Goal: Task Accomplishment & Management: Complete application form

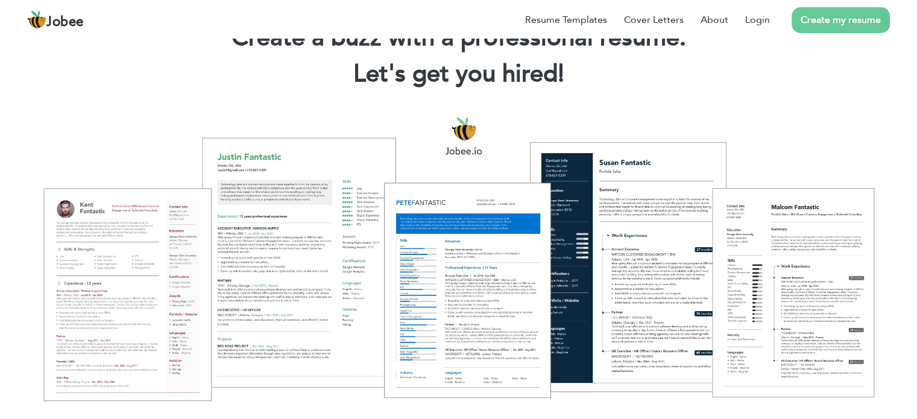
scroll to position [61, 0]
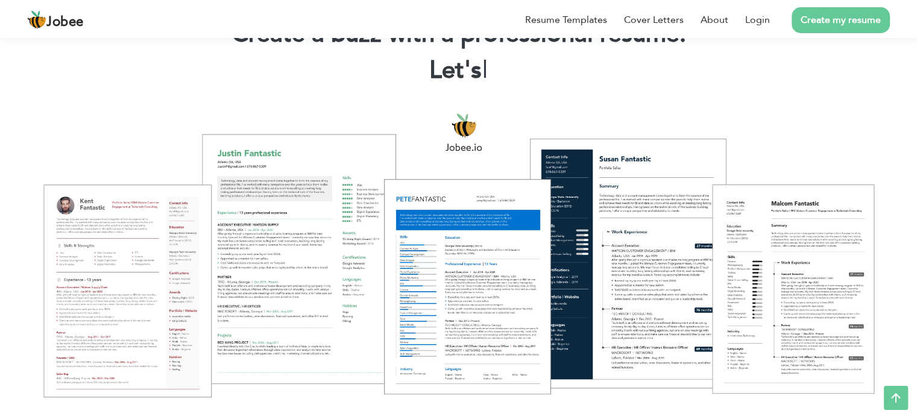
click at [802, 19] on link "Create my resume" at bounding box center [841, 20] width 98 height 26
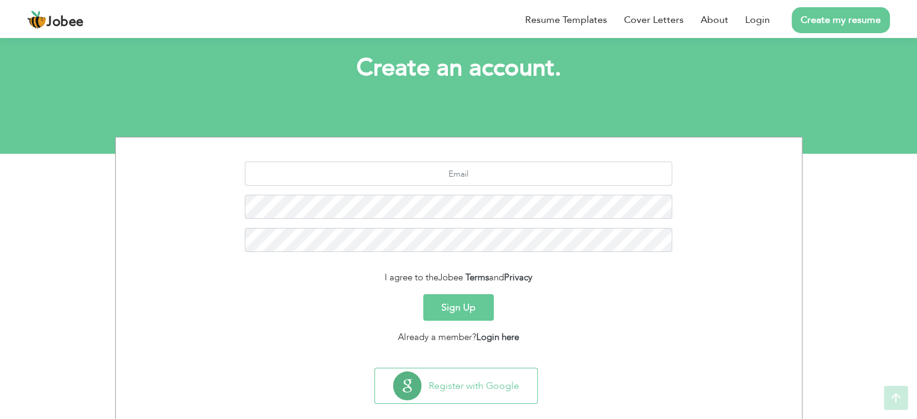
scroll to position [66, 0]
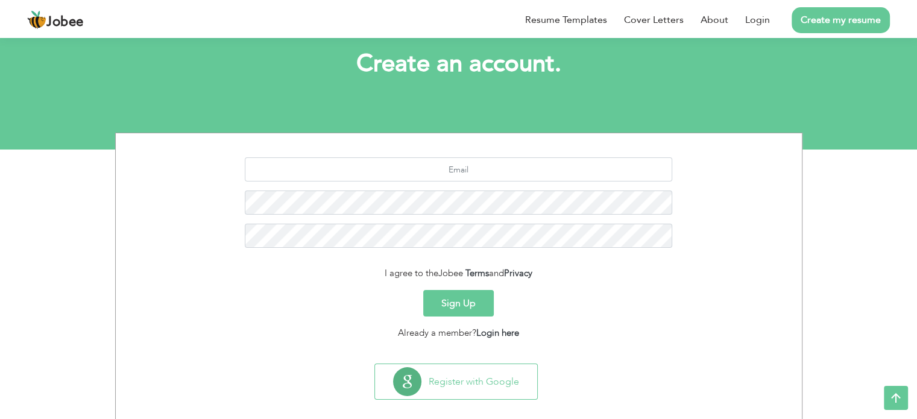
click at [459, 297] on button "Sign Up" at bounding box center [458, 303] width 71 height 27
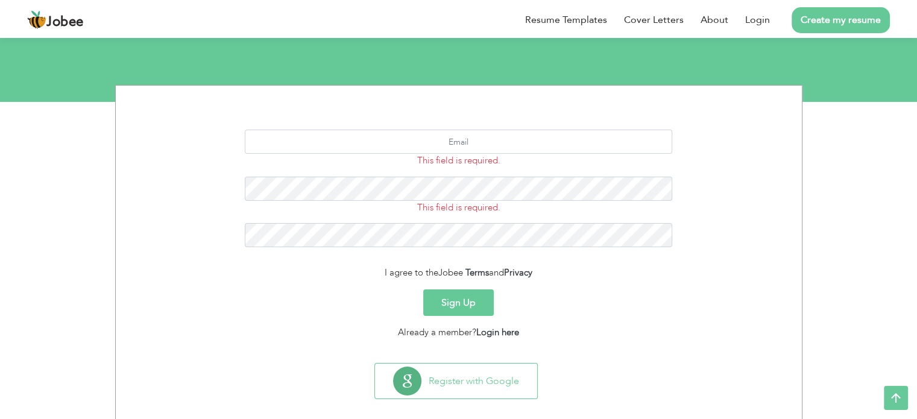
scroll to position [115, 0]
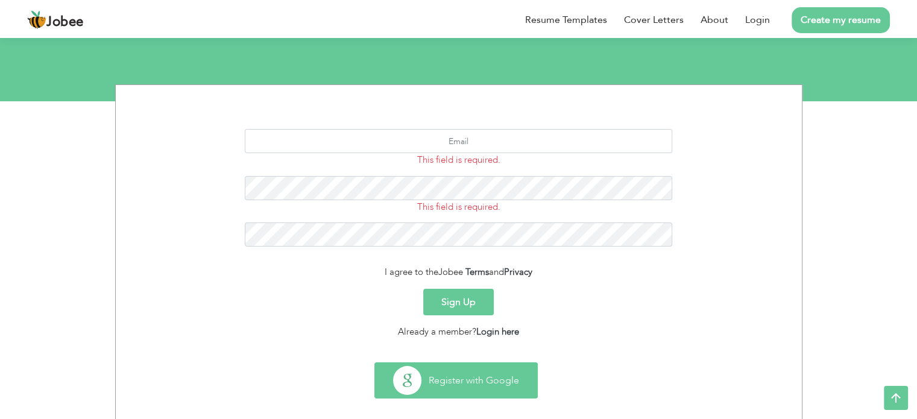
click at [445, 382] on button "Register with Google" at bounding box center [456, 380] width 162 height 35
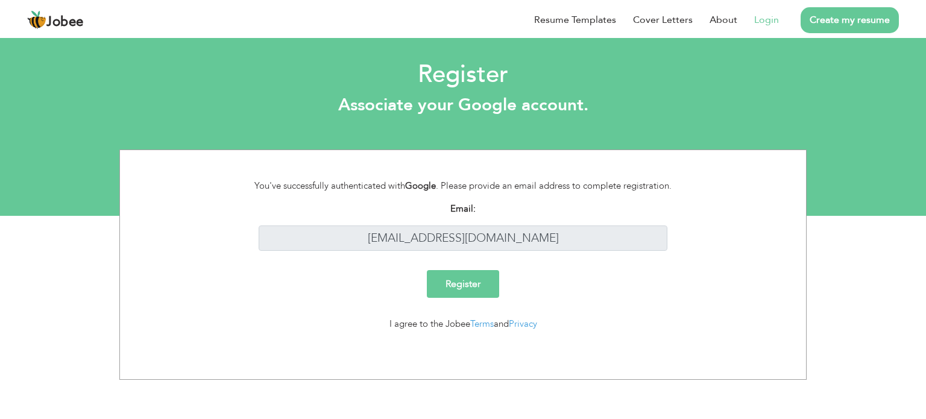
click at [459, 291] on input "Register" at bounding box center [463, 284] width 72 height 28
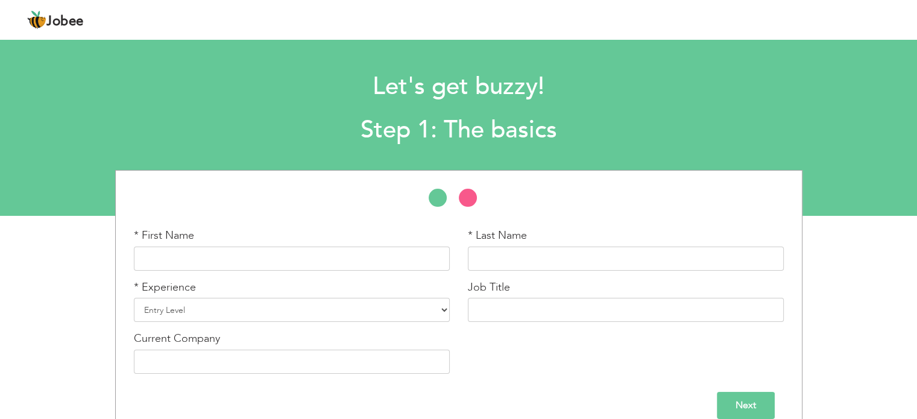
scroll to position [18, 0]
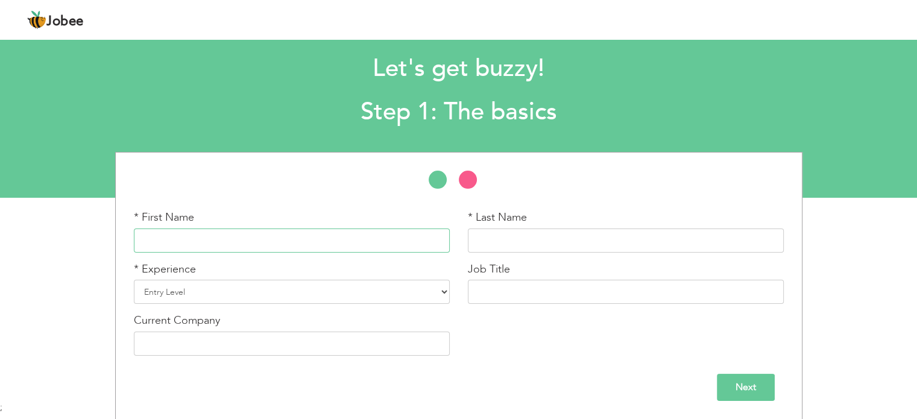
click at [324, 232] on input "text" at bounding box center [292, 240] width 316 height 24
type input "[PERSON_NAME]"
drag, startPoint x: 536, startPoint y: 243, endPoint x: 460, endPoint y: 244, distance: 76.0
click at [460, 244] on div "* Last Name Rahat Qureshi" at bounding box center [626, 236] width 334 height 52
type input "q"
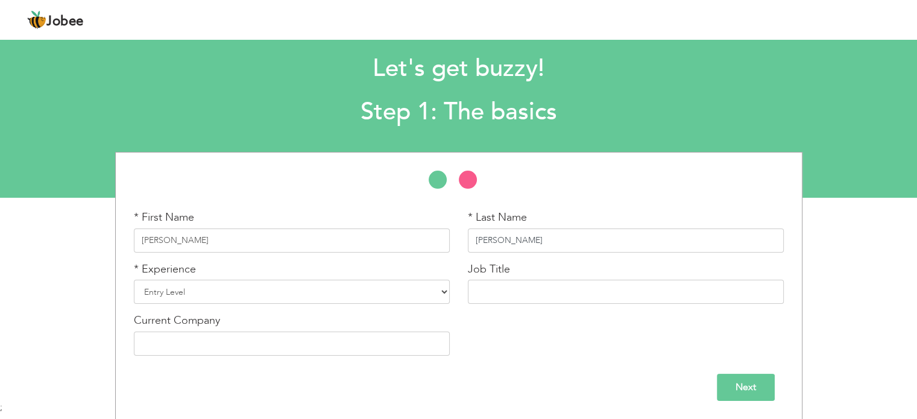
type input "[PERSON_NAME]"
click at [422, 294] on select "Entry Level Less than 1 Year 1 Year 2 Years 3 Years 4 Years 5 Years 6 Years 7 Y…" at bounding box center [292, 292] width 316 height 24
select select "5"
click at [134, 280] on select "Entry Level Less than 1 Year 1 Year 2 Years 3 Years 4 Years 5 Years 6 Years 7 Y…" at bounding box center [292, 292] width 316 height 24
click at [533, 286] on input "text" at bounding box center [626, 292] width 316 height 24
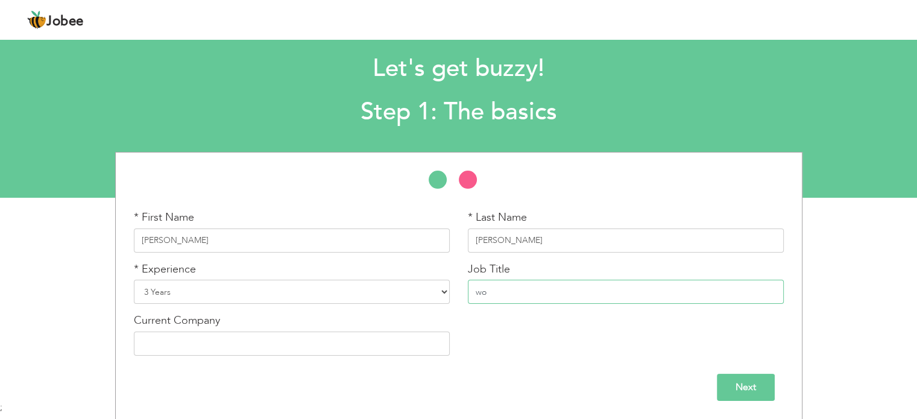
type input "w"
type input "WordPress Developer"
click at [274, 345] on input "text" at bounding box center [292, 344] width 316 height 24
type input "Digital Savvy NIC"
click at [750, 390] on input "Next" at bounding box center [746, 387] width 58 height 27
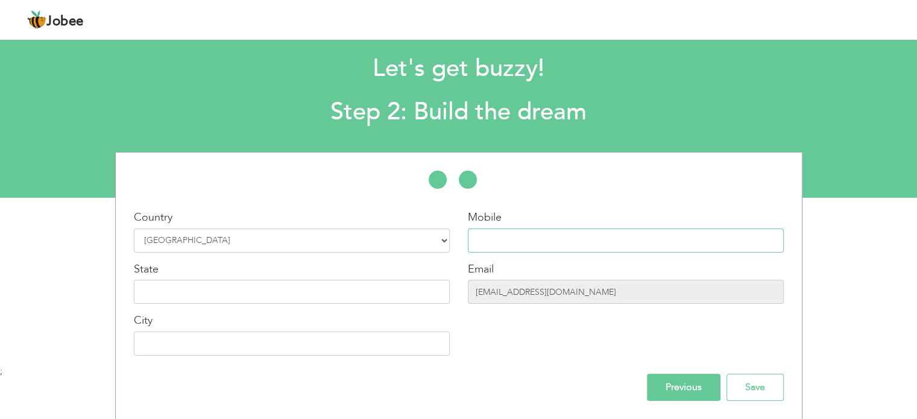
click at [582, 236] on input "text" at bounding box center [626, 240] width 316 height 24
type input "03224483440"
click at [395, 295] on input "text" at bounding box center [292, 292] width 316 height 24
click at [254, 297] on input "text" at bounding box center [292, 292] width 316 height 24
type input "Punjab"
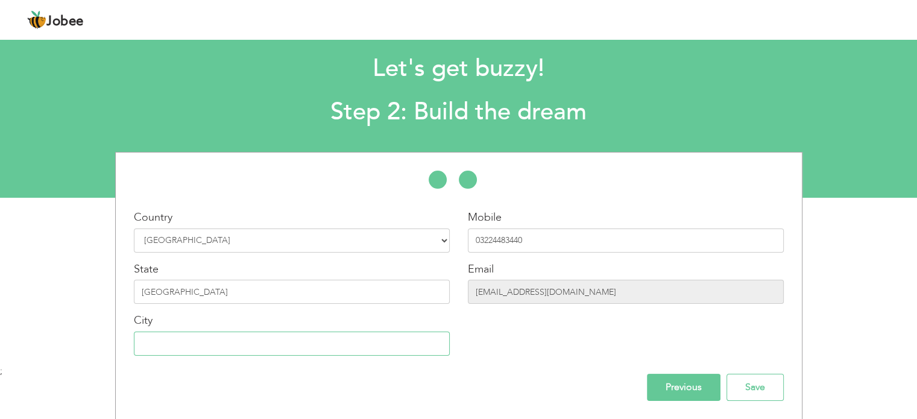
click at [239, 339] on input "text" at bounding box center [292, 344] width 316 height 24
type input "[GEOGRAPHIC_DATA]"
click at [733, 382] on input "Save" at bounding box center [754, 387] width 57 height 27
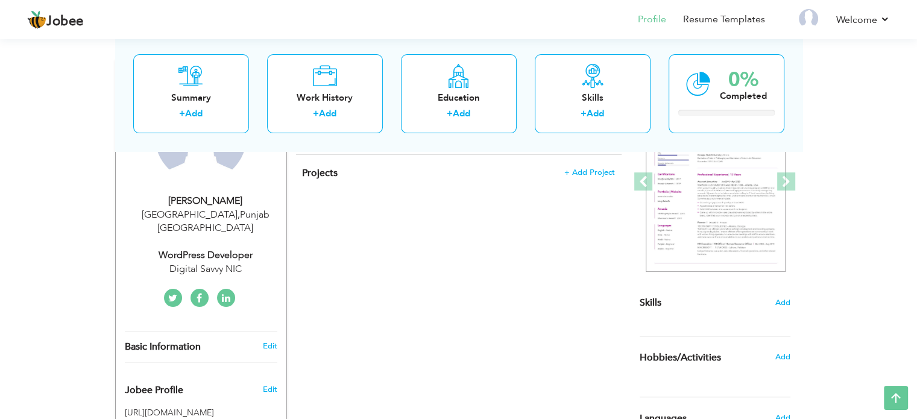
scroll to position [169, 0]
click at [783, 298] on span "Add" at bounding box center [783, 300] width 16 height 11
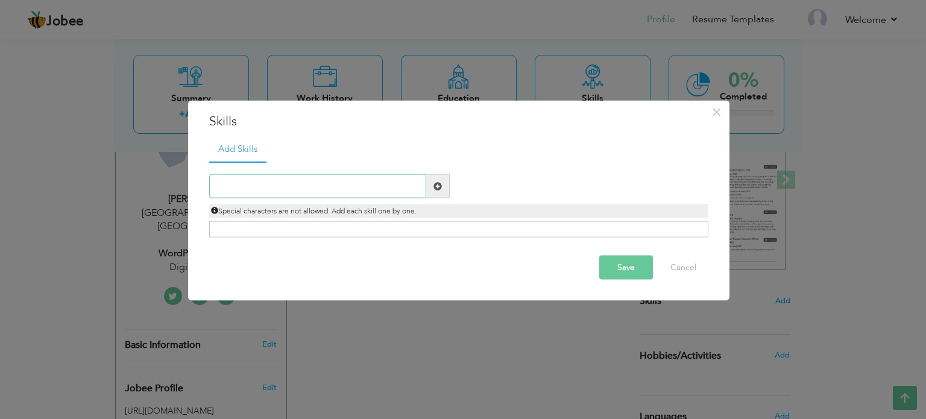
click at [270, 195] on input "text" at bounding box center [317, 186] width 217 height 24
paste input "Front-end Design"
type input "Front-end Design"
click at [434, 185] on span at bounding box center [437, 185] width 8 height 8
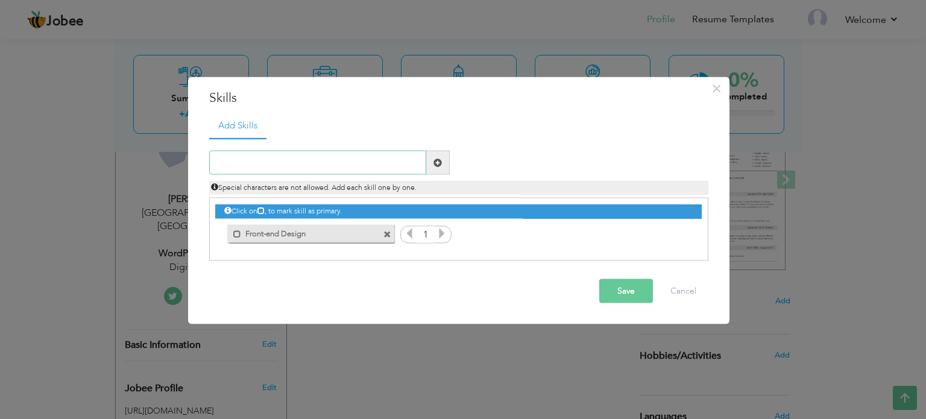
paste input "Elementor / Elementor Pro"
click at [257, 173] on input "Elementor / Elementor Pro" at bounding box center [317, 163] width 217 height 24
type input "Elementor / Elementor Pro"
click at [441, 164] on span at bounding box center [437, 162] width 8 height 8
click at [326, 169] on input "text" at bounding box center [317, 163] width 217 height 24
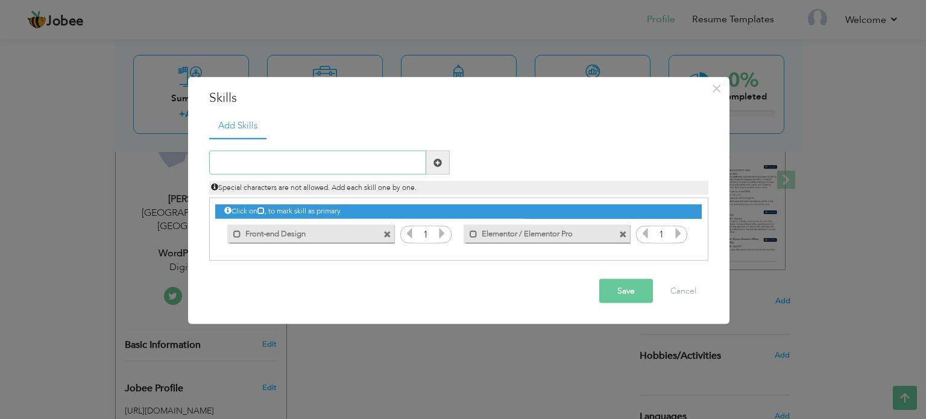
paste input "Custom CSS"
type input "Custom CSS"
click at [442, 171] on span at bounding box center [438, 163] width 24 height 24
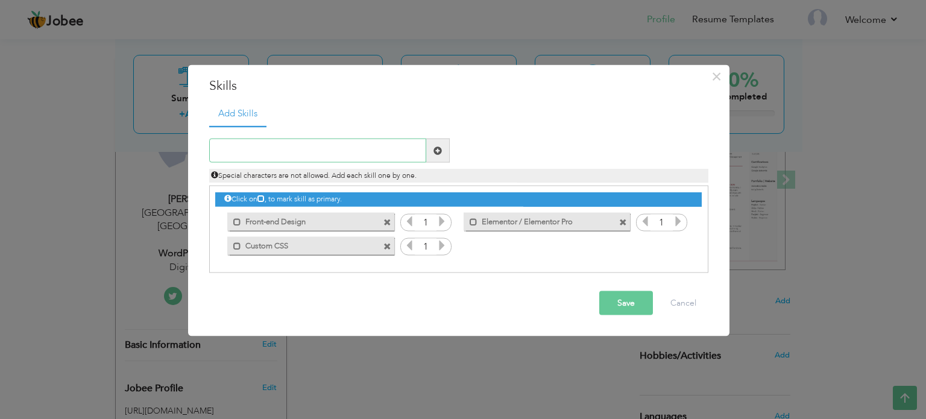
click at [300, 142] on input "text" at bounding box center [317, 151] width 217 height 24
paste input "Theme Customization"
type input "Theme Customization"
click at [440, 148] on span at bounding box center [437, 150] width 8 height 8
paste input "Speed Optimization"
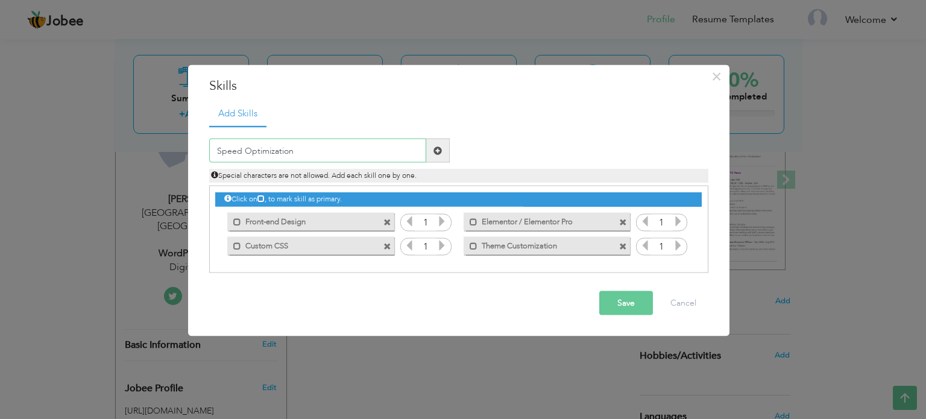
click at [316, 148] on input "Speed Optimization" at bounding box center [317, 151] width 217 height 24
type input "Speed Optimization"
click at [435, 151] on span at bounding box center [437, 150] width 8 height 8
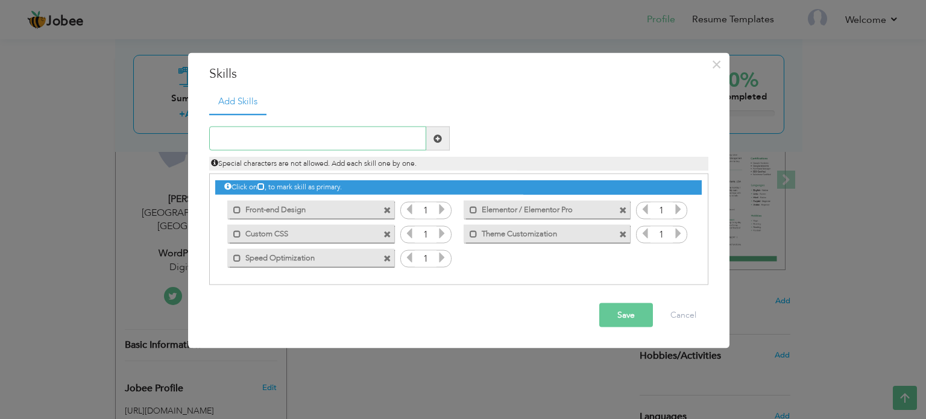
click at [265, 145] on input "text" at bounding box center [317, 139] width 217 height 24
paste input "Project Management"
type input "Project Management"
click at [445, 143] on span at bounding box center [438, 139] width 24 height 24
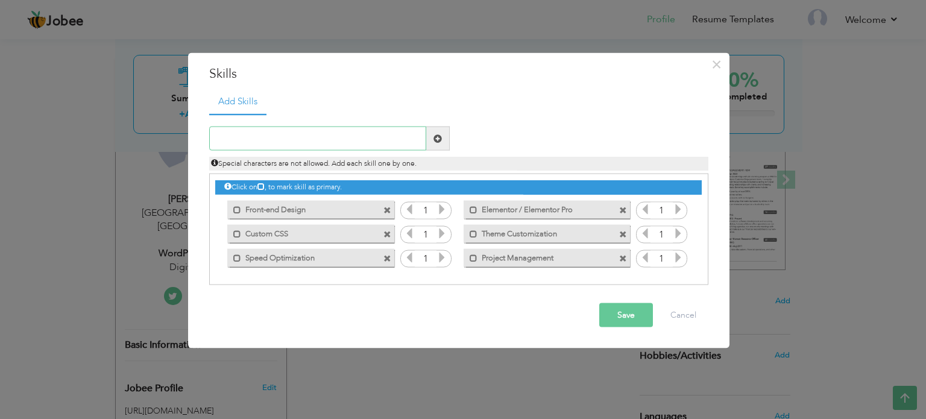
paste input "Stong Communication"
click at [330, 136] on input "Stong Communication" at bounding box center [317, 139] width 217 height 24
type input "Stong Communication"
click at [439, 138] on span at bounding box center [437, 138] width 8 height 8
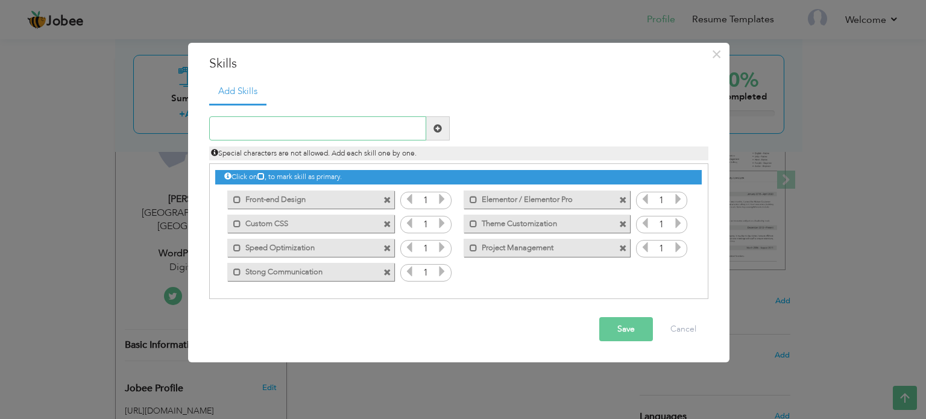
click at [304, 130] on input "text" at bounding box center [317, 128] width 217 height 24
paste input "Time Management"
type input "Time Management"
click at [440, 126] on span at bounding box center [437, 128] width 8 height 8
click at [284, 130] on input "text" at bounding box center [317, 128] width 217 height 24
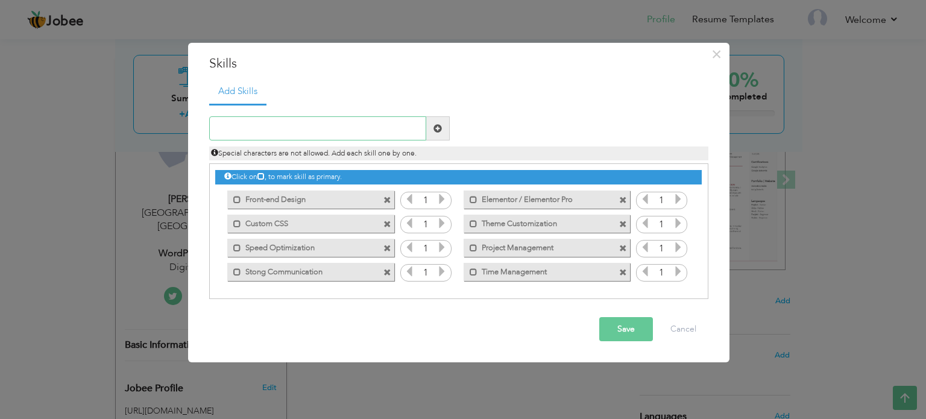
paste input "Responsive & Mobile-Friendly Design"
type input "Responsive & Mobile-Friendly Design"
click at [435, 127] on span at bounding box center [437, 128] width 8 height 8
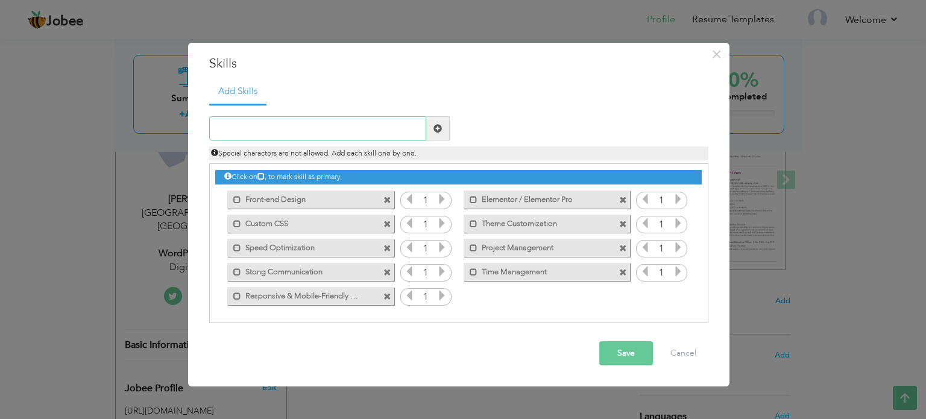
paste input "Website Backup & Restore"
click at [302, 127] on input "Website Backup & Restore" at bounding box center [317, 128] width 217 height 24
type input "Website Backup & Restore"
click at [438, 128] on span at bounding box center [437, 128] width 8 height 8
click at [321, 128] on input "text" at bounding box center [317, 128] width 217 height 24
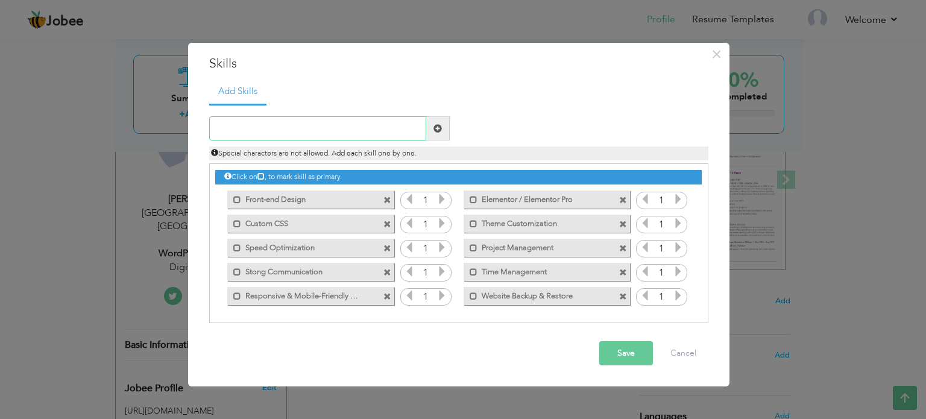
paste input "WordPress Website Migration"
type input "WordPress Website Migration"
click at [427, 119] on span at bounding box center [438, 128] width 24 height 24
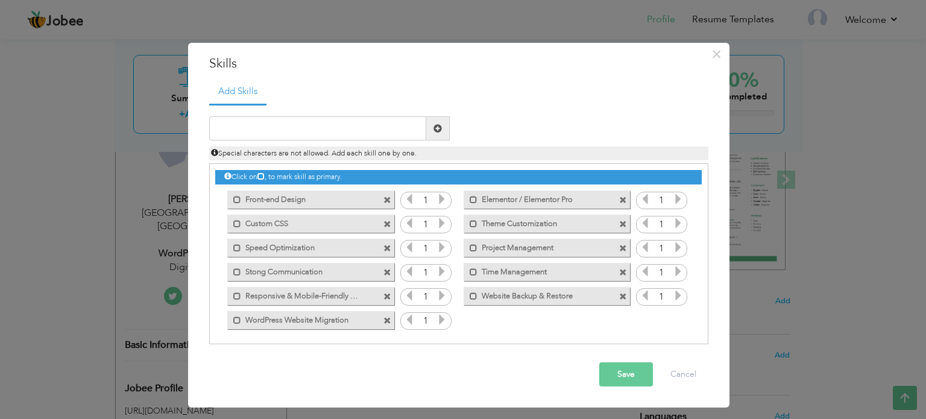
click at [629, 379] on button "Save" at bounding box center [626, 374] width 54 height 24
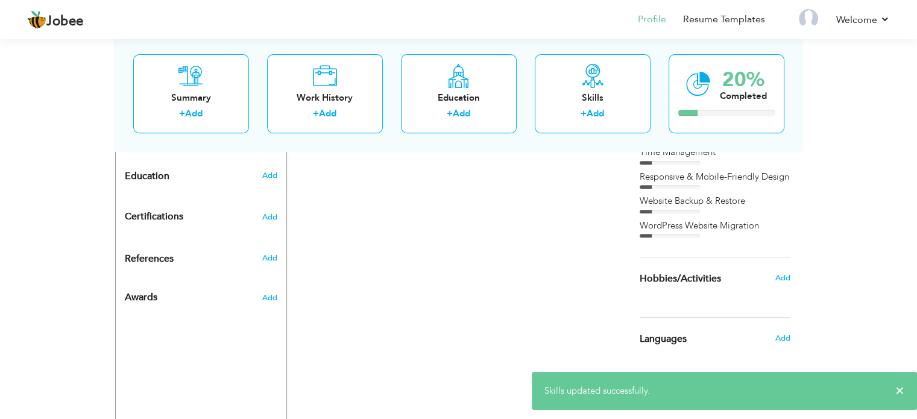
scroll to position [567, 0]
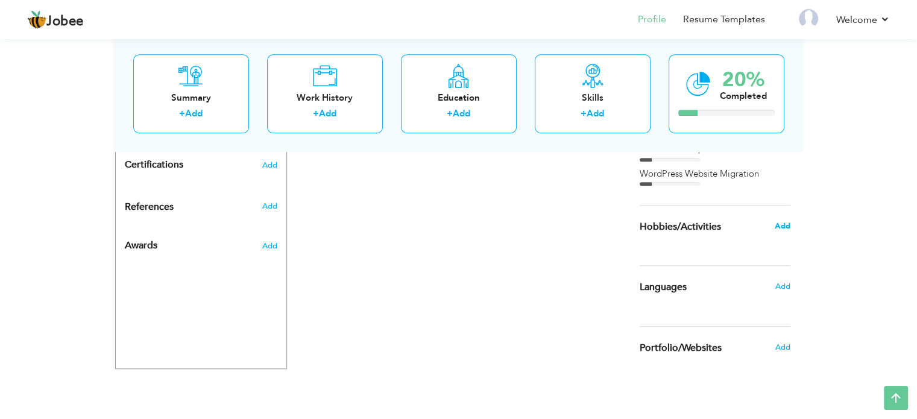
click at [780, 227] on span "Add" at bounding box center [782, 226] width 16 height 11
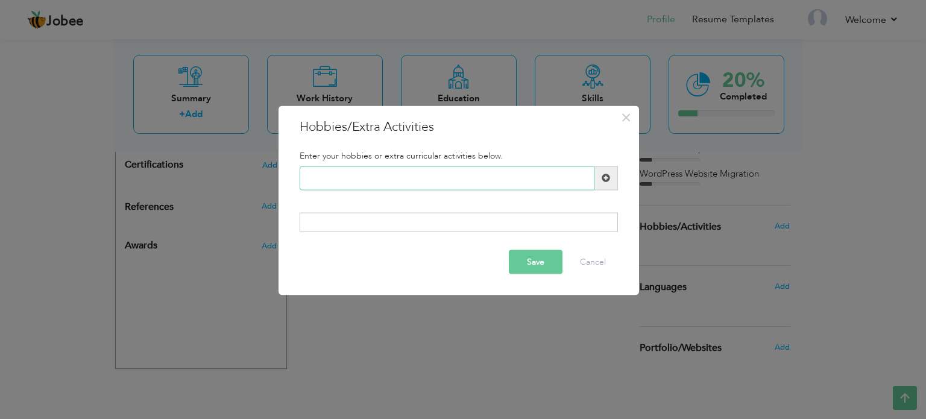
click at [491, 183] on input "text" at bounding box center [447, 178] width 295 height 24
click at [605, 176] on span at bounding box center [606, 178] width 8 height 8
click at [494, 172] on input "text" at bounding box center [447, 178] width 295 height 24
type input "Cricket"
click at [603, 176] on span at bounding box center [606, 178] width 8 height 8
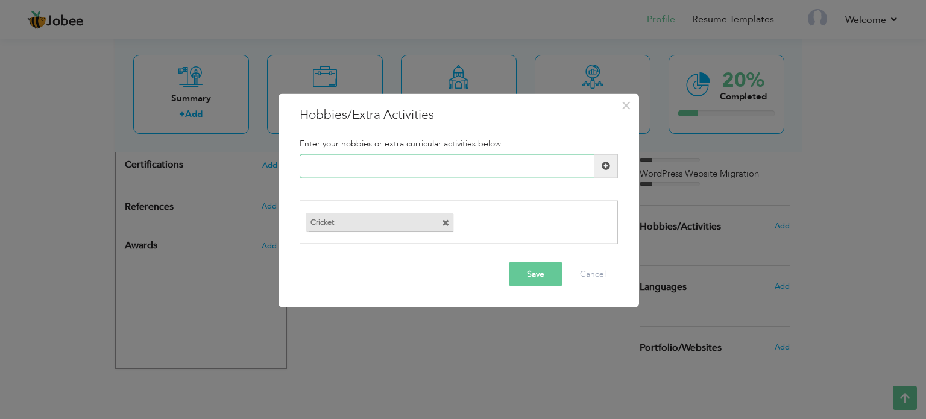
click at [490, 171] on input "text" at bounding box center [447, 166] width 295 height 24
type input "Football"
click at [600, 172] on span at bounding box center [606, 166] width 24 height 24
click at [435, 167] on input "text" at bounding box center [447, 166] width 295 height 24
type input "R"
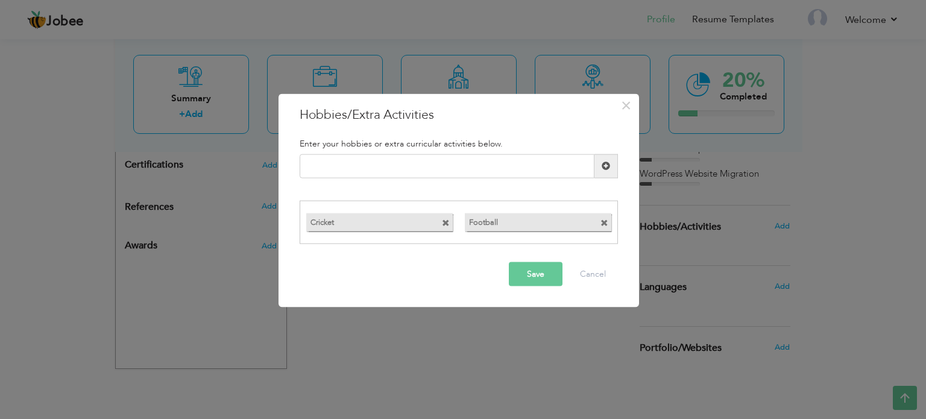
click at [528, 284] on button "Save" at bounding box center [536, 274] width 54 height 24
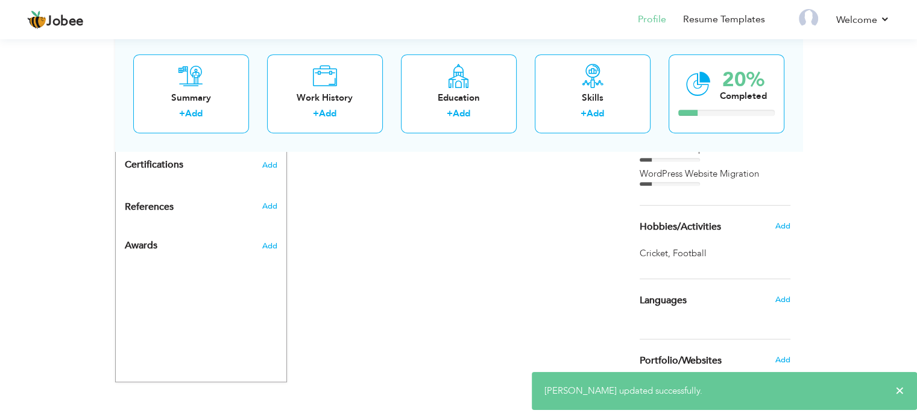
scroll to position [580, 0]
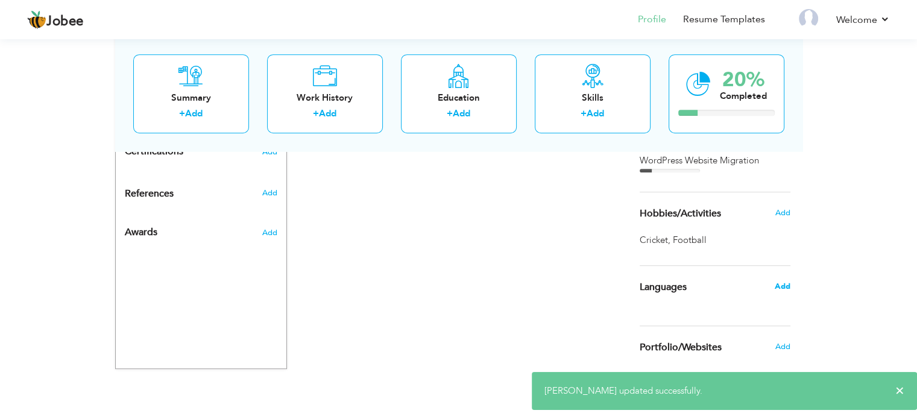
click at [779, 284] on span "Add" at bounding box center [782, 286] width 16 height 11
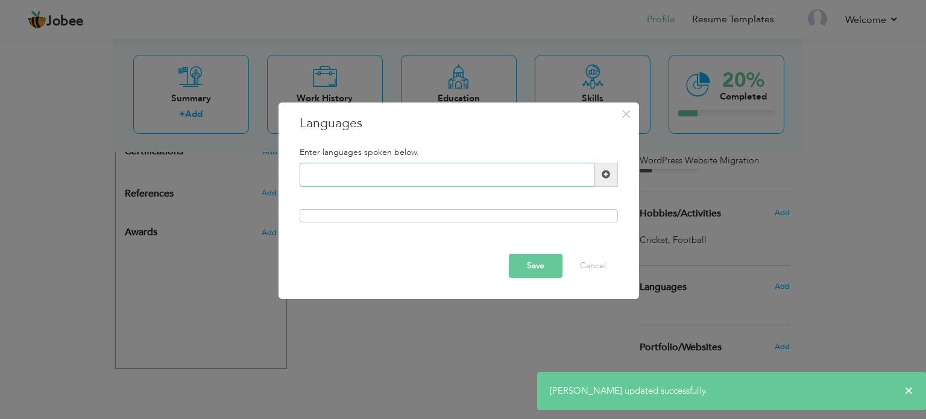
click at [413, 172] on input "text" at bounding box center [447, 175] width 295 height 24
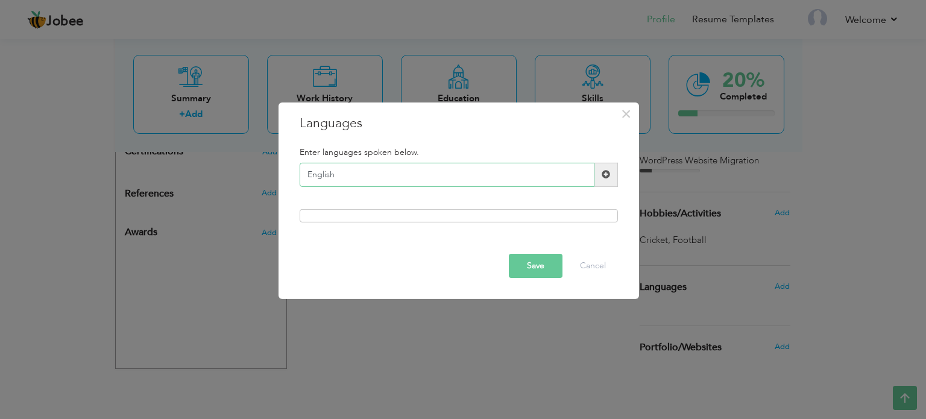
type input "English"
click at [610, 175] on span at bounding box center [606, 175] width 24 height 24
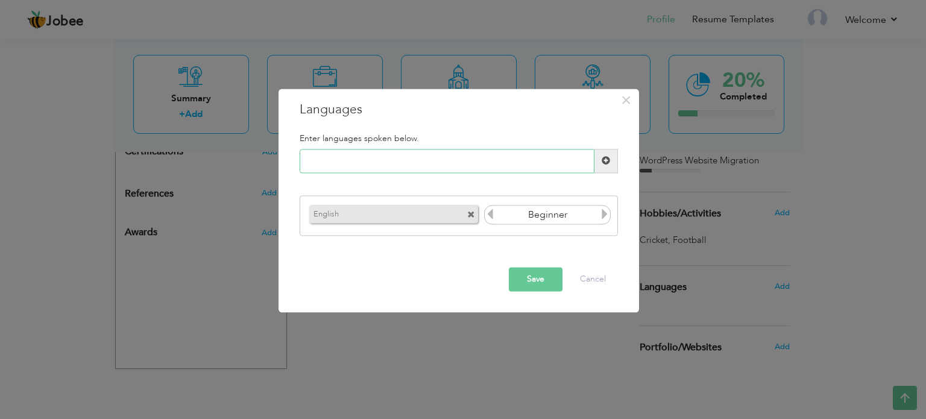
click at [441, 157] on input "text" at bounding box center [447, 161] width 295 height 24
type input "Urdu"
click at [603, 219] on icon at bounding box center [604, 214] width 11 height 11
click at [606, 159] on span at bounding box center [606, 161] width 8 height 8
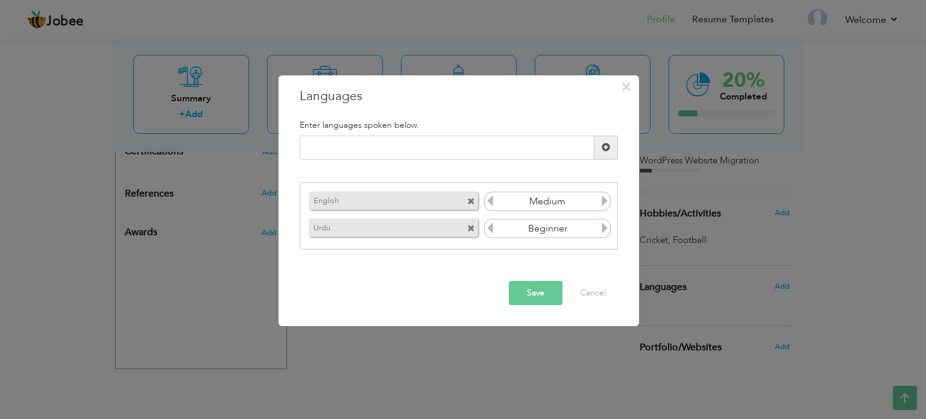
click at [601, 203] on icon at bounding box center [604, 200] width 11 height 11
click at [491, 204] on icon at bounding box center [490, 200] width 11 height 11
click at [607, 231] on icon at bounding box center [604, 227] width 11 height 11
click at [526, 288] on button "Save" at bounding box center [536, 293] width 54 height 24
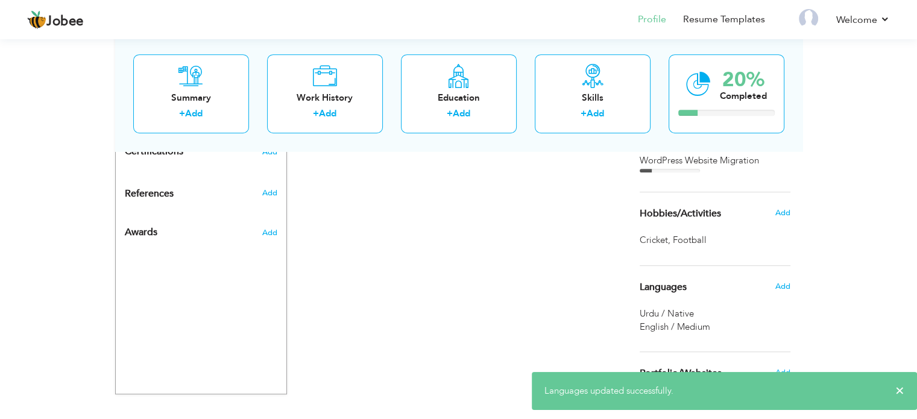
scroll to position [605, 0]
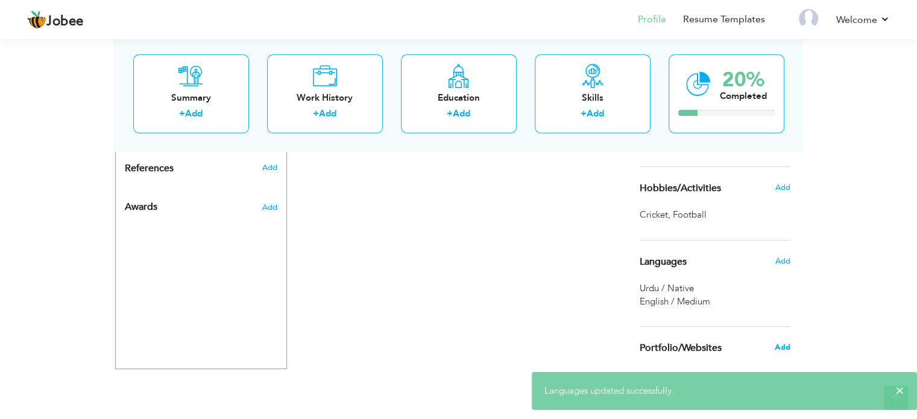
click at [775, 349] on span "Add" at bounding box center [782, 347] width 16 height 11
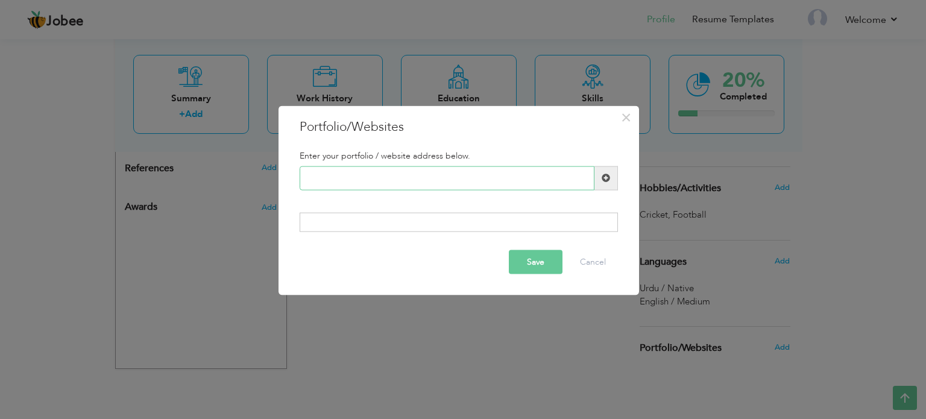
click at [495, 181] on input "text" at bounding box center [447, 178] width 295 height 24
click at [597, 254] on button "Cancel" at bounding box center [593, 262] width 50 height 24
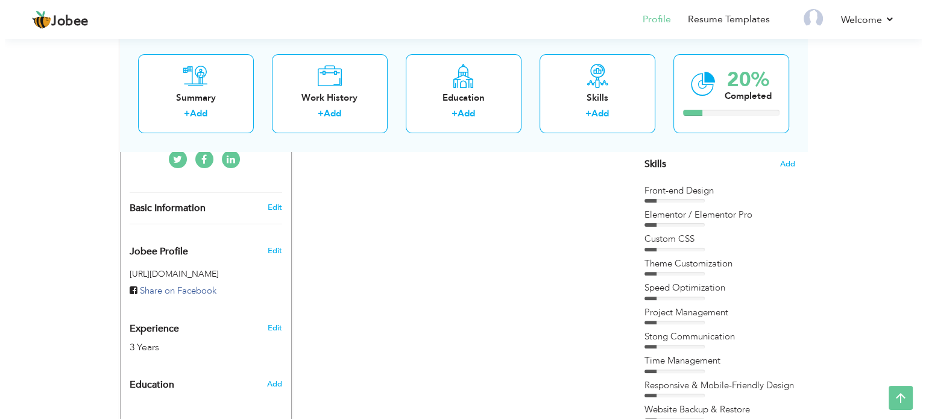
scroll to position [309, 0]
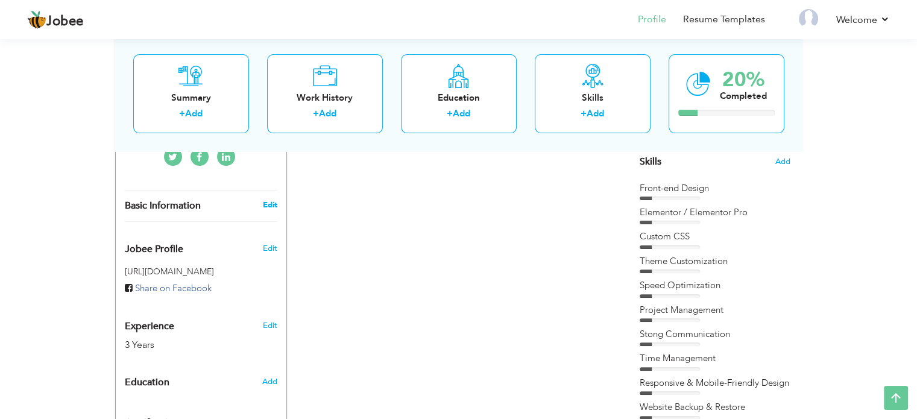
click at [262, 200] on link "Edit" at bounding box center [269, 205] width 14 height 11
type input "Ali"
type input "Qureshi"
type input "03224483440"
select select "number:166"
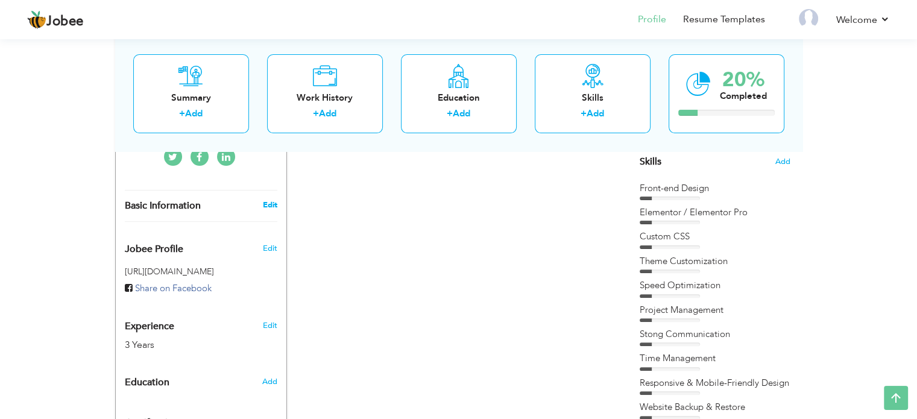
type input "Punjab"
type input "[GEOGRAPHIC_DATA]"
select select "number:5"
type input "Digital Savvy NIC"
type input "WordPress Developer"
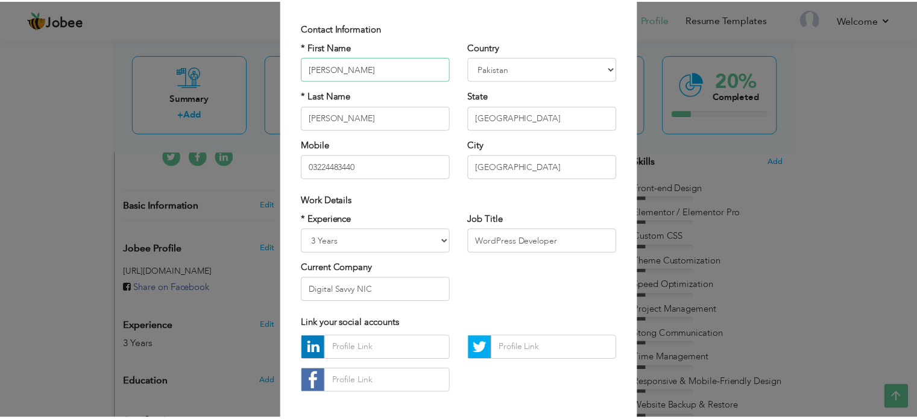
scroll to position [128, 0]
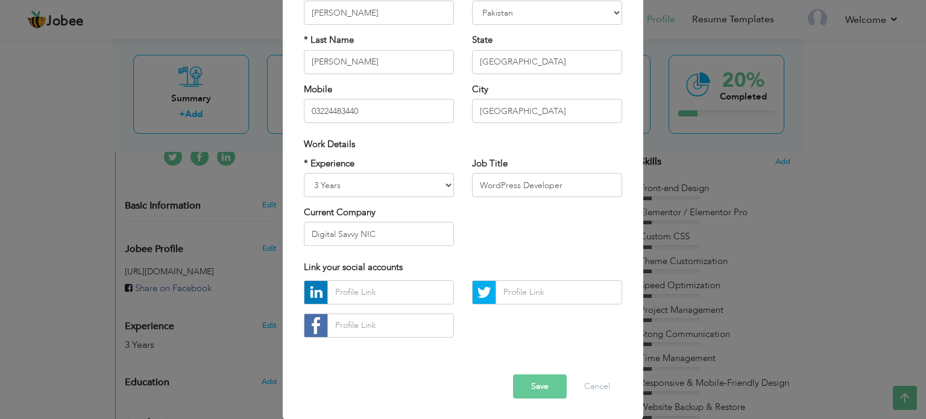
click at [537, 388] on button "Save" at bounding box center [540, 386] width 54 height 24
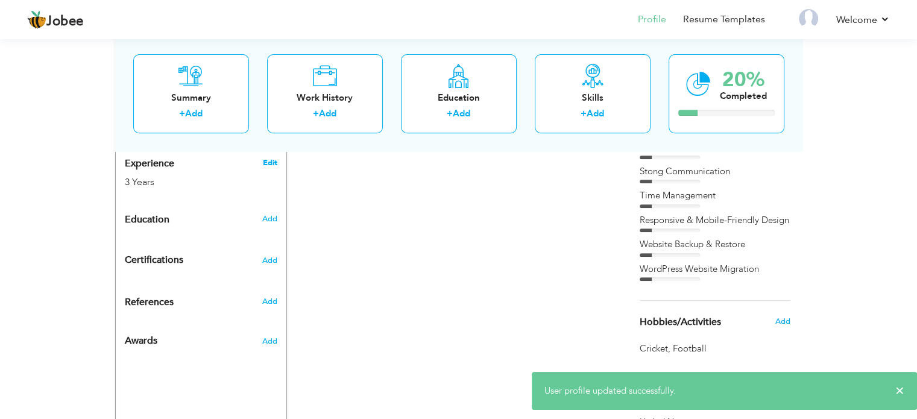
scroll to position [473, 0]
click at [268, 212] on span "Add" at bounding box center [269, 217] width 16 height 11
radio input "true"
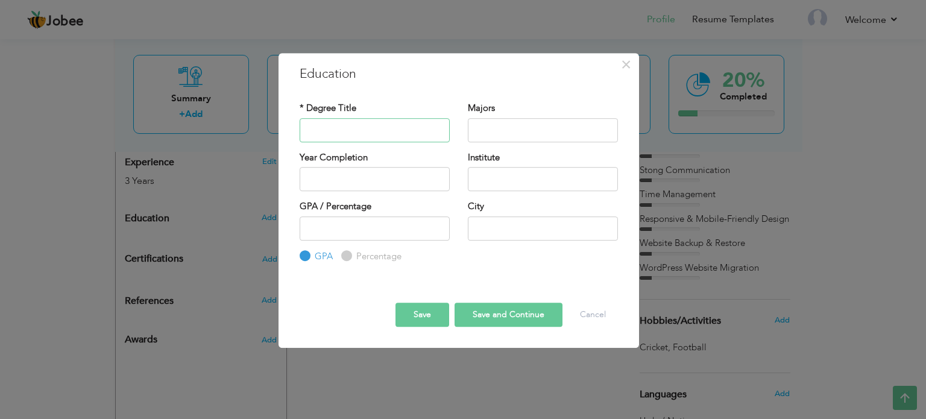
click at [385, 132] on input "text" at bounding box center [375, 130] width 150 height 24
type input "C"
click at [313, 130] on input "B com IT" at bounding box center [375, 130] width 150 height 24
type input "B.Com IT"
click at [489, 124] on input "text" at bounding box center [543, 130] width 150 height 24
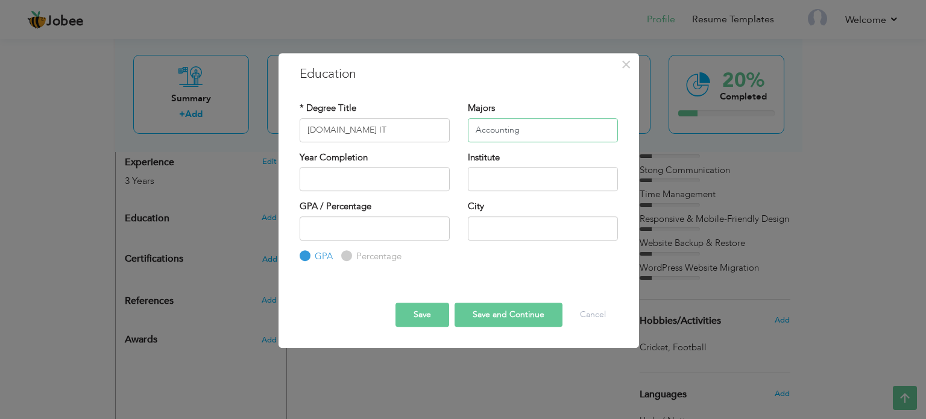
type input "Accounting"
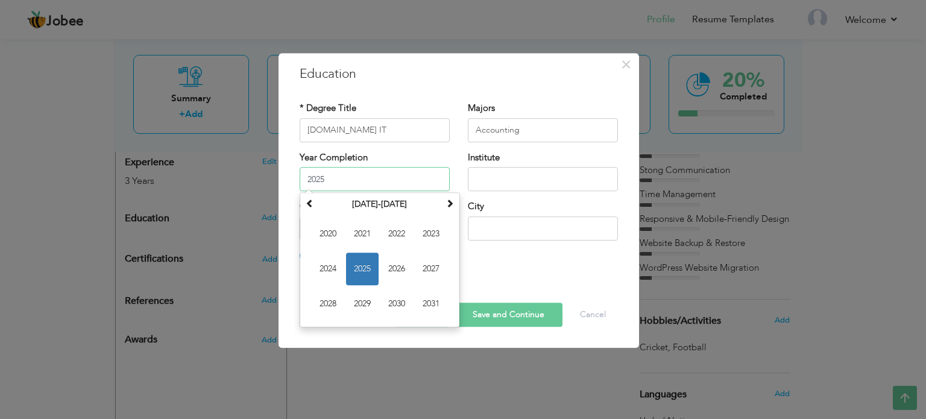
click at [395, 172] on input "2025" at bounding box center [375, 179] width 150 height 24
click at [410, 183] on input "2025" at bounding box center [375, 179] width 150 height 24
click at [313, 204] on span at bounding box center [310, 203] width 8 height 8
click at [360, 261] on span "2015" at bounding box center [362, 269] width 33 height 33
type input "2015"
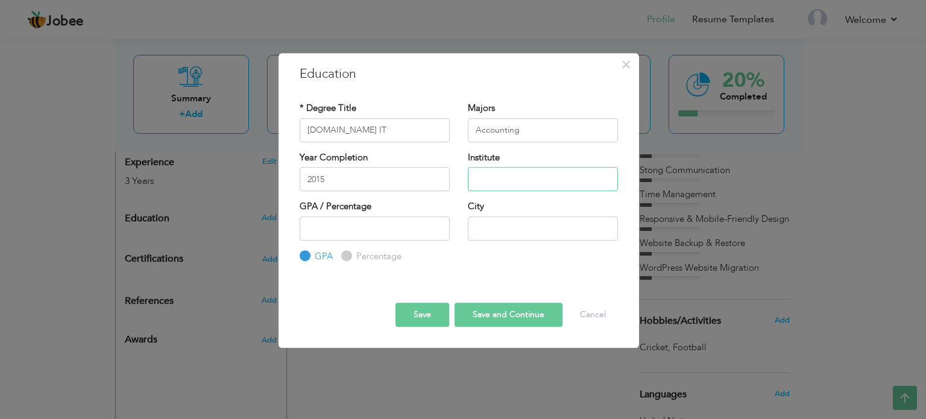
click at [523, 184] on input "text" at bounding box center [543, 179] width 150 height 24
type input "Global Institute"
click at [402, 236] on input "number" at bounding box center [375, 228] width 150 height 24
click at [401, 232] on input "number" at bounding box center [375, 228] width 150 height 24
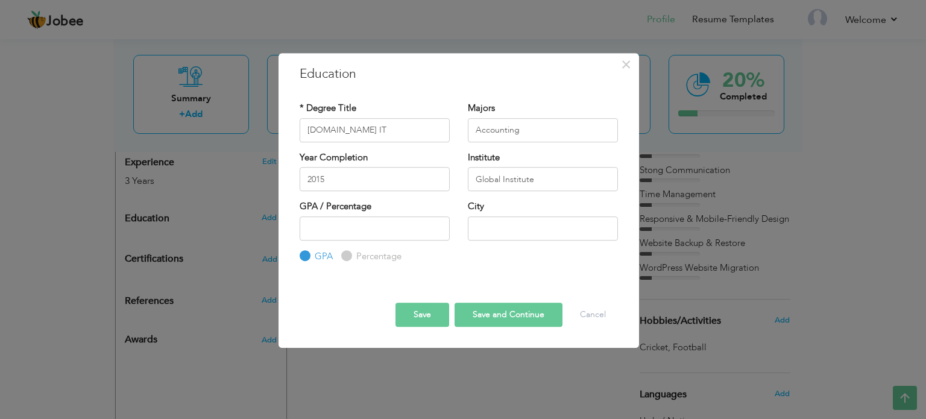
click at [344, 257] on input "Percentage" at bounding box center [345, 256] width 8 height 8
radio input "true"
click at [336, 227] on input "number" at bounding box center [375, 228] width 150 height 24
click at [294, 257] on div "GPA / Percentage GPA Percentage" at bounding box center [375, 231] width 168 height 63
click at [312, 257] on label "GPA" at bounding box center [322, 256] width 21 height 13
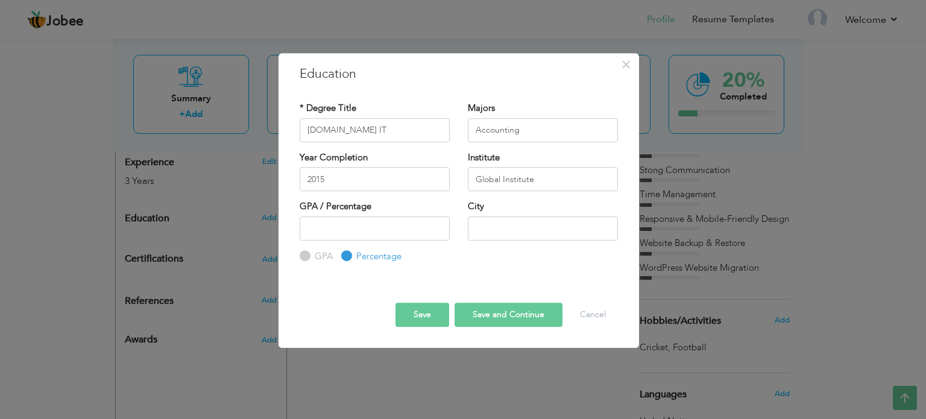
click at [307, 257] on input "GPA" at bounding box center [304, 256] width 8 height 8
radio input "true"
click at [347, 224] on input "number" at bounding box center [375, 228] width 150 height 24
type input "3.23"
click at [496, 225] on input "text" at bounding box center [543, 228] width 150 height 24
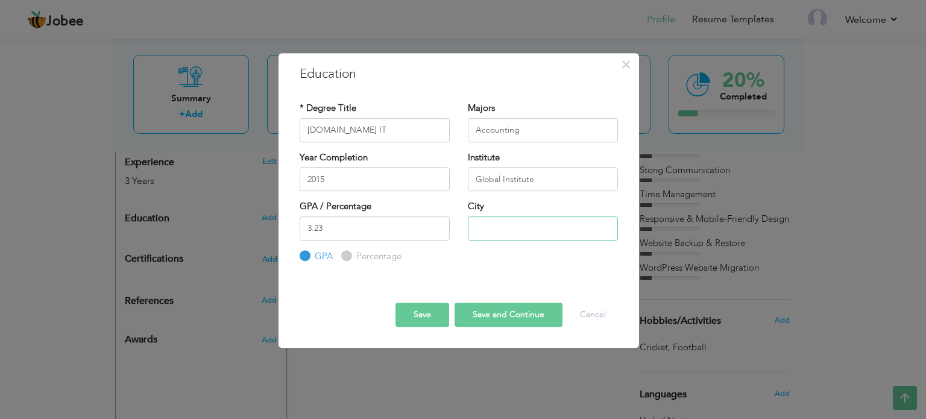
type input "[GEOGRAPHIC_DATA]"
click at [489, 310] on button "Save and Continue" at bounding box center [509, 315] width 108 height 24
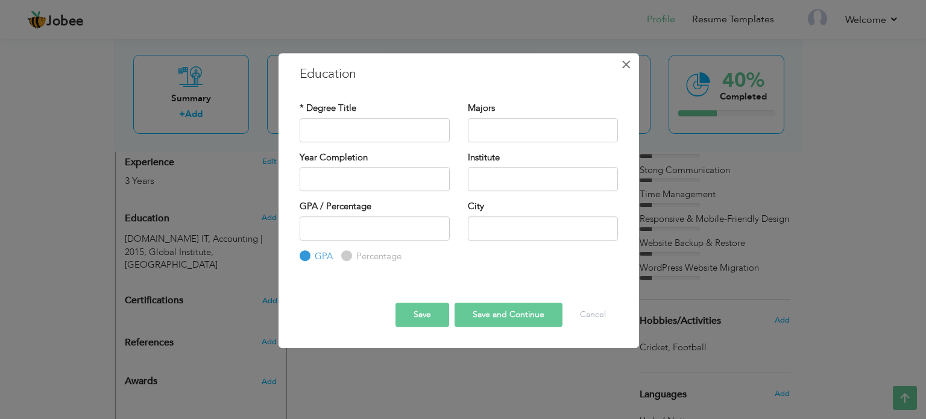
click at [631, 63] on span "×" at bounding box center [626, 65] width 10 height 22
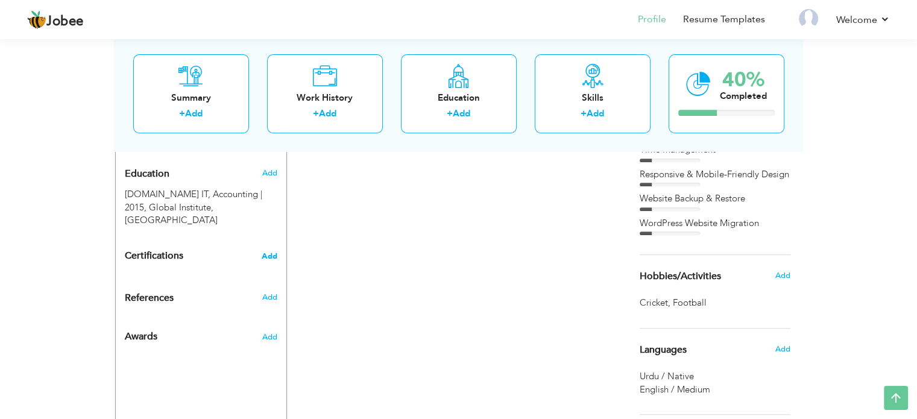
scroll to position [518, 0]
click at [272, 251] on span "Add" at bounding box center [270, 255] width 16 height 8
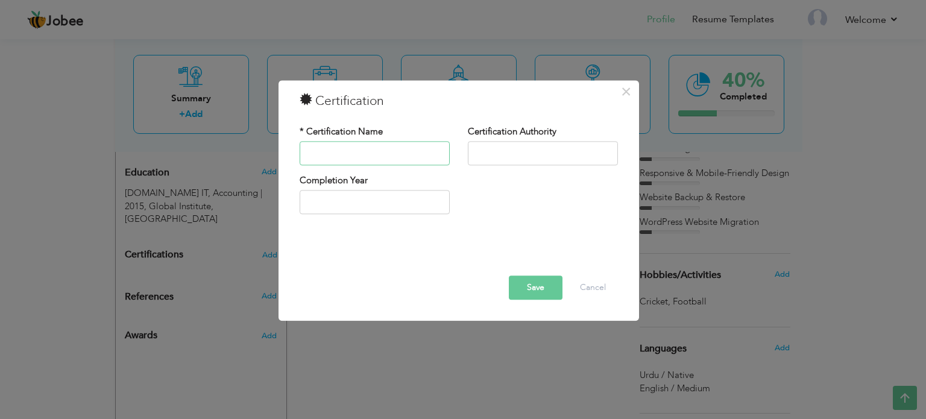
click at [376, 156] on input "text" at bounding box center [375, 153] width 150 height 24
click at [590, 286] on button "Cancel" at bounding box center [593, 288] width 50 height 24
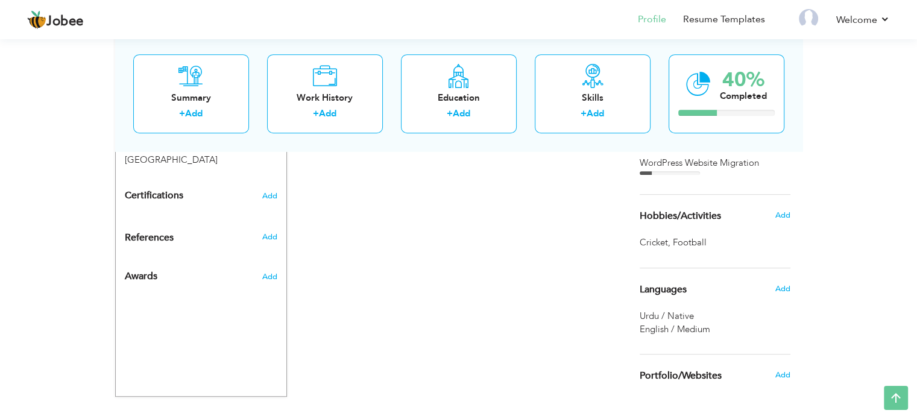
scroll to position [584, 0]
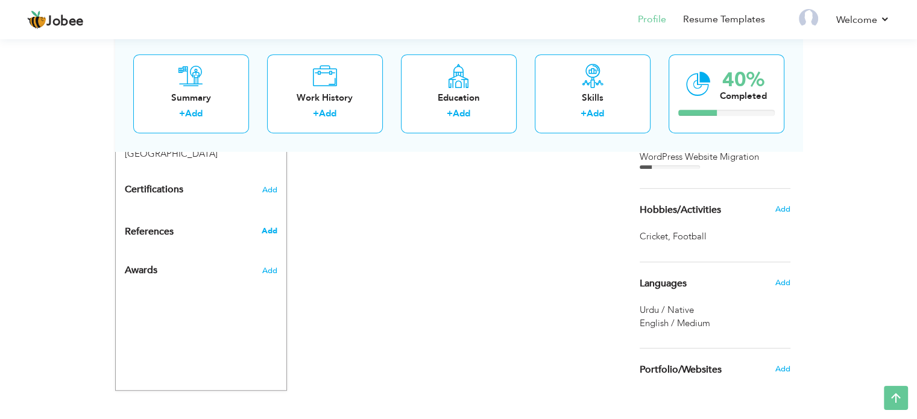
click at [265, 225] on span "Add" at bounding box center [269, 230] width 16 height 11
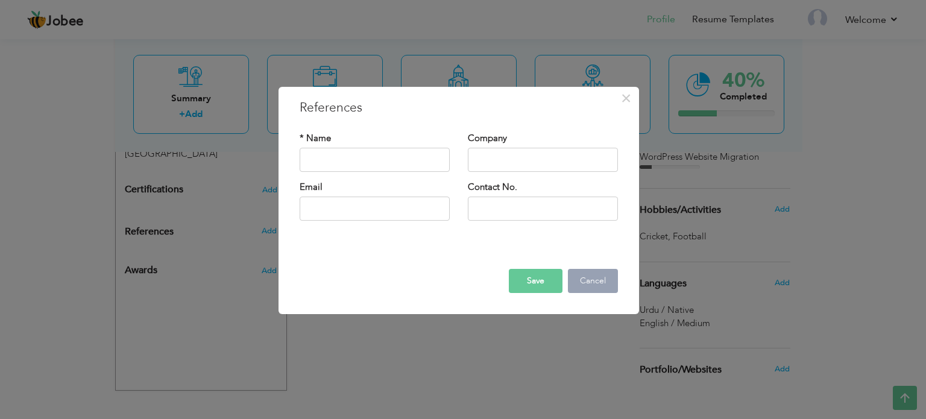
click at [591, 286] on button "Cancel" at bounding box center [593, 281] width 50 height 24
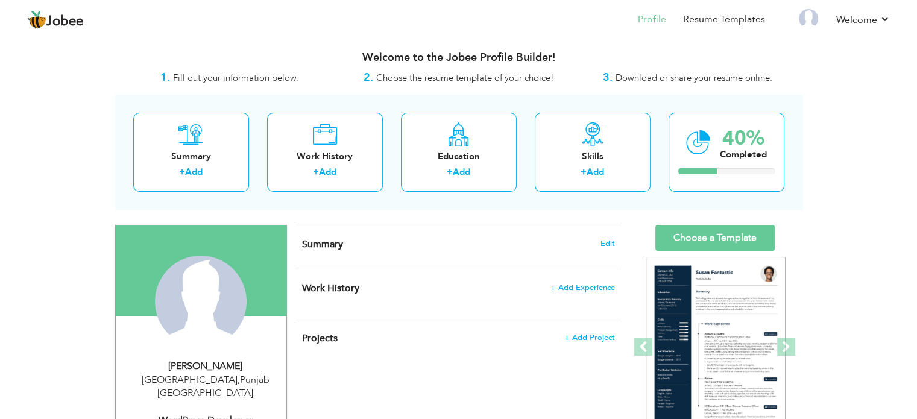
scroll to position [0, 0]
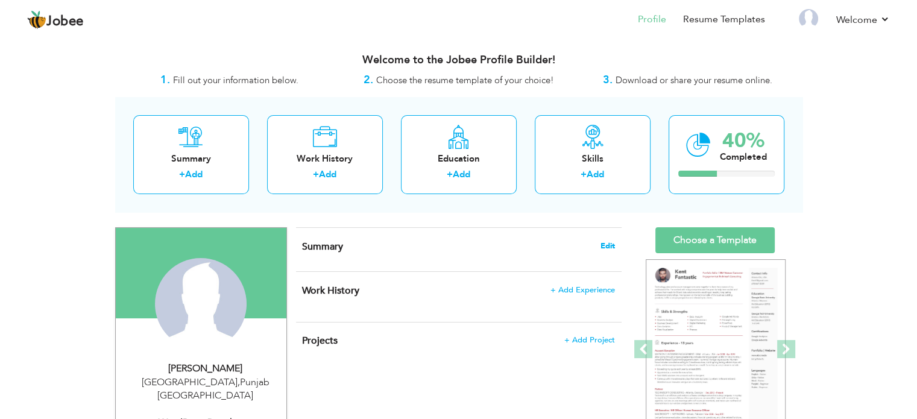
click at [605, 243] on span "Edit" at bounding box center [607, 246] width 14 height 8
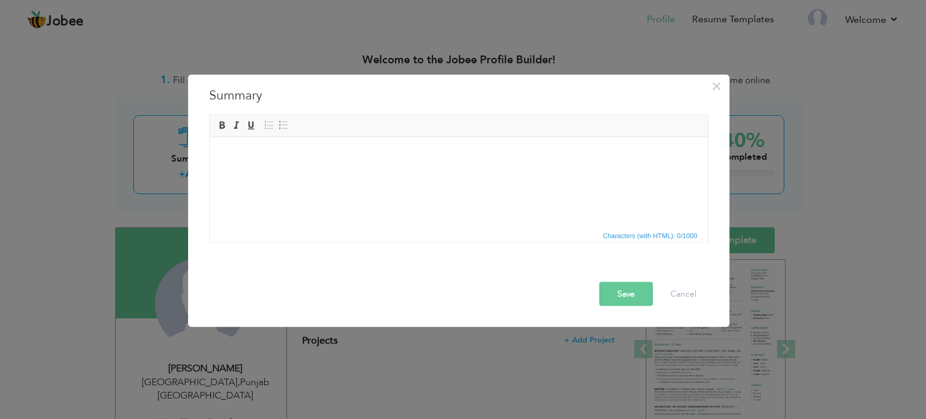
click at [405, 174] on html at bounding box center [458, 155] width 498 height 37
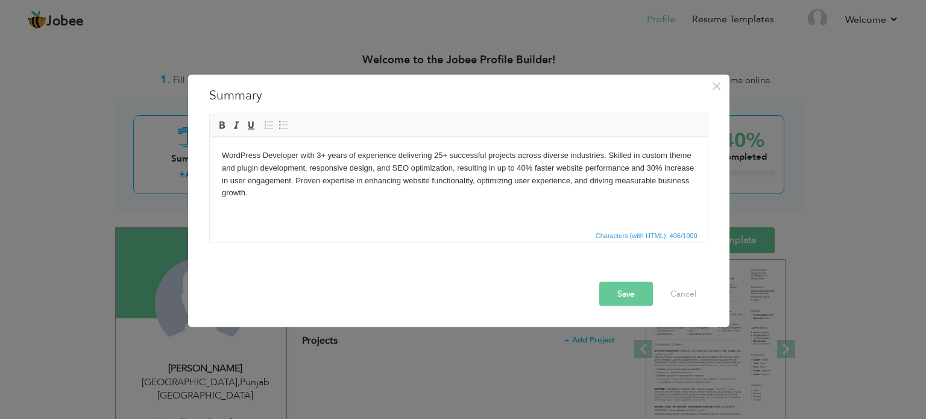
click at [616, 293] on button "Save" at bounding box center [626, 294] width 54 height 24
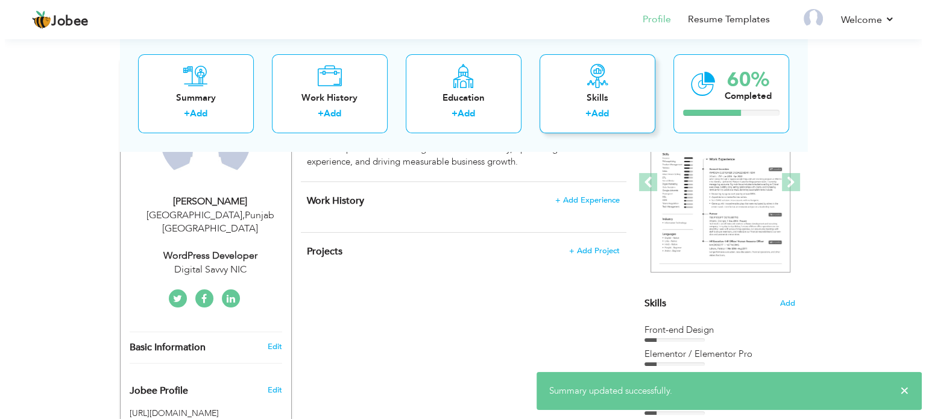
scroll to position [170, 0]
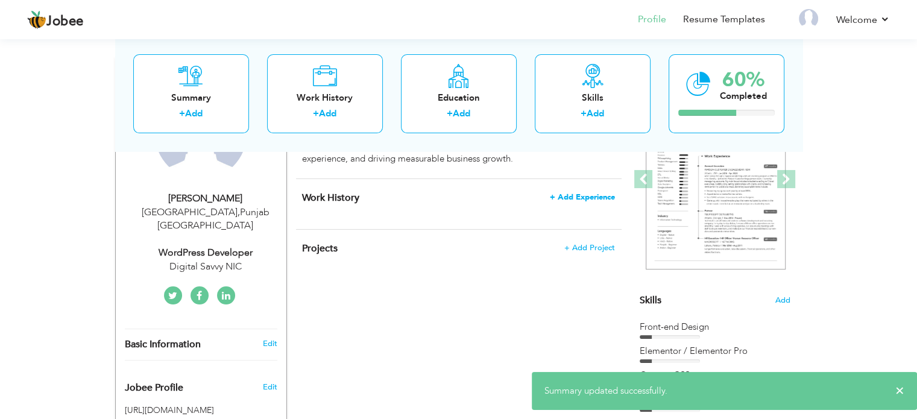
click at [587, 194] on span "+ Add Experience" at bounding box center [582, 197] width 65 height 8
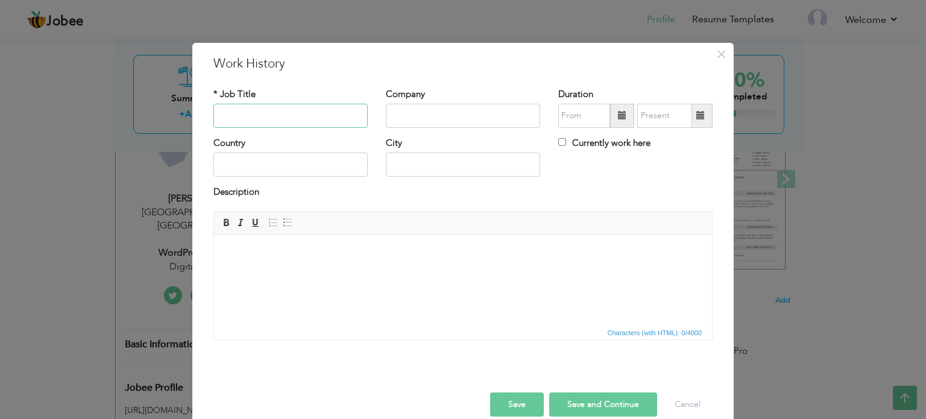
click at [298, 110] on input "text" at bounding box center [290, 116] width 154 height 24
click at [297, 107] on input "text" at bounding box center [290, 116] width 154 height 24
paste input "Junior Wordpress developer"
click at [296, 104] on input "text" at bounding box center [290, 116] width 154 height 24
type input "Junior Wordpress developer"
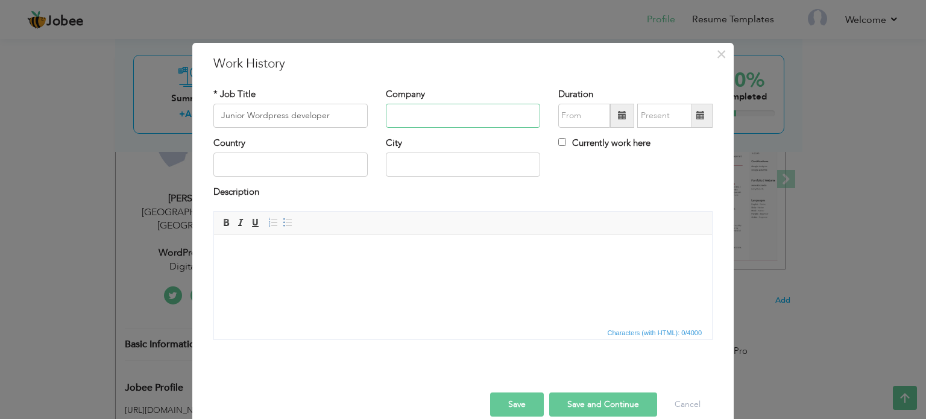
paste input "Invelo Agency"
click at [434, 119] on input "Invelo Agency" at bounding box center [463, 116] width 154 height 24
type input "Invelo Agency"
type input "09/2025"
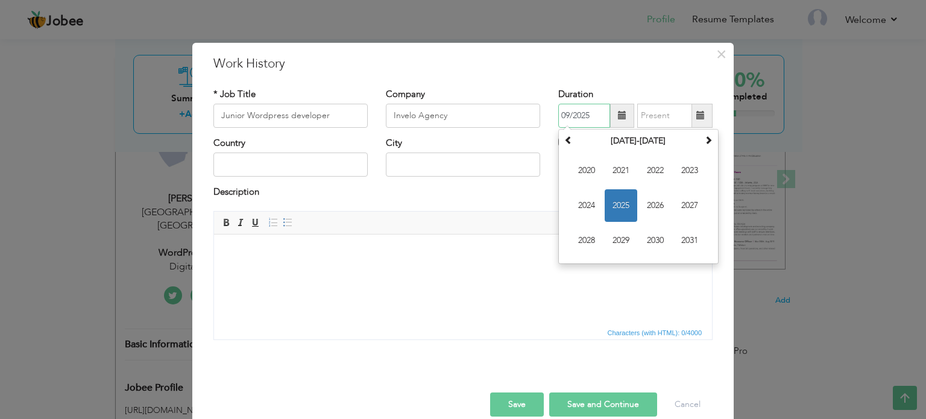
click at [568, 118] on input "09/2025" at bounding box center [584, 116] width 52 height 24
click at [620, 172] on span "2021" at bounding box center [621, 170] width 33 height 33
type input "09/2025"
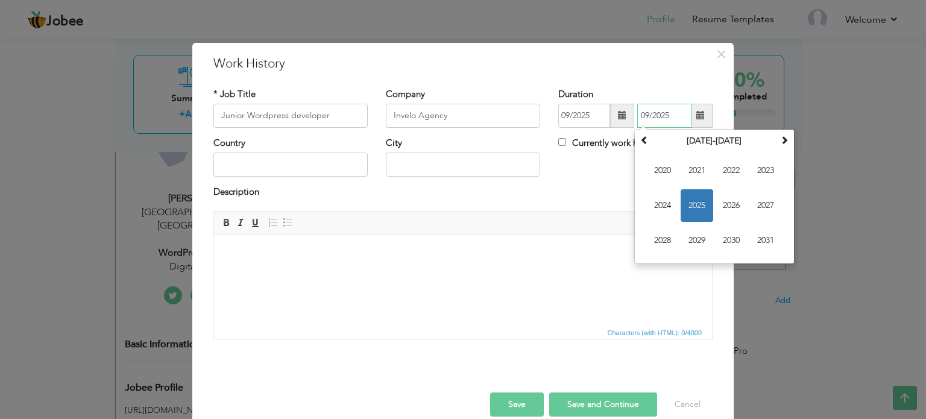
click at [675, 109] on input "09/2025" at bounding box center [664, 116] width 55 height 24
click at [657, 198] on span "2024" at bounding box center [662, 205] width 33 height 33
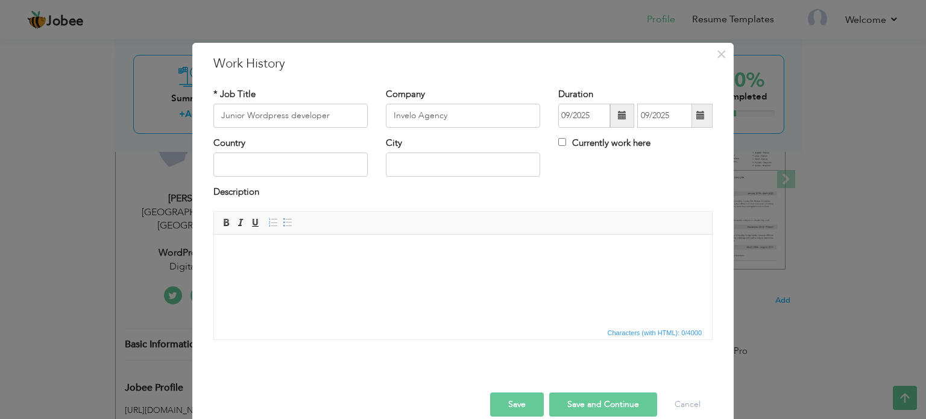
drag, startPoint x: 276, startPoint y: 177, endPoint x: 283, endPoint y: 169, distance: 11.1
click at [283, 169] on div "Country" at bounding box center [290, 161] width 172 height 49
click at [283, 169] on input "text" at bounding box center [290, 165] width 154 height 24
type input "[GEOGRAPHIC_DATA]"
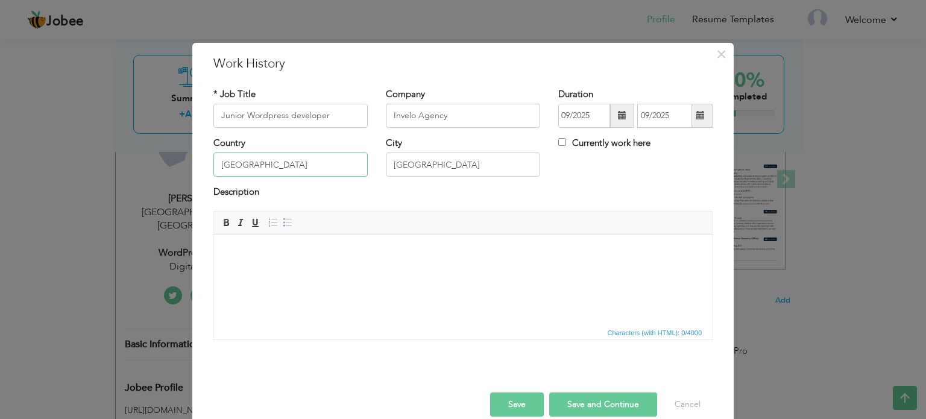
scroll to position [18, 0]
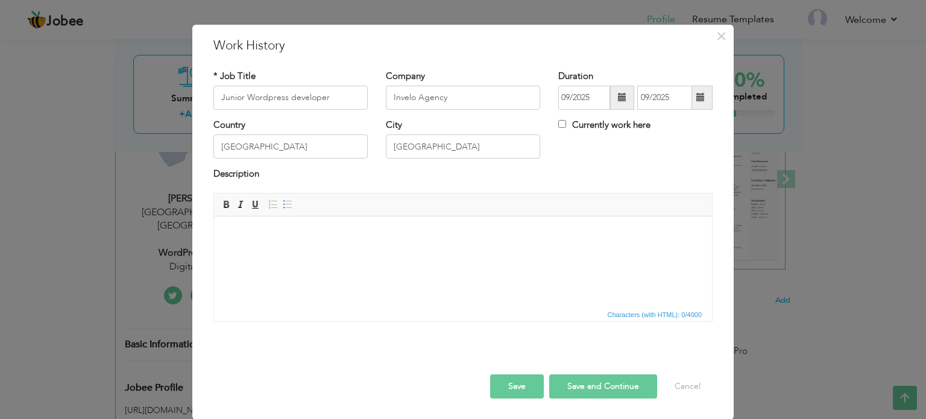
click at [583, 385] on button "Save and Continue" at bounding box center [603, 386] width 108 height 24
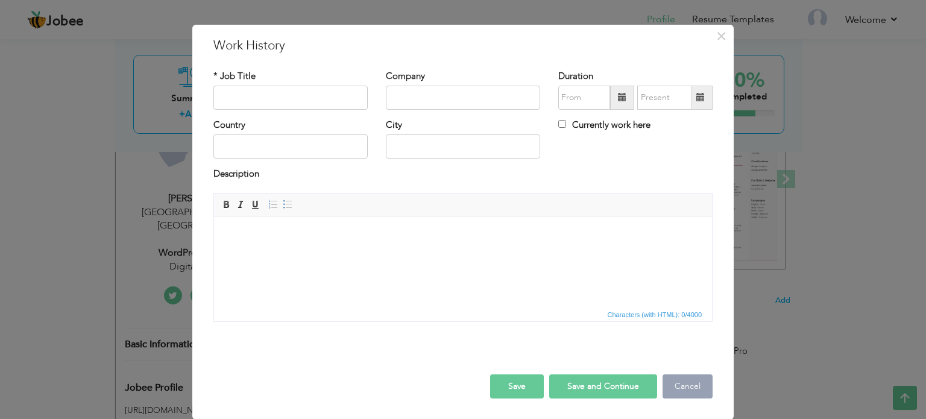
click at [670, 388] on button "Cancel" at bounding box center [688, 386] width 50 height 24
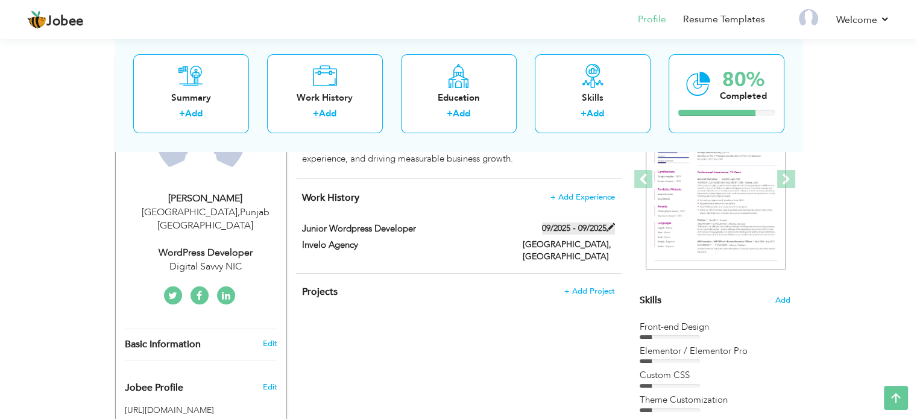
click at [610, 225] on span at bounding box center [610, 227] width 8 height 8
type input "Junior Wordpress developer"
type input "Invelo Agency"
type input "09/2025"
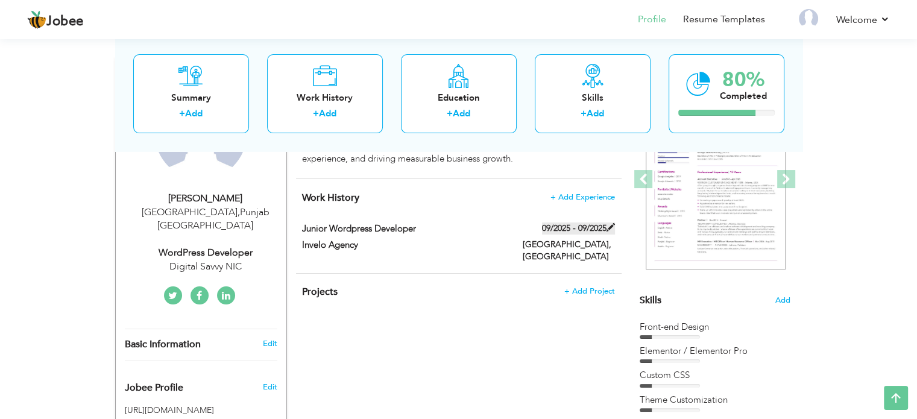
type input "[GEOGRAPHIC_DATA]"
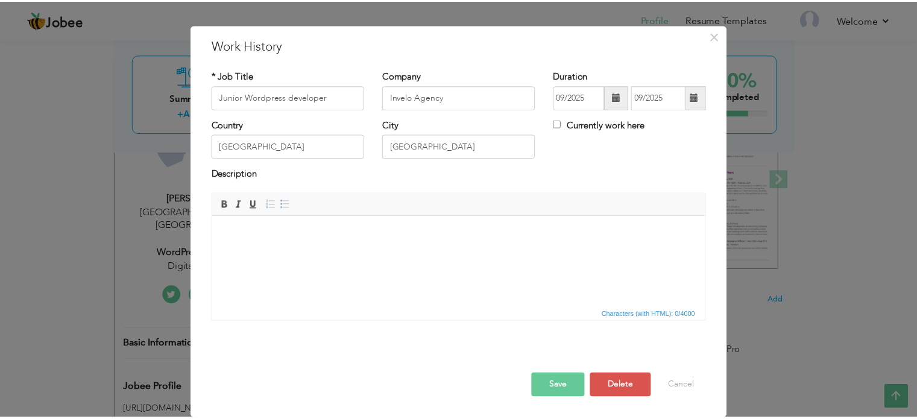
scroll to position [0, 0]
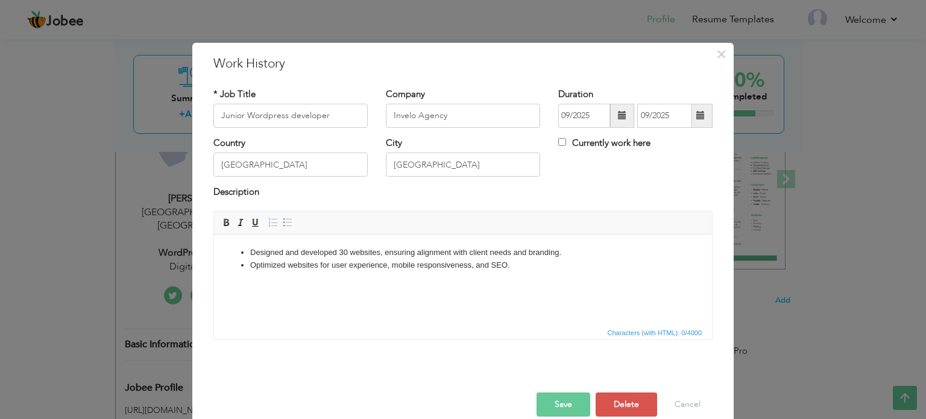
click at [361, 252] on body "Designed and developed 30 websites, ensuring alignment with client needs and br…" at bounding box center [463, 258] width 474 height 25
click at [239, 268] on ul "Designed and developed 30 websites, ensuring alignment with client needs and br…" at bounding box center [463, 258] width 474 height 25
click at [342, 283] on html "Designed and developed 30 websites, ensuring alignment with client needs and br…" at bounding box center [463, 258] width 498 height 49
click at [536, 283] on html "Designed and developed 30 websites, ensuring alignment with client needs and br…" at bounding box center [463, 258] width 498 height 49
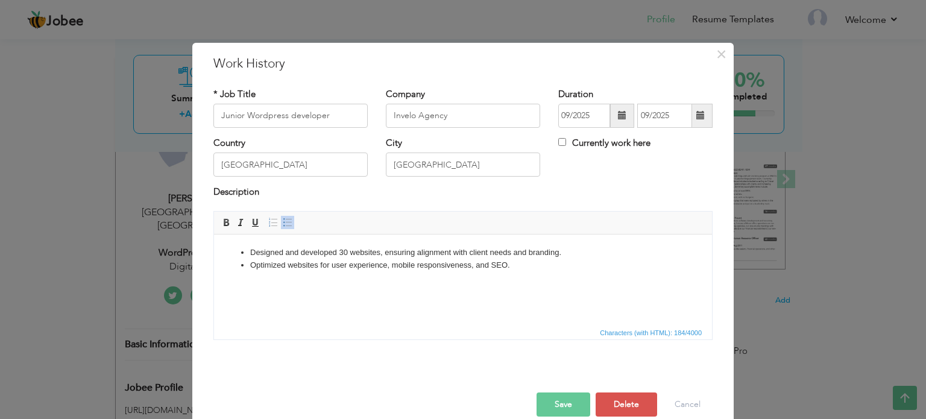
click at [547, 403] on button "Save" at bounding box center [564, 404] width 54 height 24
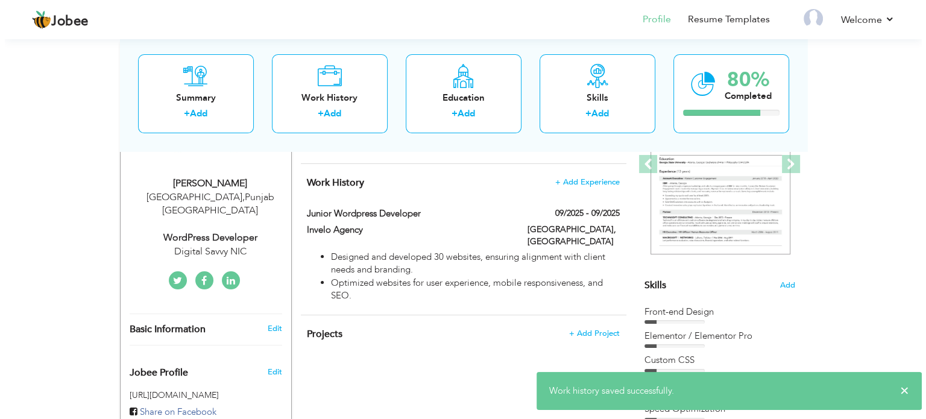
scroll to position [174, 0]
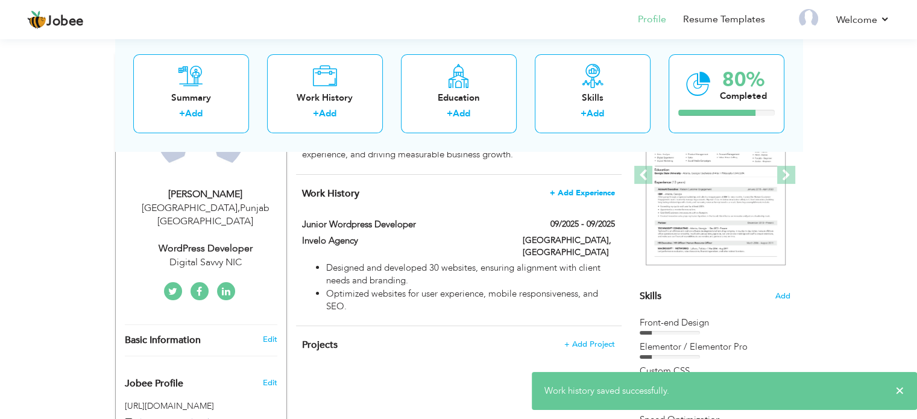
click at [599, 192] on span "+ Add Experience" at bounding box center [582, 193] width 65 height 8
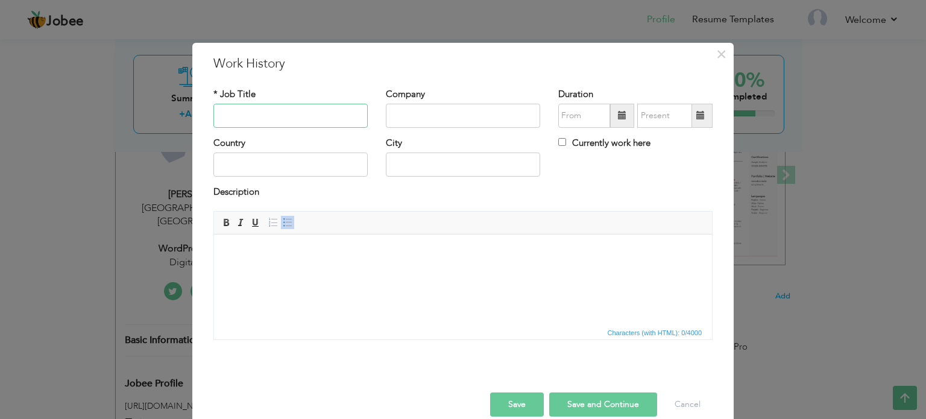
paste input "Mid-Senior wordpress developer"
click at [315, 112] on input "Mid-Senior wordpress developer" at bounding box center [290, 116] width 154 height 24
type input "Mid-Senior wordpress developer"
paste input "The True Marketeer"
click at [444, 118] on input "The True Marketeer" at bounding box center [463, 116] width 154 height 24
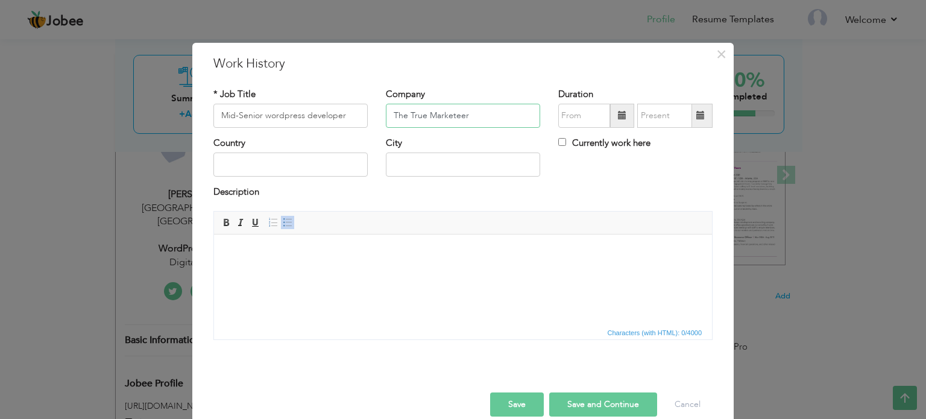
type input "The True Marketeer"
click at [597, 117] on input "text" at bounding box center [584, 116] width 52 height 24
click at [617, 109] on span at bounding box center [622, 116] width 24 height 24
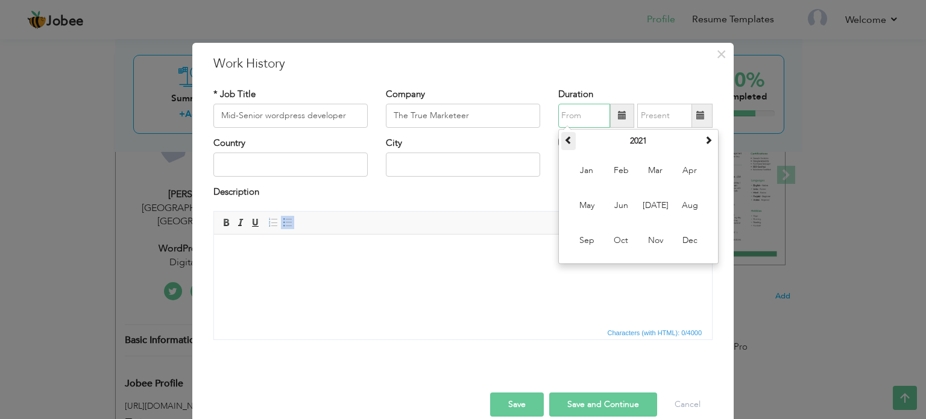
click at [569, 138] on th at bounding box center [568, 141] width 14 height 18
click at [704, 139] on span at bounding box center [708, 140] width 8 height 8
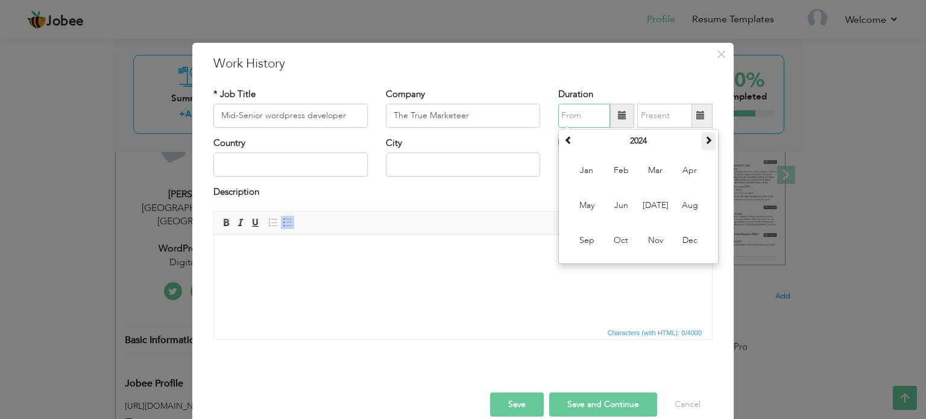
click at [704, 139] on span at bounding box center [708, 140] width 8 height 8
click at [564, 140] on span at bounding box center [568, 140] width 8 height 8
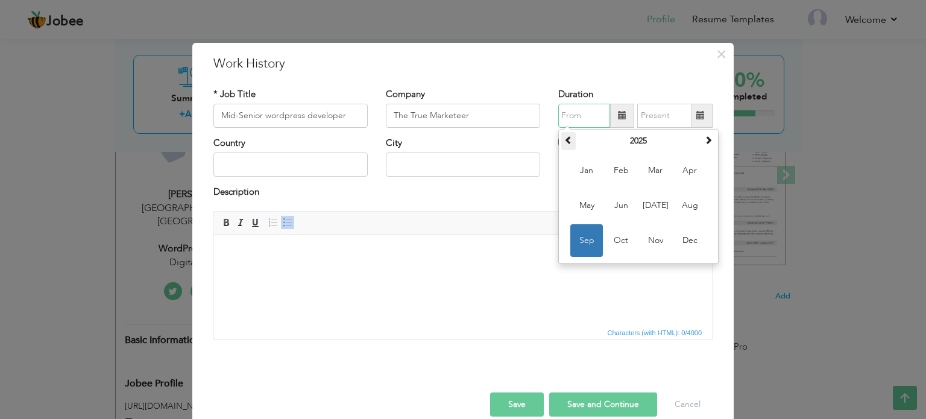
click at [565, 140] on span at bounding box center [568, 140] width 8 height 8
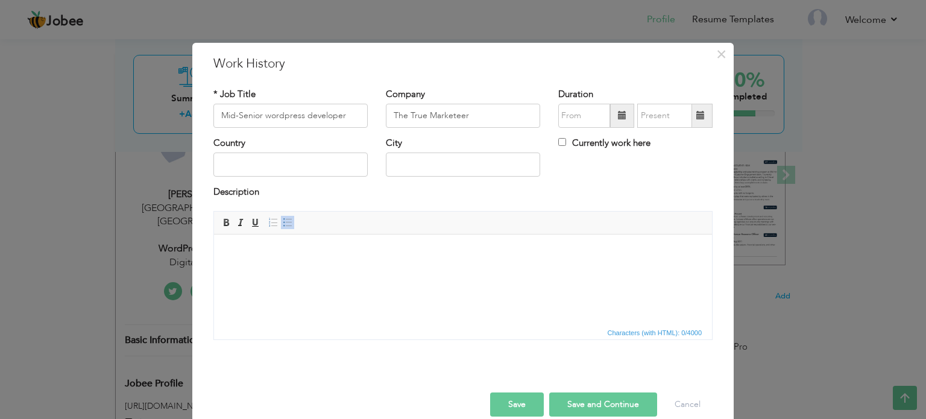
click at [625, 121] on span at bounding box center [622, 116] width 24 height 24
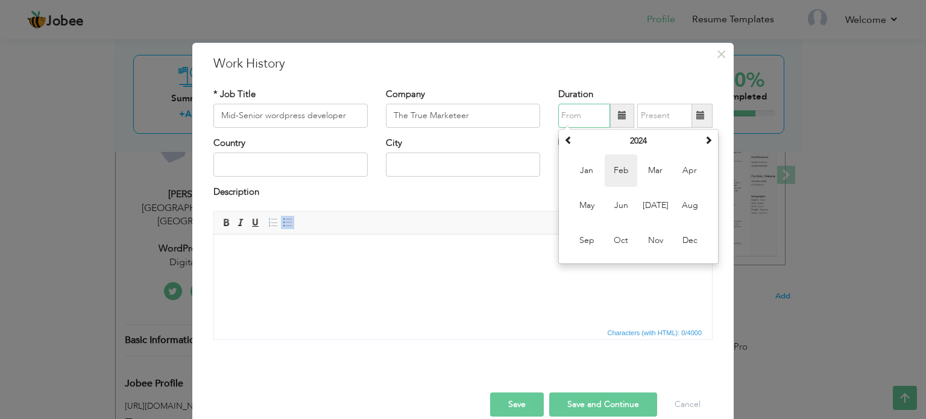
click at [623, 171] on span "Feb" at bounding box center [621, 170] width 33 height 33
type input "02/2024"
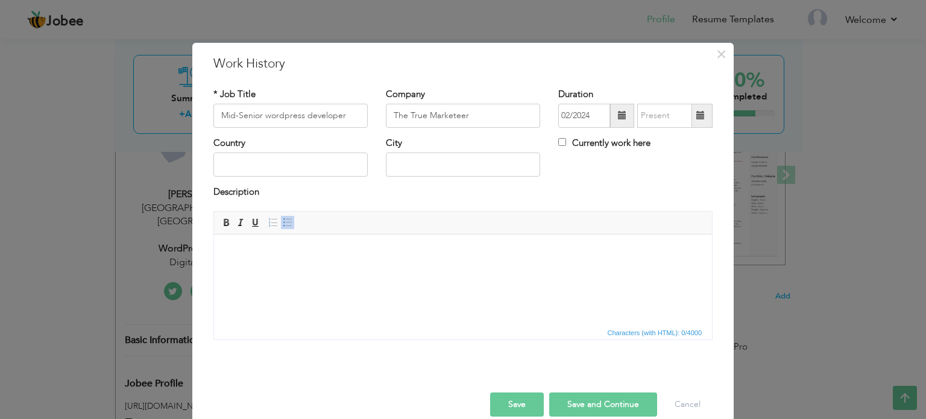
click at [696, 115] on span at bounding box center [700, 115] width 8 height 8
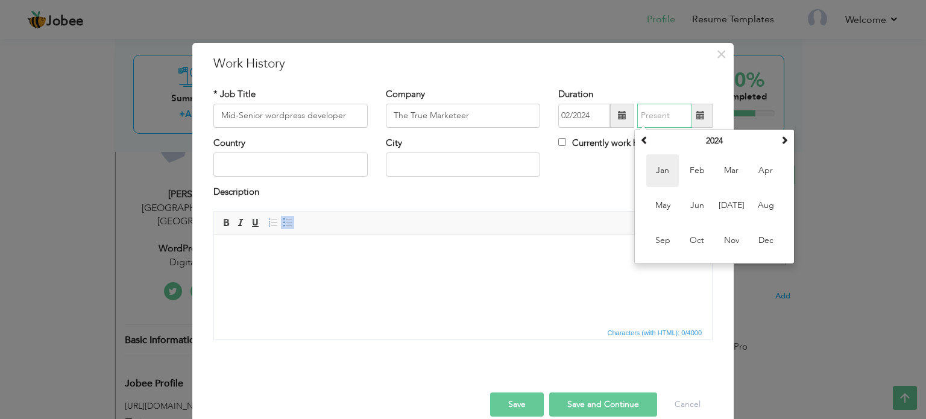
click at [661, 172] on span "Jan" at bounding box center [662, 170] width 33 height 33
type input "01/2024"
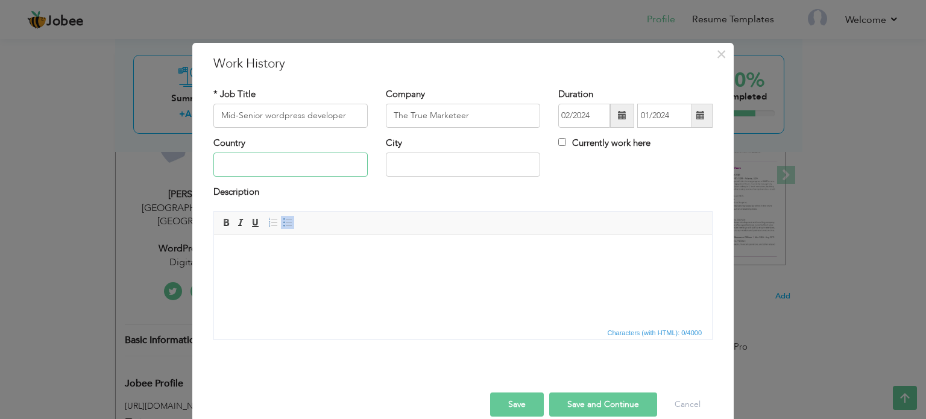
click at [316, 167] on input "text" at bounding box center [290, 165] width 154 height 24
type input "[GEOGRAPHIC_DATA]"
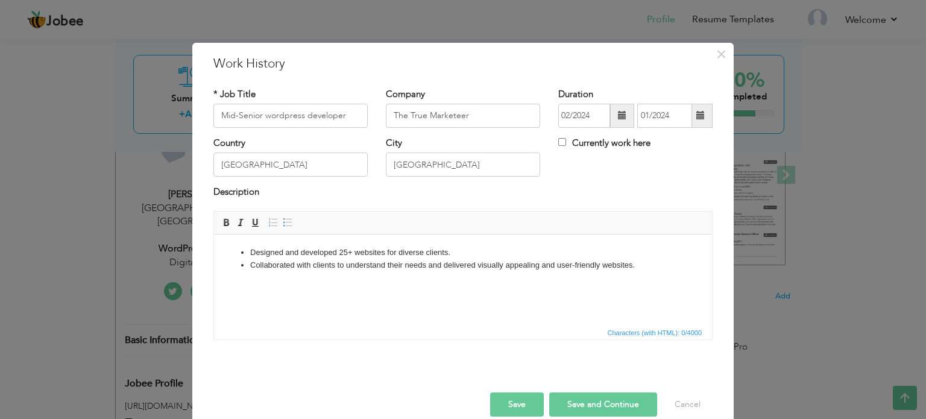
click at [362, 283] on html "Designed and developed 25+ websites for diverse clients. Collaborated with clie…" at bounding box center [463, 258] width 498 height 49
click at [613, 401] on button "Save and Continue" at bounding box center [603, 404] width 108 height 24
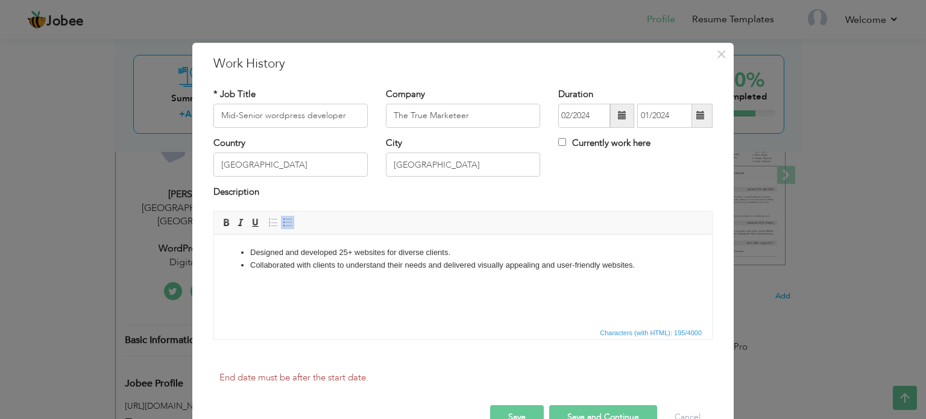
click at [584, 192] on div "Description" at bounding box center [462, 194] width 499 height 16
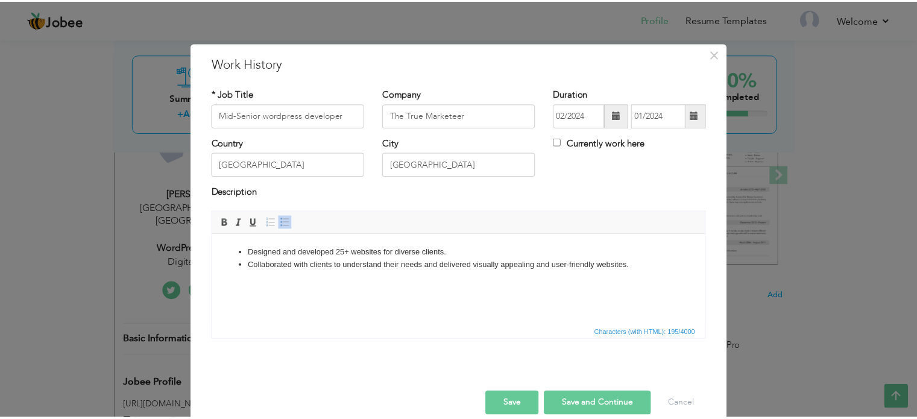
scroll to position [18, 0]
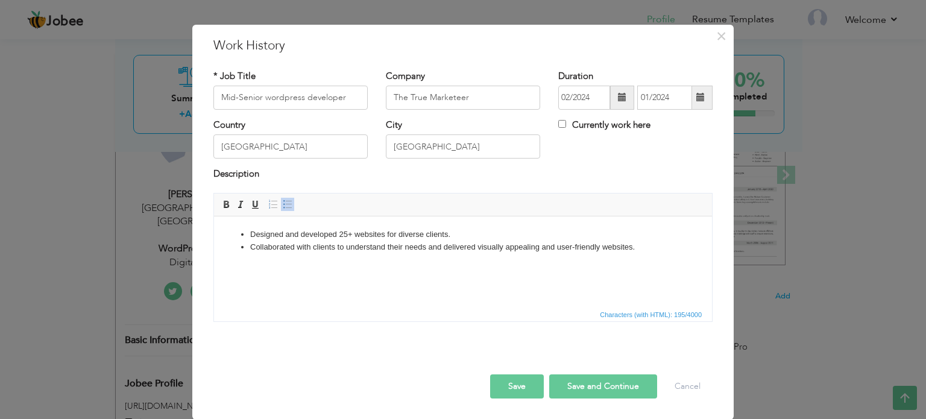
click at [582, 382] on button "Save and Continue" at bounding box center [603, 386] width 108 height 24
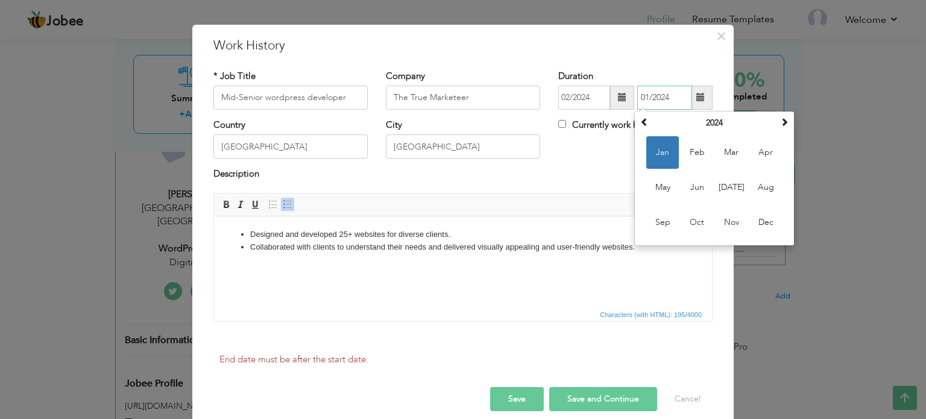
click at [661, 152] on span "Jan" at bounding box center [662, 152] width 33 height 33
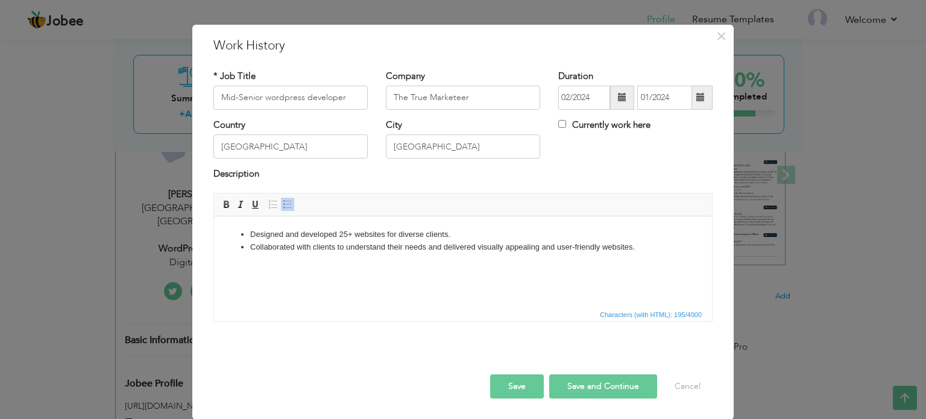
click at [590, 383] on button "Save and Continue" at bounding box center [603, 386] width 108 height 24
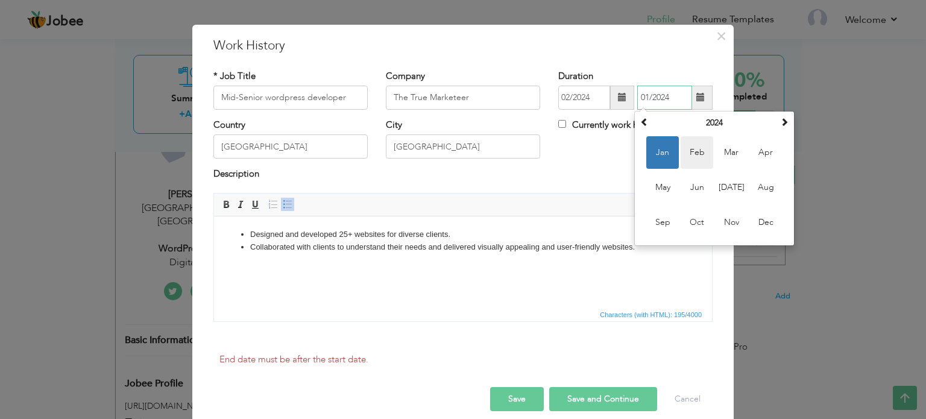
click at [685, 149] on span "Feb" at bounding box center [697, 152] width 33 height 33
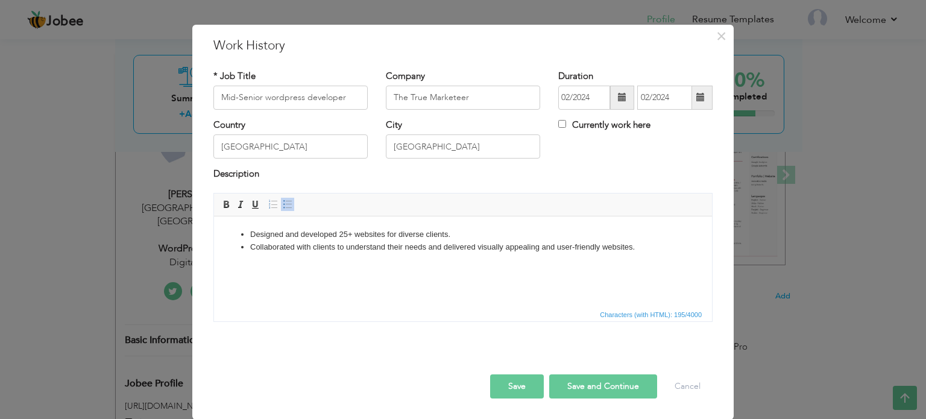
click at [698, 100] on span at bounding box center [700, 97] width 8 height 8
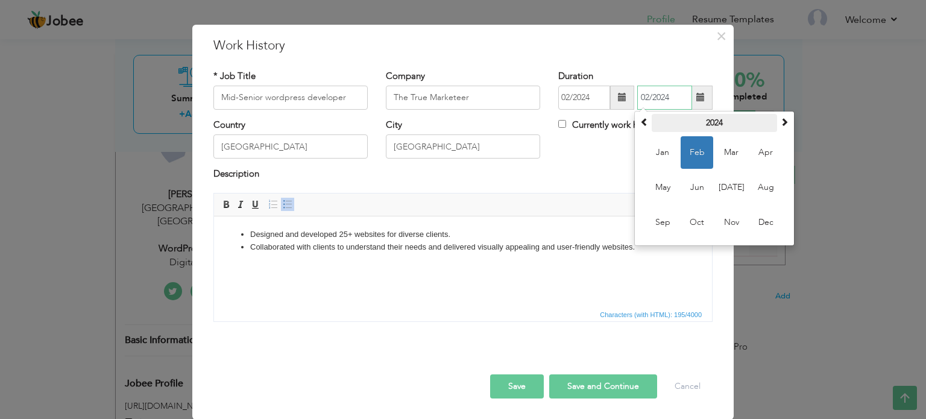
click at [772, 119] on th "2024" at bounding box center [714, 123] width 125 height 18
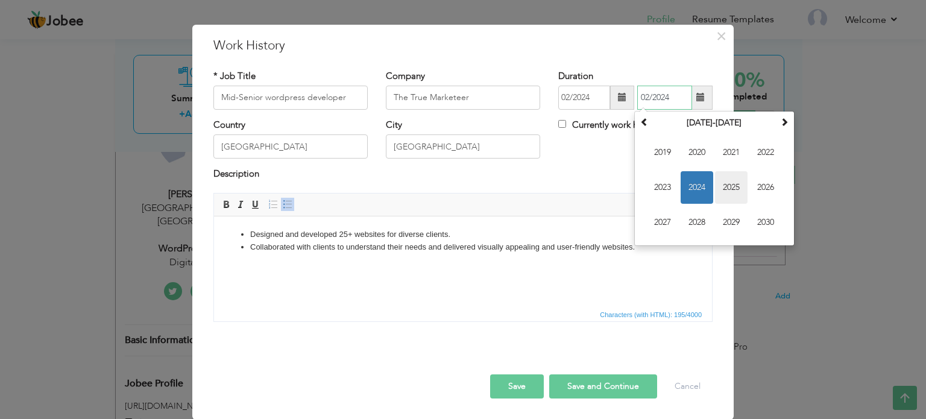
click at [728, 187] on span "2025" at bounding box center [731, 187] width 33 height 33
click at [662, 146] on span "Jan" at bounding box center [662, 152] width 33 height 33
type input "01/2025"
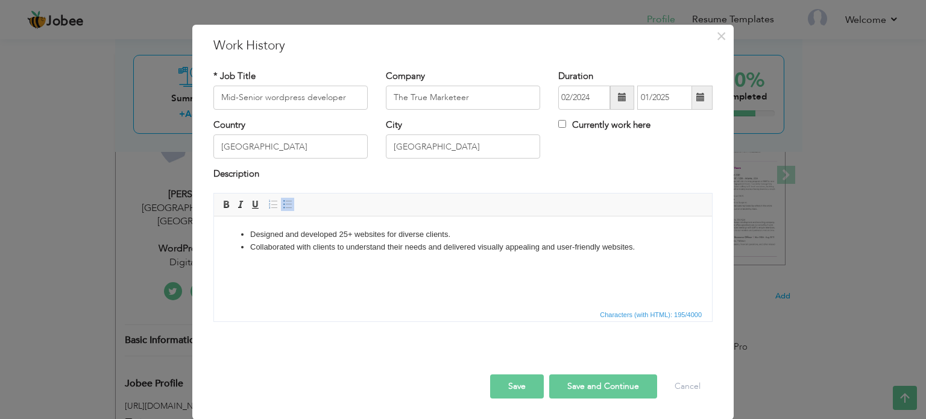
click at [597, 378] on button "Save and Continue" at bounding box center [603, 386] width 108 height 24
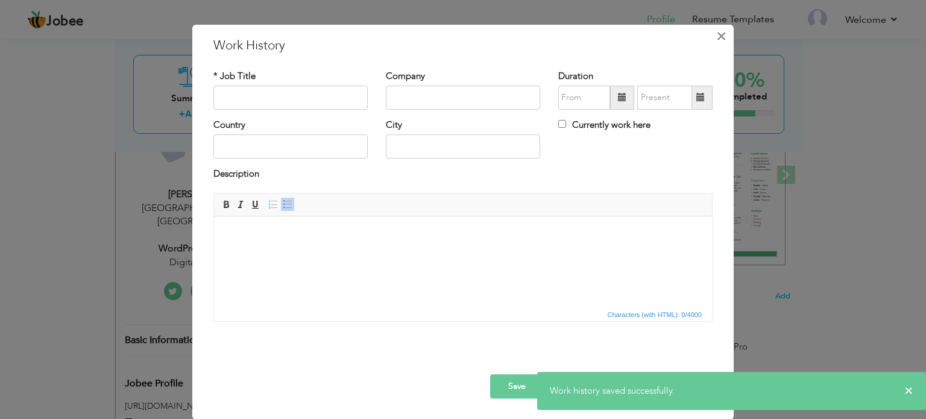
click at [716, 30] on span "×" at bounding box center [721, 36] width 10 height 22
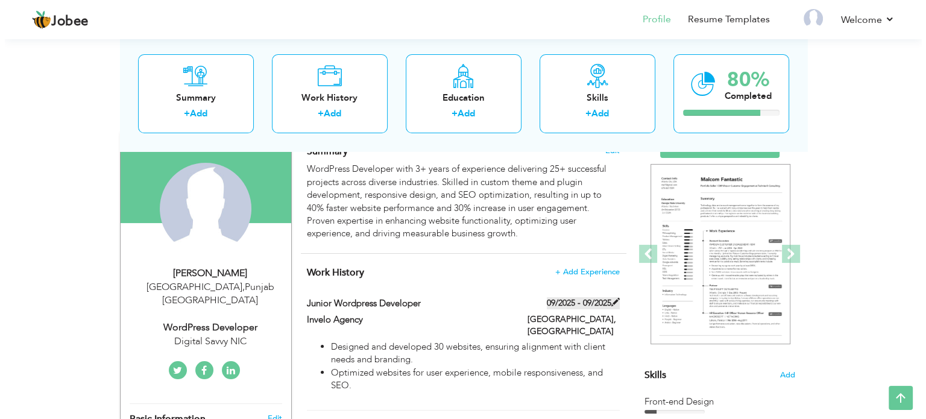
scroll to position [95, 0]
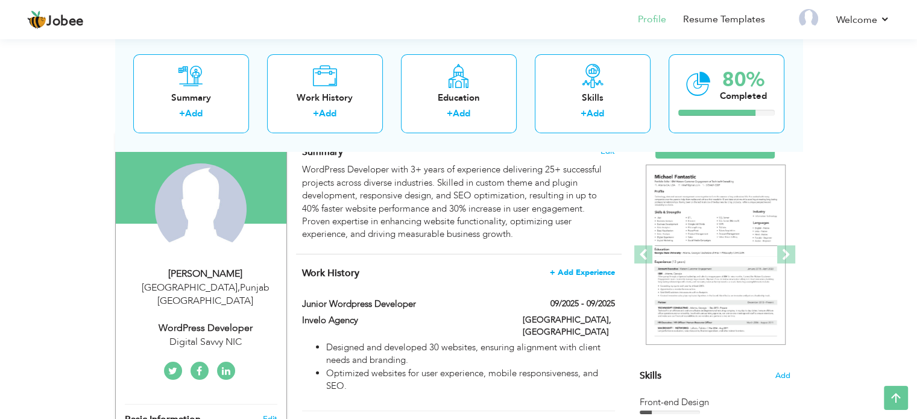
click at [587, 276] on span "+ Add Experience" at bounding box center [582, 272] width 65 height 8
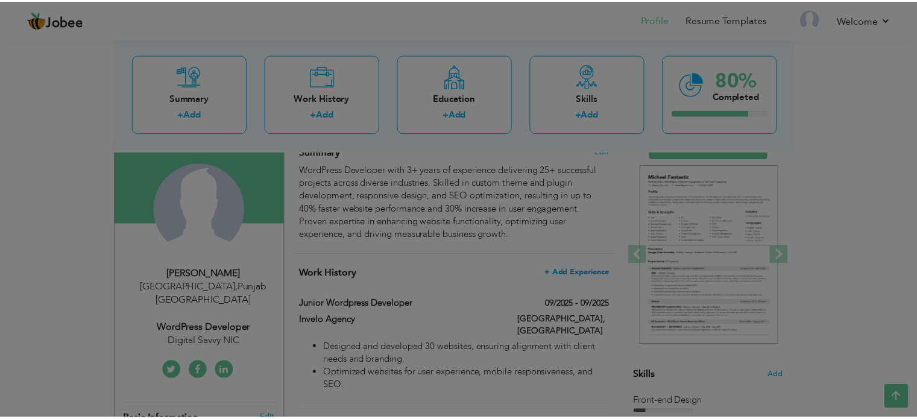
scroll to position [0, 0]
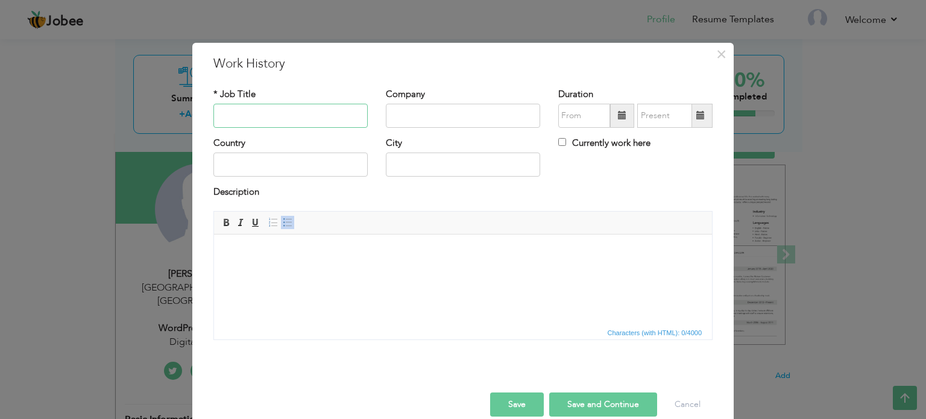
paste input "Mid-Senior wordpress developer"
click at [291, 112] on input "Mid-Senior wordpress developer" at bounding box center [290, 116] width 154 height 24
type input "Mid-Senior wordpress developer"
paste input "Digital Savvy NY"
click at [429, 113] on input "Digital Savvy NY" at bounding box center [463, 116] width 154 height 24
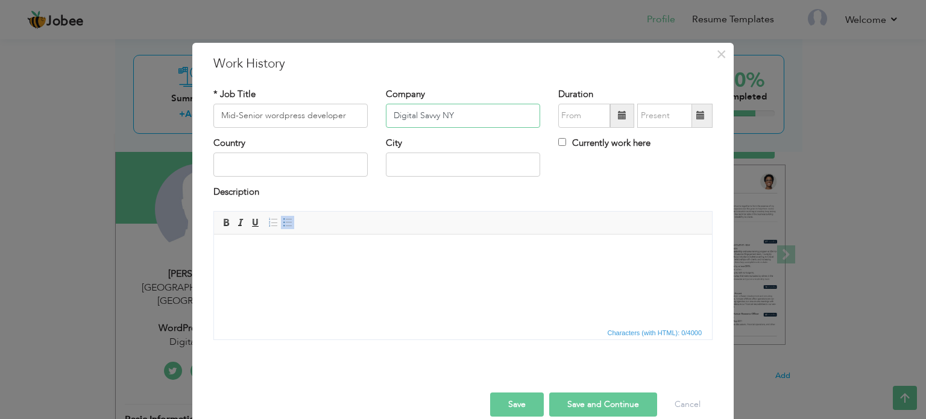
type input "Digital Savvy NY"
click at [618, 119] on span at bounding box center [622, 115] width 8 height 8
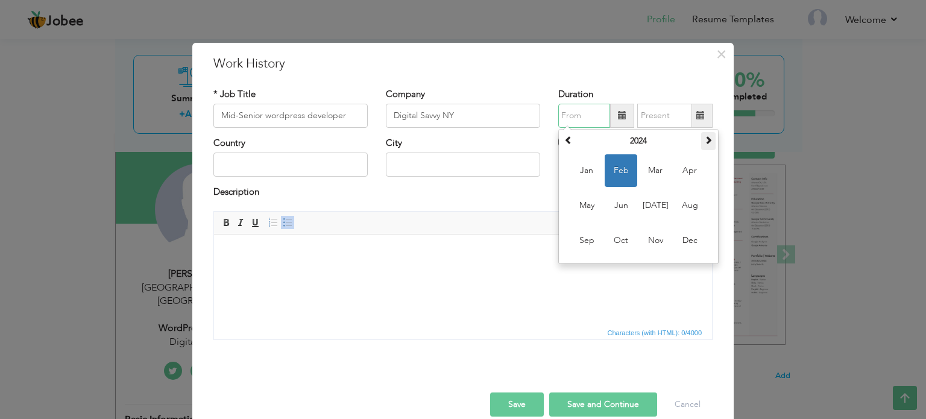
click at [701, 140] on th at bounding box center [708, 141] width 14 height 18
click at [611, 170] on span "Feb" at bounding box center [621, 170] width 33 height 33
type input "02/2025"
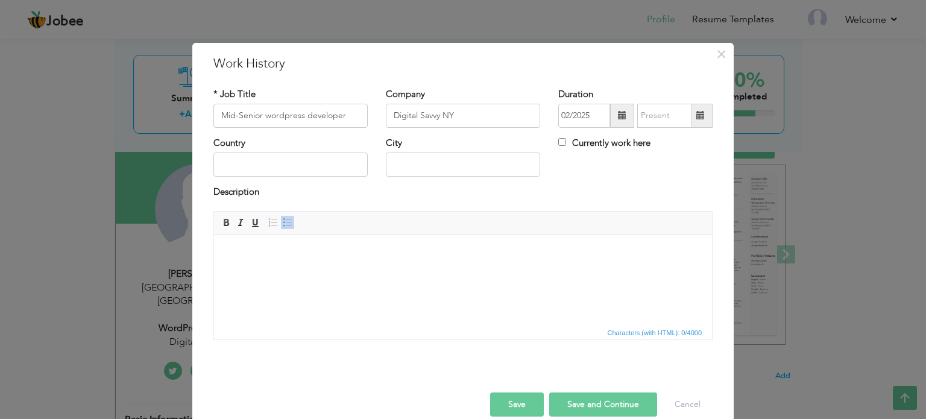
click at [689, 113] on span at bounding box center [701, 116] width 24 height 24
click at [553, 142] on div "Currently work here" at bounding box center [635, 149] width 172 height 25
click at [558, 143] on input "Currently work here" at bounding box center [562, 142] width 8 height 8
checkbox input "true"
click at [329, 163] on input "text" at bounding box center [290, 165] width 154 height 24
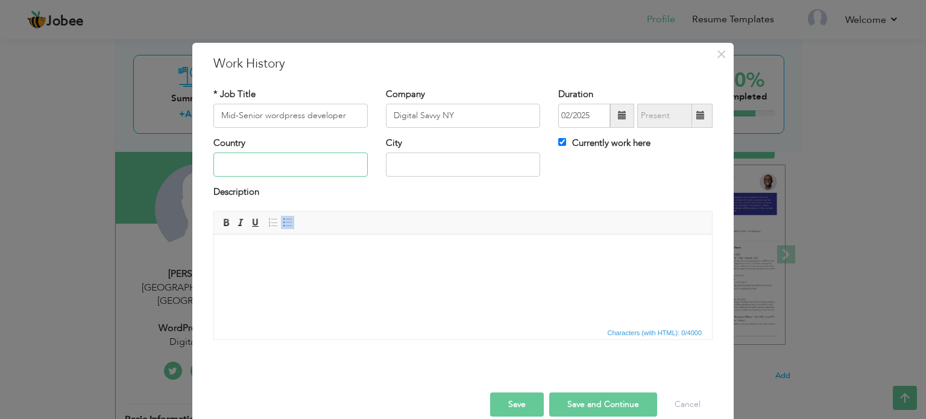
type input "[GEOGRAPHIC_DATA]"
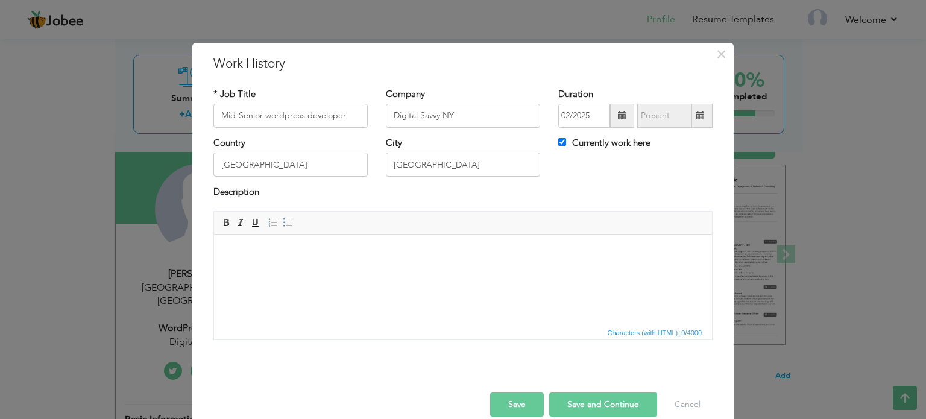
click at [360, 260] on html at bounding box center [463, 252] width 498 height 37
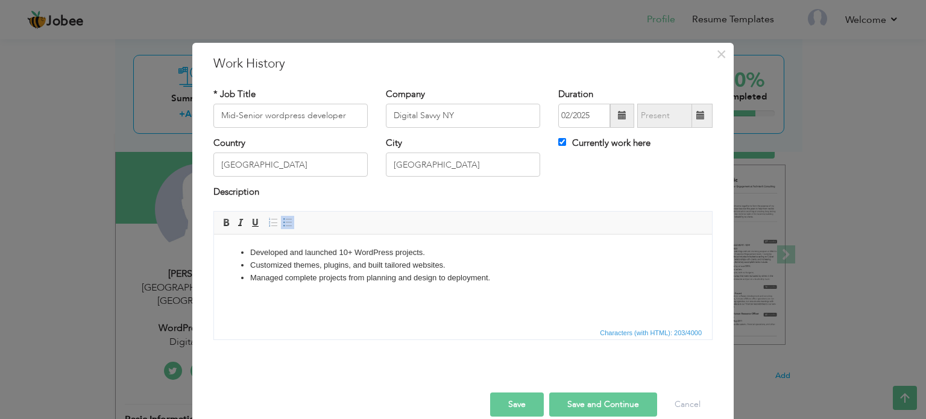
click at [608, 406] on button "Save and Continue" at bounding box center [603, 404] width 108 height 24
checkbox input "false"
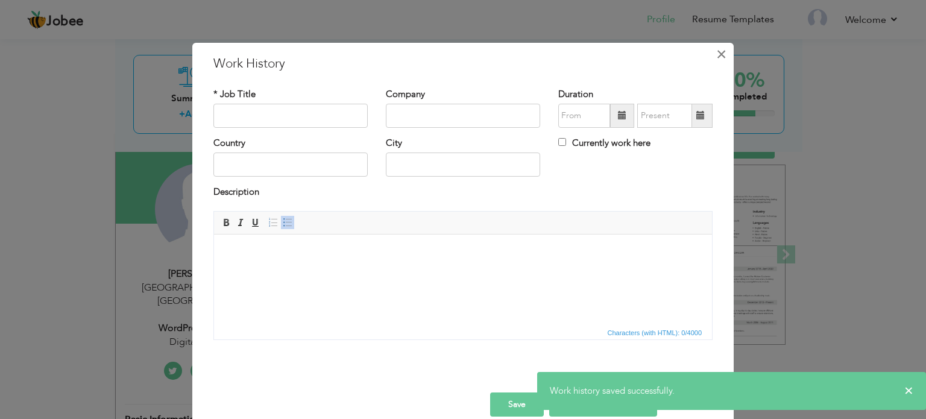
click at [717, 55] on span "×" at bounding box center [721, 54] width 10 height 22
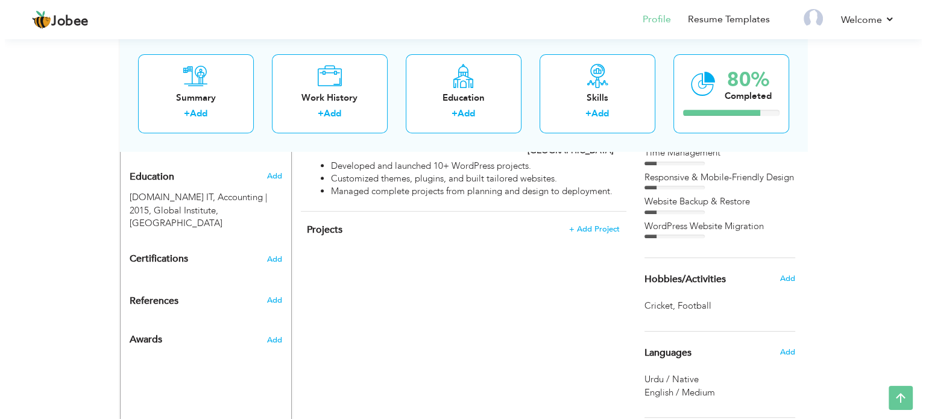
scroll to position [515, 0]
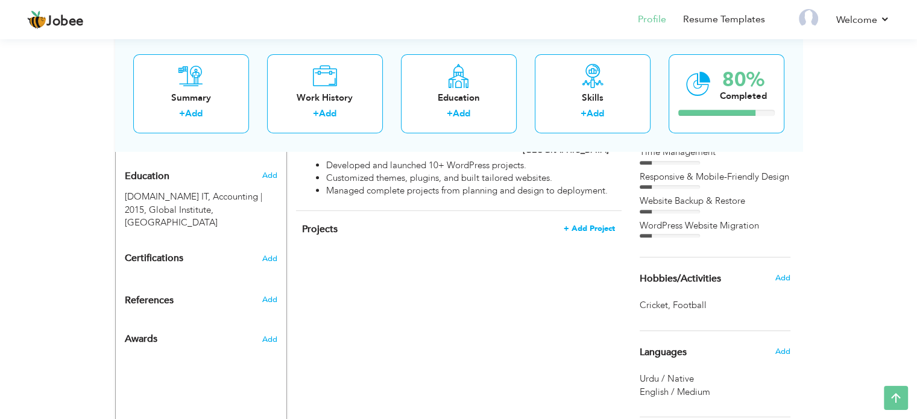
click at [605, 224] on span "+ Add Project" at bounding box center [589, 228] width 51 height 8
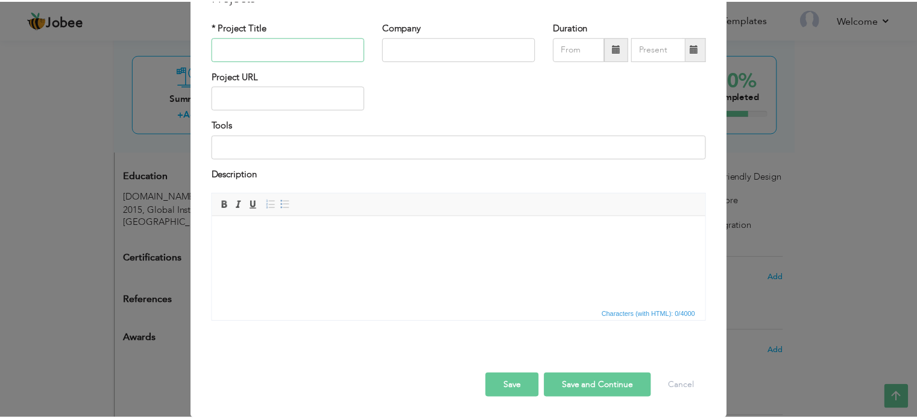
scroll to position [0, 0]
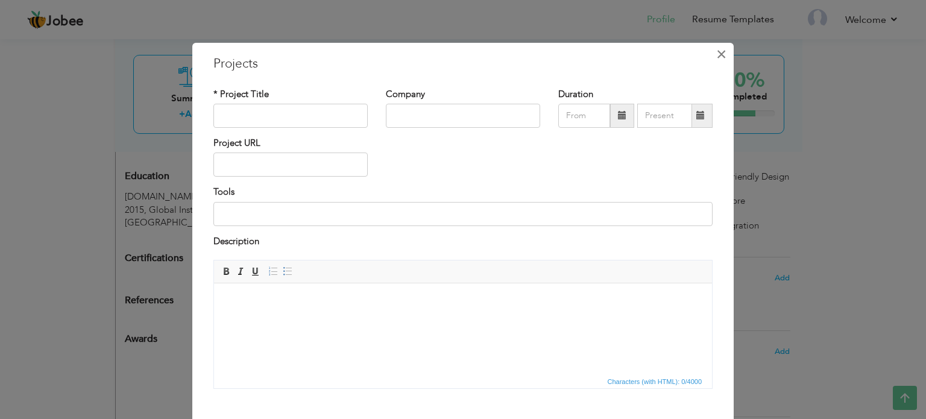
click at [716, 58] on span "×" at bounding box center [721, 54] width 10 height 22
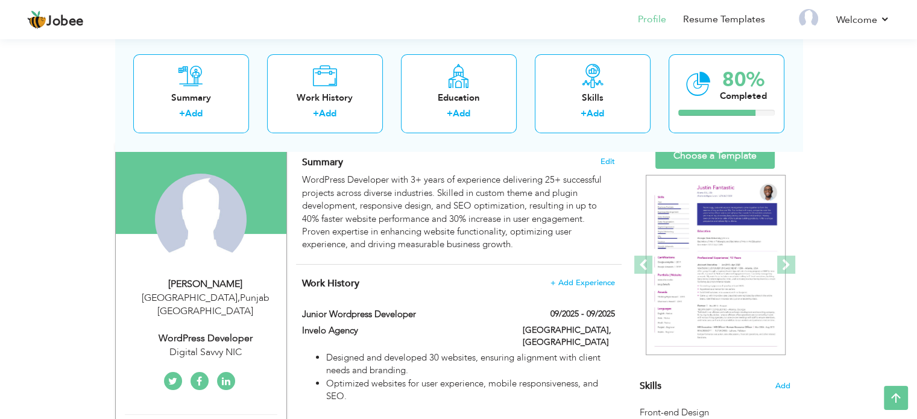
scroll to position [75, 0]
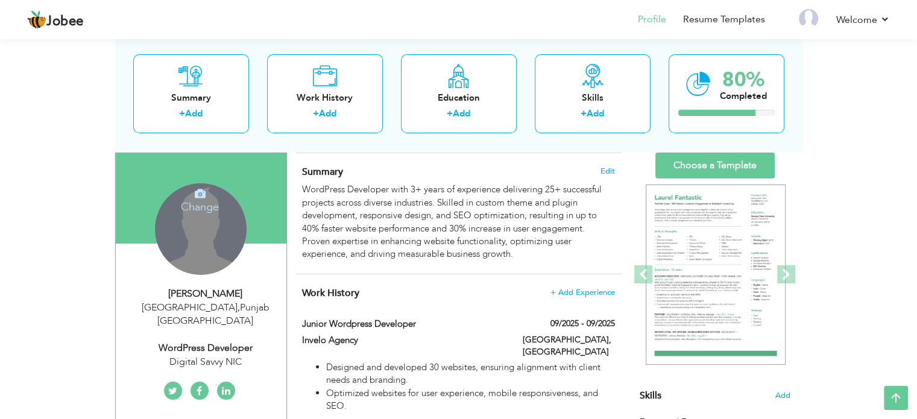
click at [180, 213] on div "Change Remove" at bounding box center [201, 229] width 92 height 92
click at [201, 196] on icon at bounding box center [200, 193] width 11 height 11
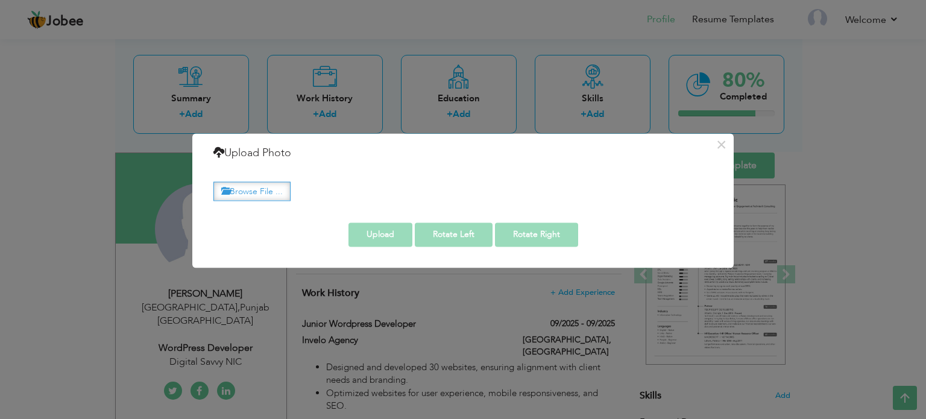
click at [268, 186] on label "Browse File ..." at bounding box center [251, 191] width 77 height 19
click at [0, 0] on input "Browse File ..." at bounding box center [0, 0] width 0 height 0
click at [272, 187] on label "Browse File ..." at bounding box center [251, 191] width 77 height 19
click at [0, 0] on input "Browse File ..." at bounding box center [0, 0] width 0 height 0
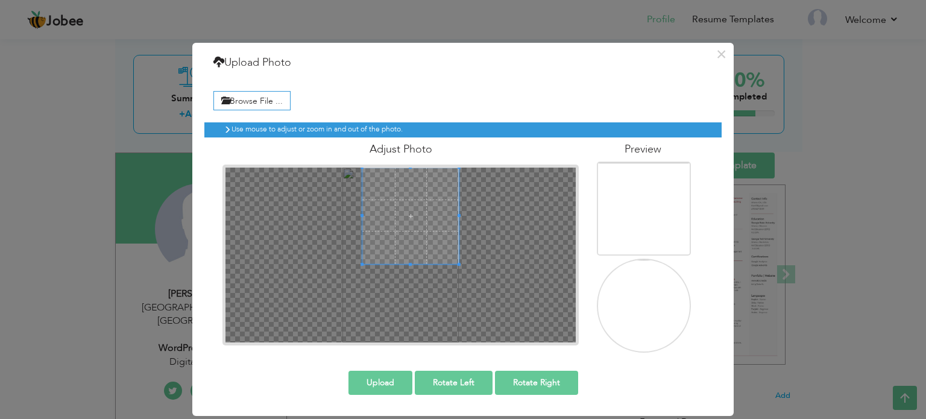
click at [424, 217] on span at bounding box center [410, 216] width 96 height 96
click at [400, 379] on button "Upload" at bounding box center [380, 383] width 64 height 24
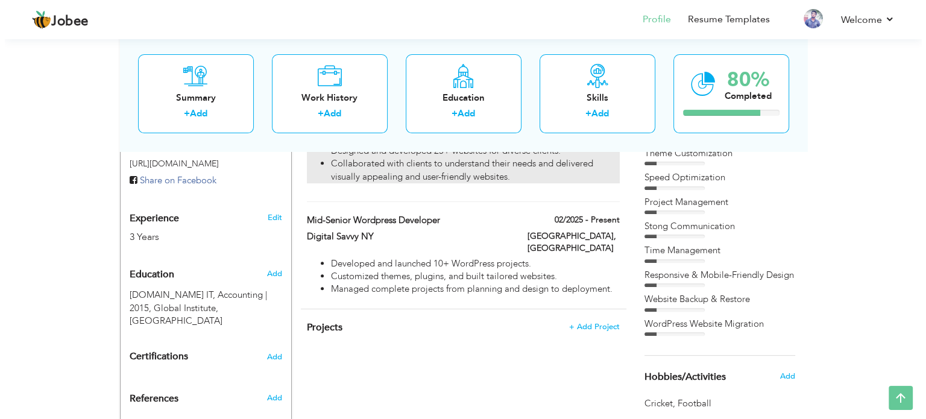
scroll to position [418, 0]
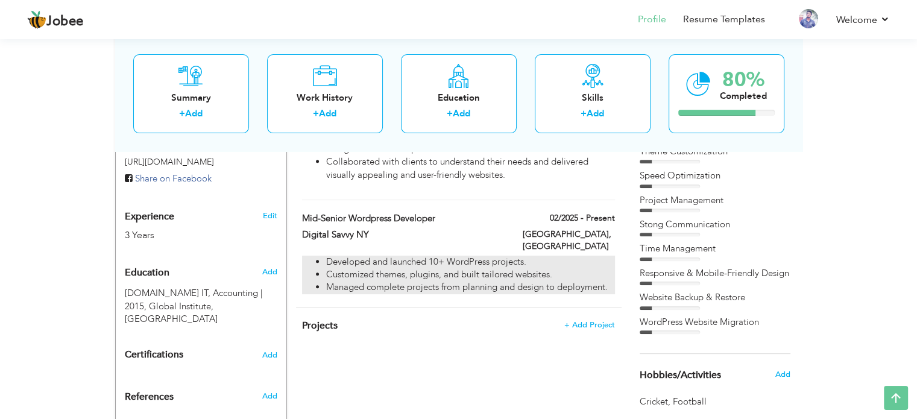
click at [415, 268] on li "Customized themes, plugins, and built tailored websites." at bounding box center [470, 274] width 288 height 13
type input "Mid-Senior wordpress developer"
type input "Digital Savvy NY"
type input "02/2025"
type input "[GEOGRAPHIC_DATA]"
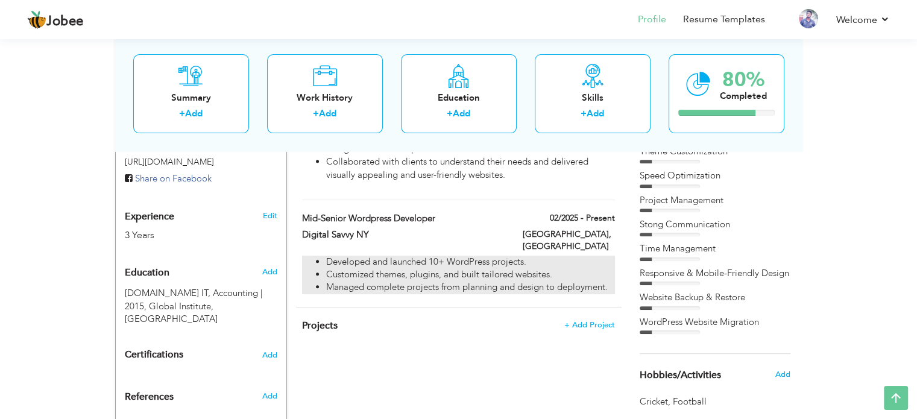
type input "[GEOGRAPHIC_DATA]"
checkbox input "true"
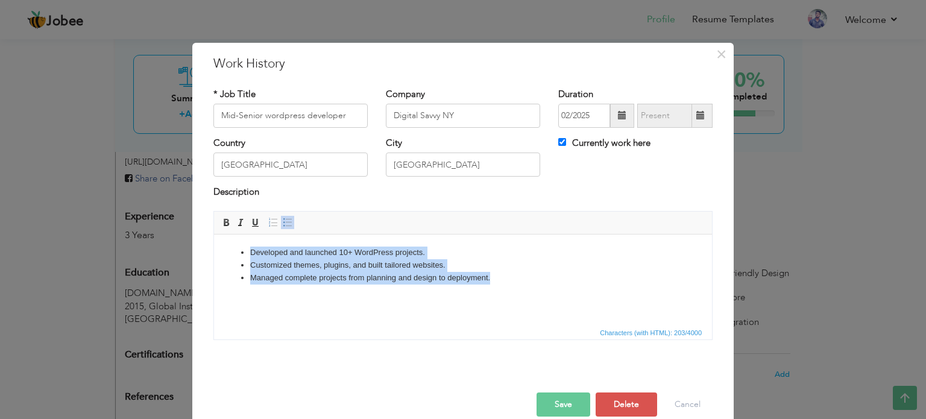
drag, startPoint x: 494, startPoint y: 275, endPoint x: 250, endPoint y: 250, distance: 245.5
click at [250, 250] on ul "Developed and launched 10+ WordPress projects. Customized themes, plugins, and …" at bounding box center [463, 264] width 474 height 37
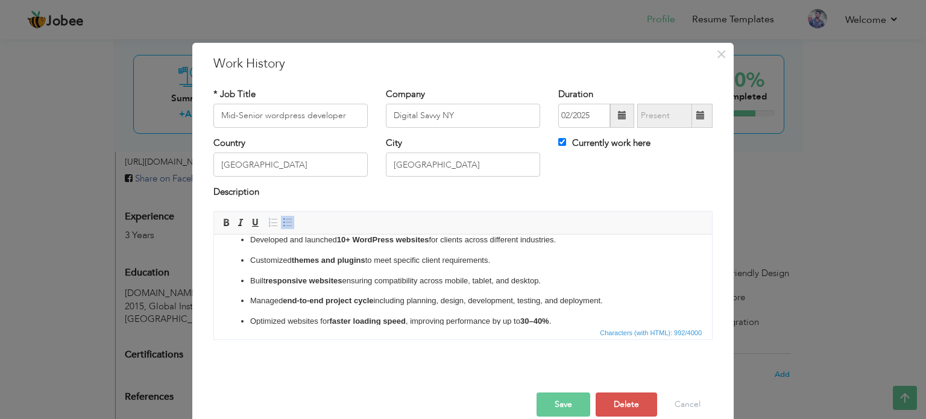
scroll to position [0, 0]
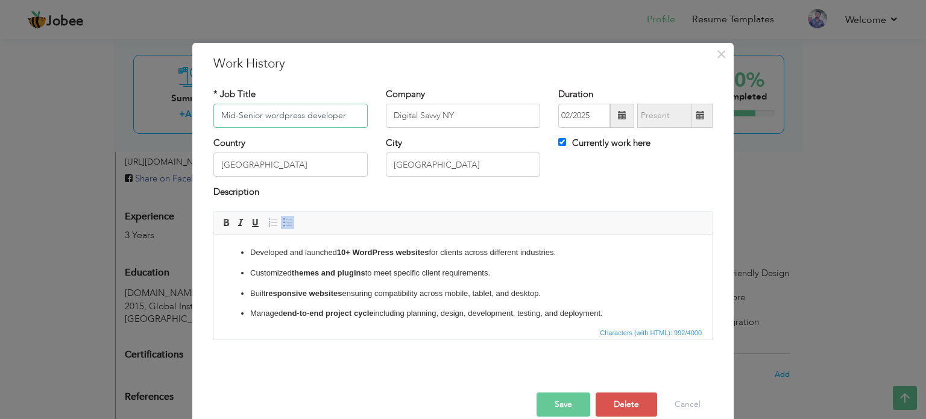
click at [265, 116] on input "Mid-Senior wordpress developer" at bounding box center [290, 116] width 154 height 24
click at [309, 113] on input "Mid-Senior WordPress developer" at bounding box center [290, 116] width 154 height 24
type input "Mid-Senior WordPress Developer"
click at [453, 116] on input "Digital Savvy NY" at bounding box center [463, 116] width 154 height 24
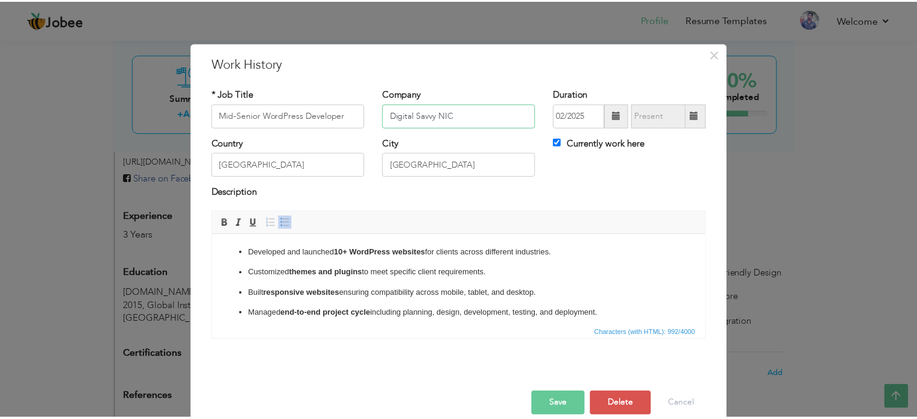
scroll to position [18, 0]
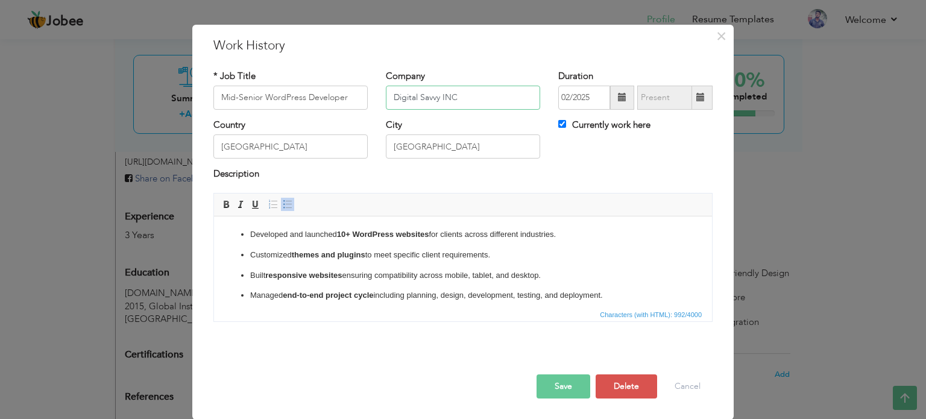
type input "Digital Savvy INC"
click at [566, 393] on button "Save" at bounding box center [564, 386] width 54 height 24
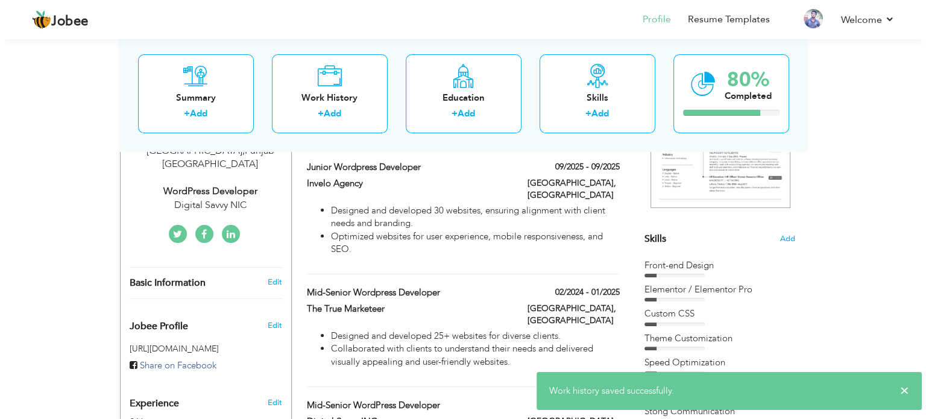
scroll to position [238, 0]
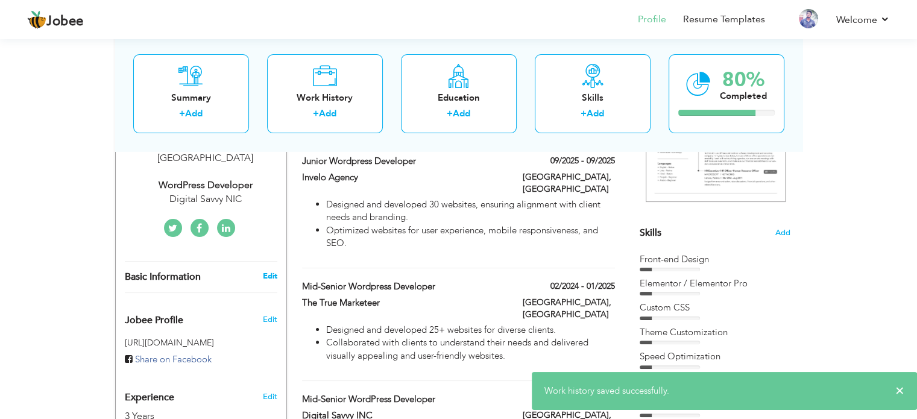
click at [266, 271] on link "Edit" at bounding box center [269, 276] width 14 height 11
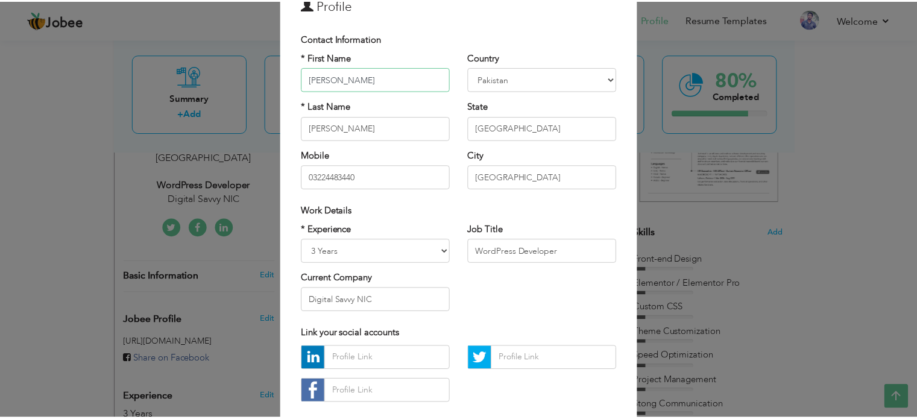
scroll to position [109, 0]
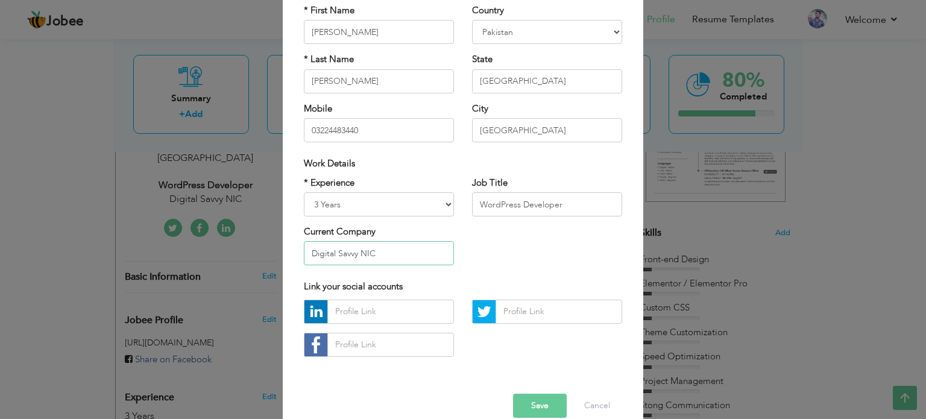
click at [410, 245] on input "Digital Savvy NIC" at bounding box center [379, 253] width 150 height 24
type input "Digital Savvy INC"
click at [538, 394] on button "Save" at bounding box center [540, 406] width 54 height 24
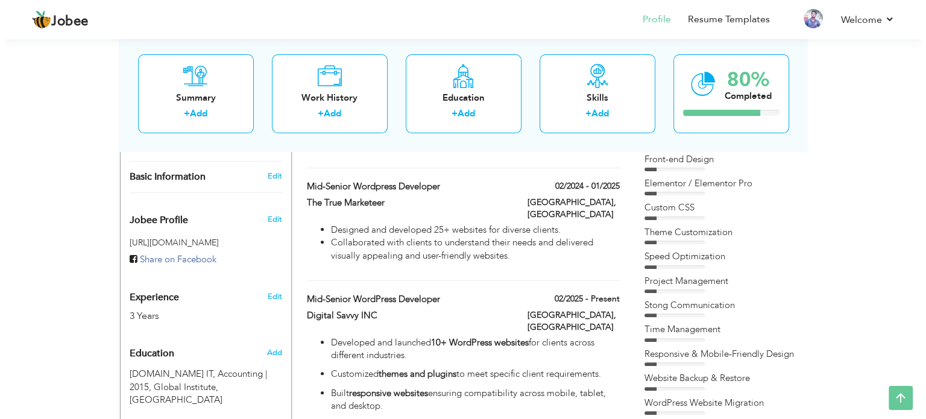
scroll to position [336, 0]
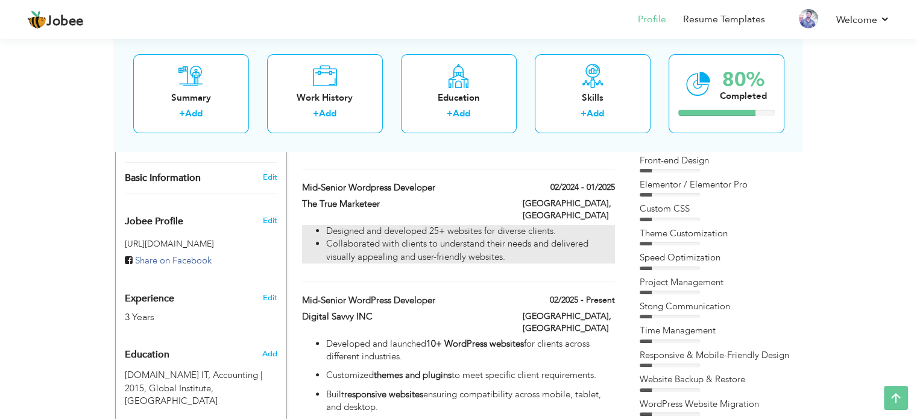
click at [483, 238] on li "Collaborated with clients to understand their needs and delivered visually appe…" at bounding box center [470, 251] width 288 height 26
type input "Mid-Senior wordpress developer"
type input "The True Marketeer"
type input "02/2024"
type input "01/2025"
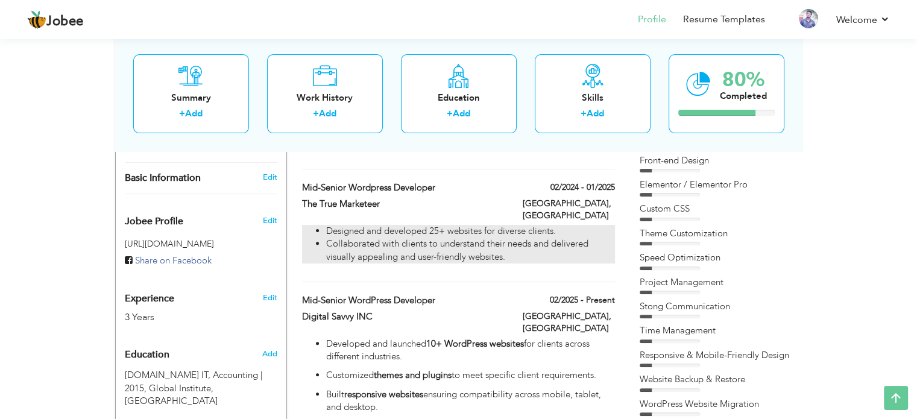
checkbox input "false"
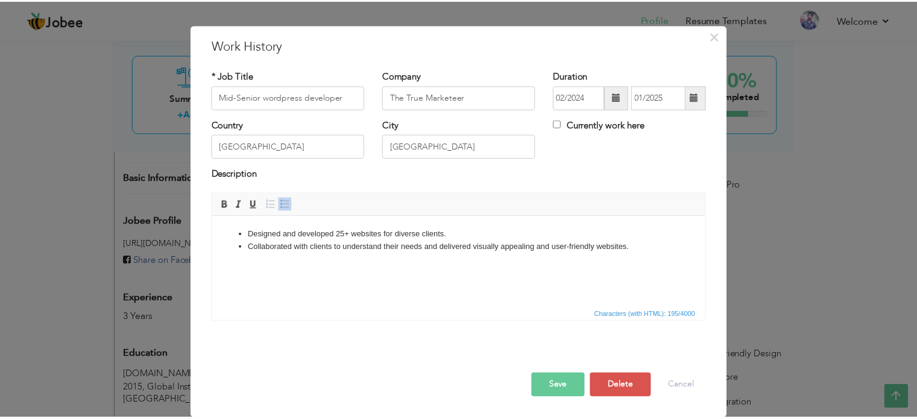
scroll to position [0, 0]
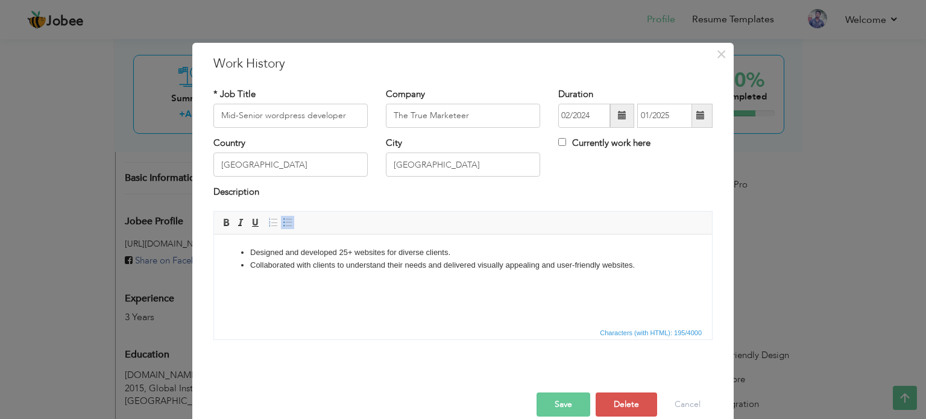
click at [430, 342] on div "Designed and developed 25+ websites for diverse clients. Collaborated with clie…" at bounding box center [462, 280] width 517 height 138
click at [459, 276] on html "Designed and developed 25+ websites for diverse clients. Collaborated with clie…" at bounding box center [463, 258] width 498 height 49
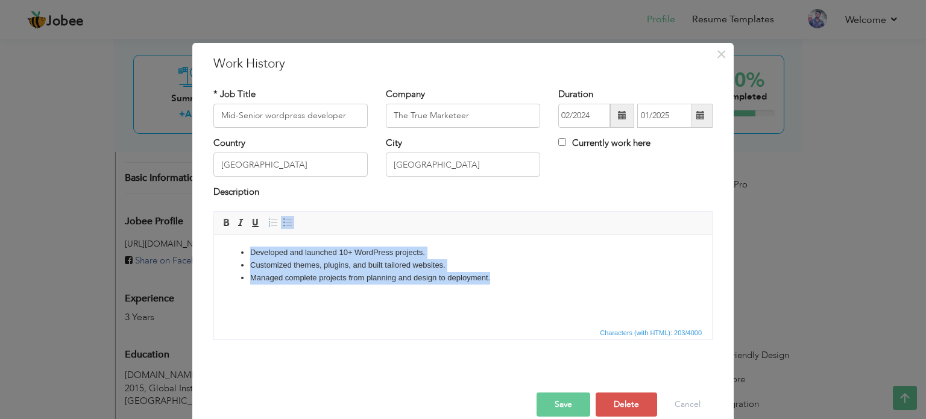
click at [459, 276] on li "Managed complete projects from planning and design to deployment." at bounding box center [463, 277] width 426 height 13
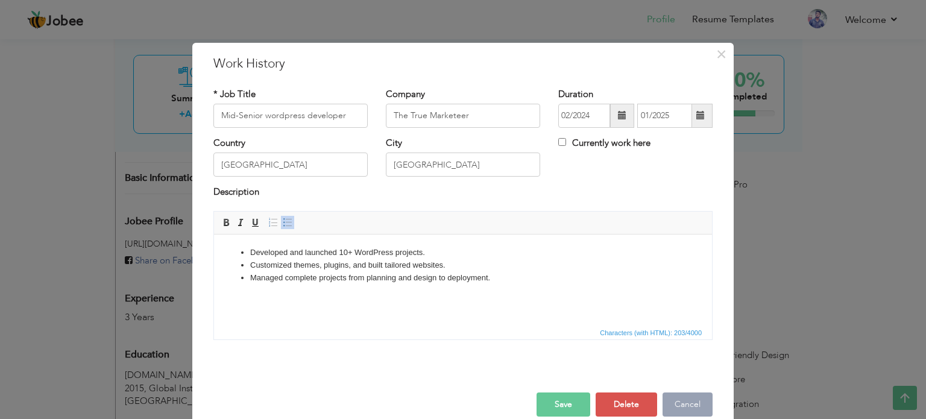
click at [664, 397] on button "Cancel" at bounding box center [688, 404] width 50 height 24
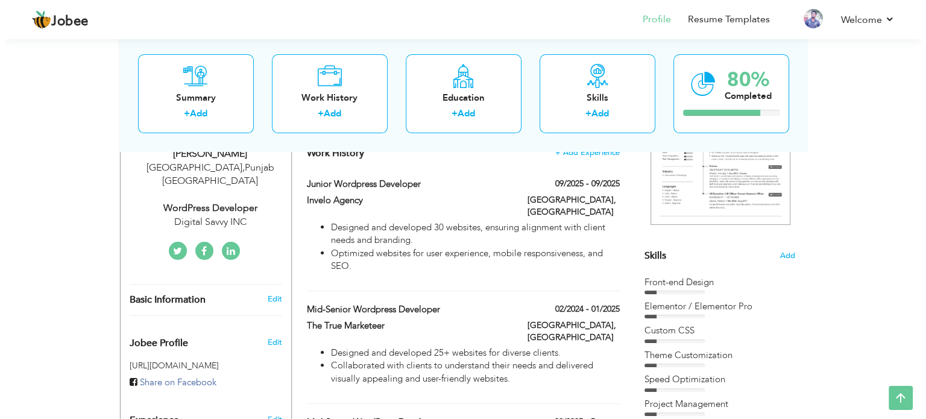
scroll to position [225, 0]
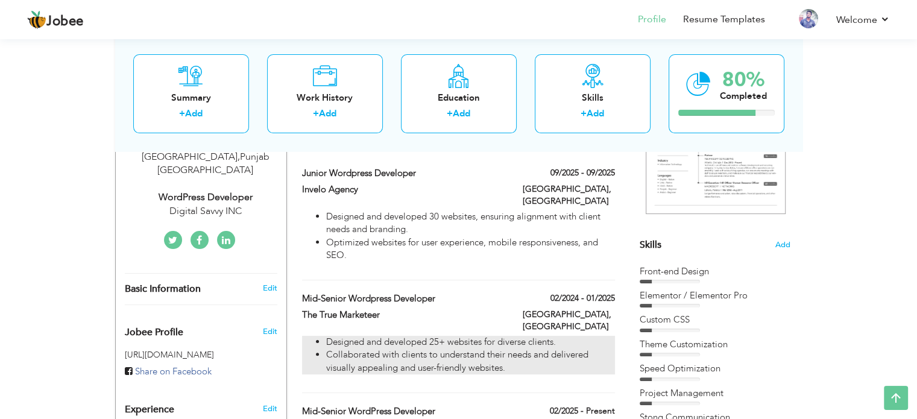
click at [443, 336] on li "Designed and developed 25+ websites for diverse clients." at bounding box center [470, 342] width 288 height 13
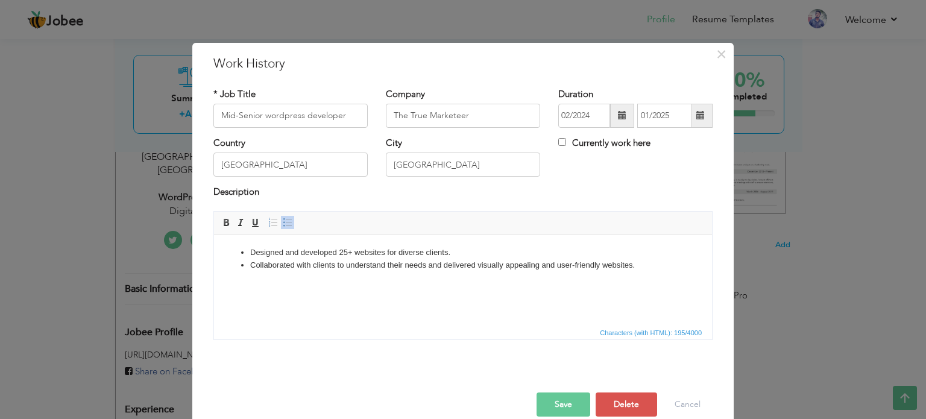
click at [405, 278] on html "Designed and developed 25+ websites for diverse clients. Collaborated with clie…" at bounding box center [463, 258] width 498 height 49
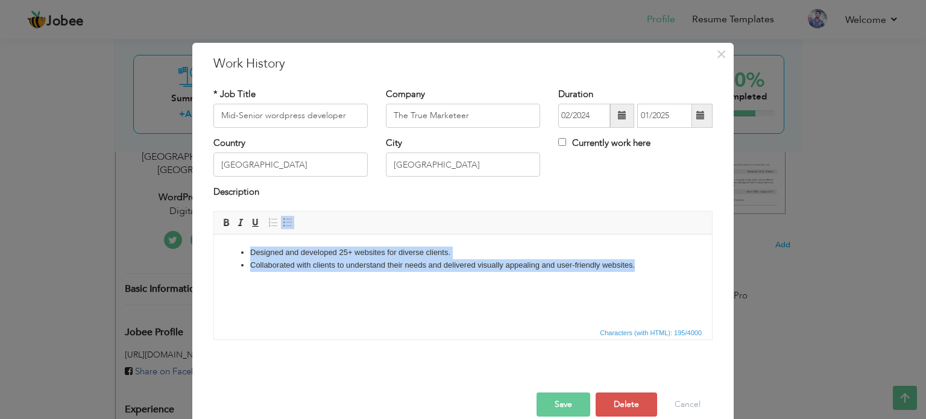
copy ul "Designed and developed 25+ websites for diverse clients. Collaborated with clie…"
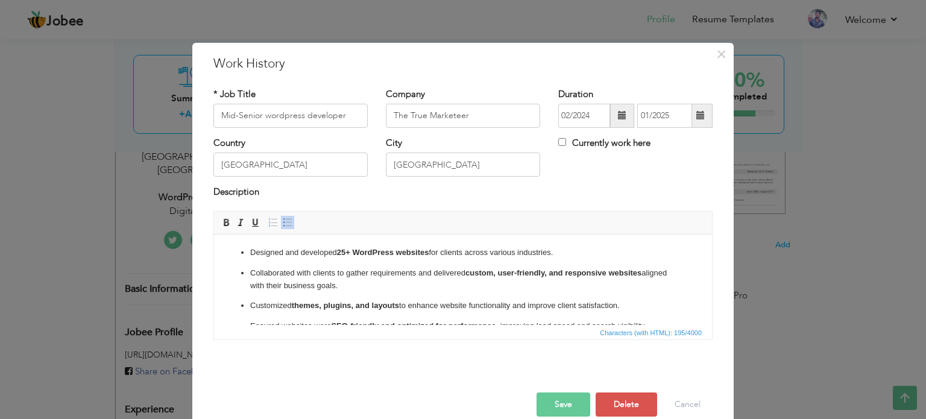
scroll to position [26, 0]
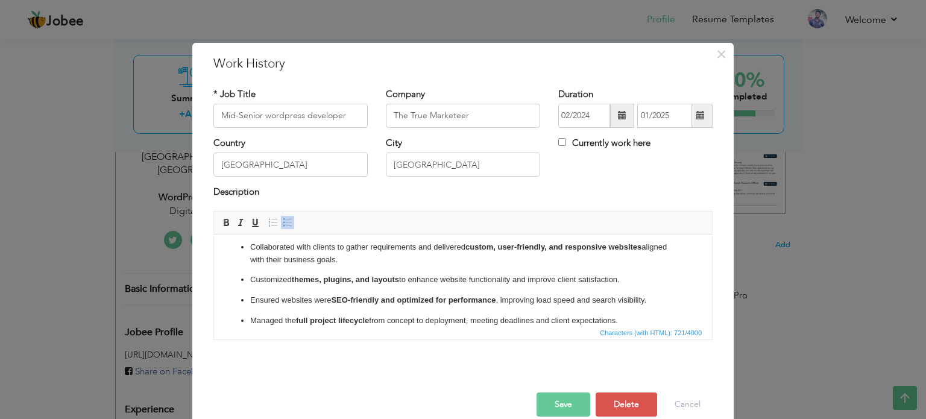
click at [569, 404] on button "Save" at bounding box center [564, 404] width 54 height 24
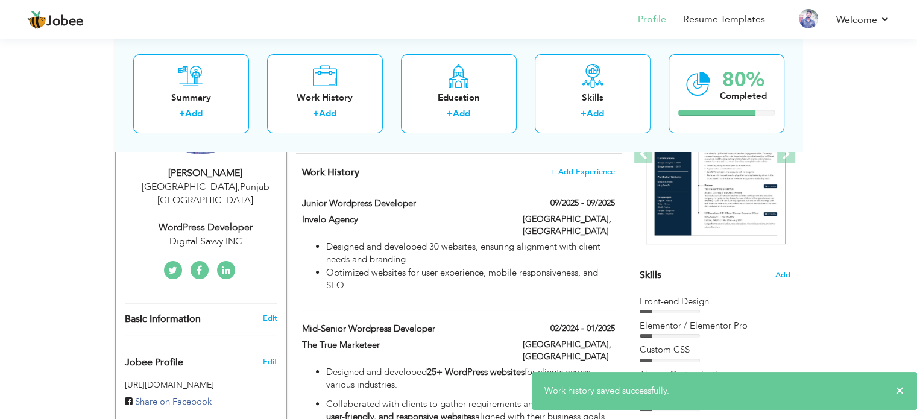
scroll to position [199, 0]
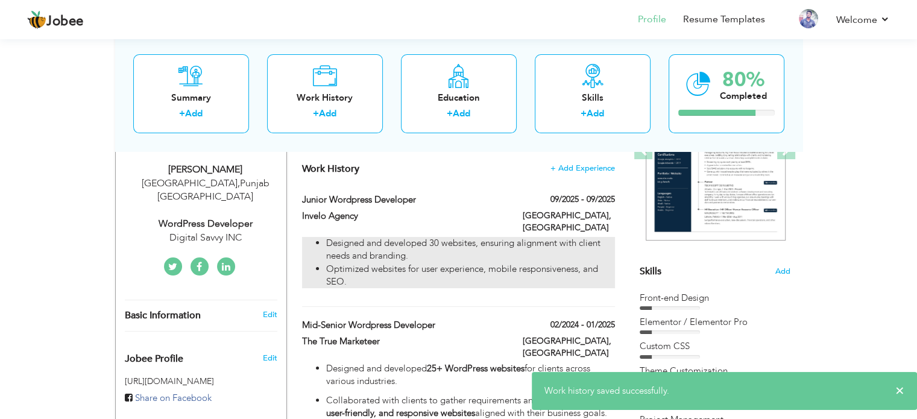
click at [479, 237] on li "Designed and developed 30 websites, ensuring alignment with client needs and br…" at bounding box center [470, 250] width 288 height 26
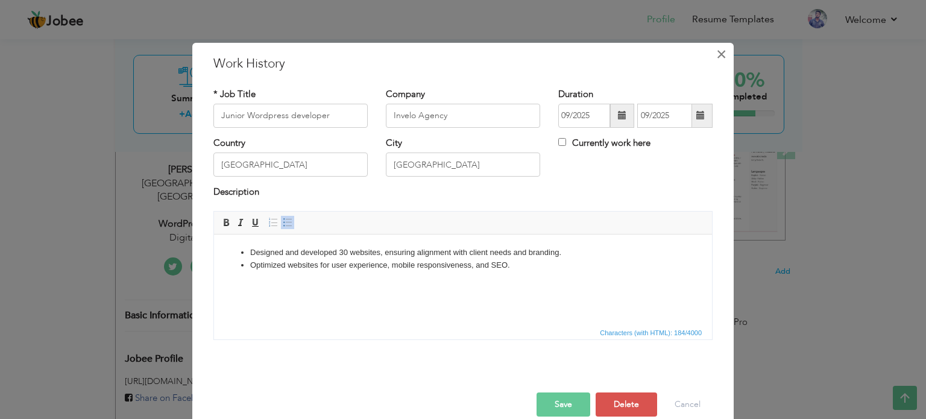
click at [711, 58] on button "×" at bounding box center [720, 54] width 19 height 19
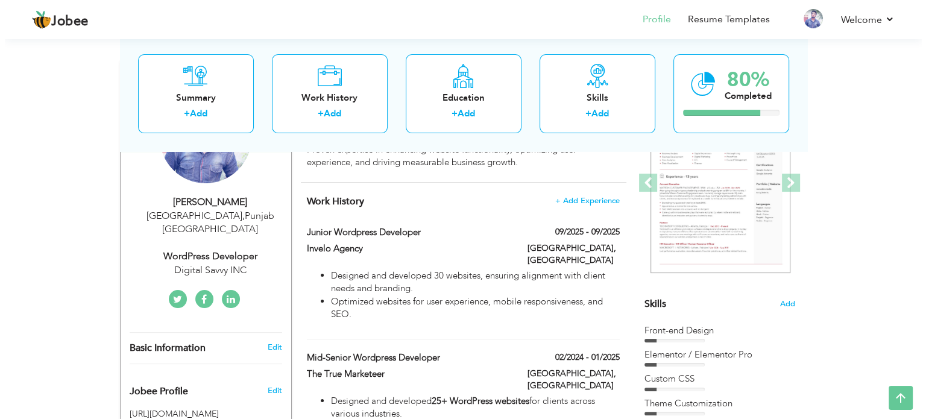
scroll to position [170, 0]
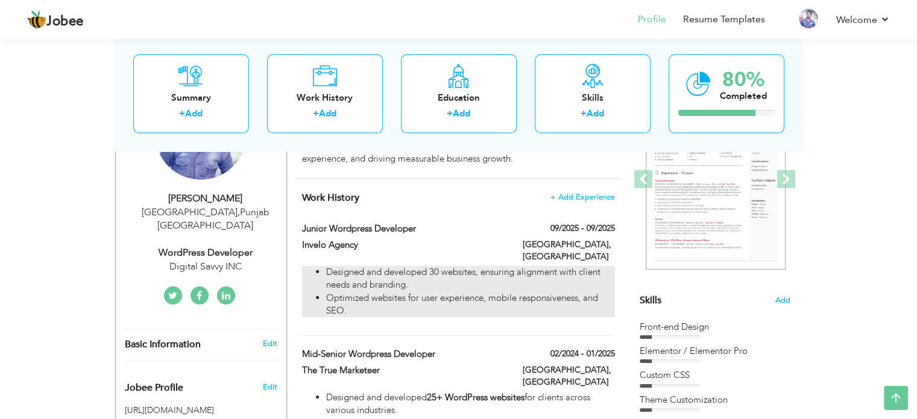
click at [441, 269] on li "Designed and developed 30 websites, ensuring alignment with client needs and br…" at bounding box center [470, 279] width 288 height 26
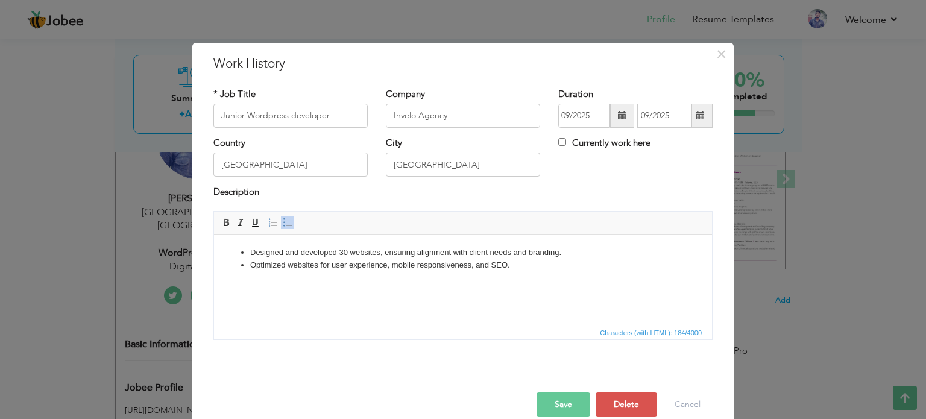
click at [346, 250] on li "Designed and developed 30 websites, ensuring alignment with client needs and br…" at bounding box center [463, 252] width 426 height 13
click at [363, 280] on html "Designed and developed 25 websites, ensuring alignment with client needs and br…" at bounding box center [463, 258] width 498 height 49
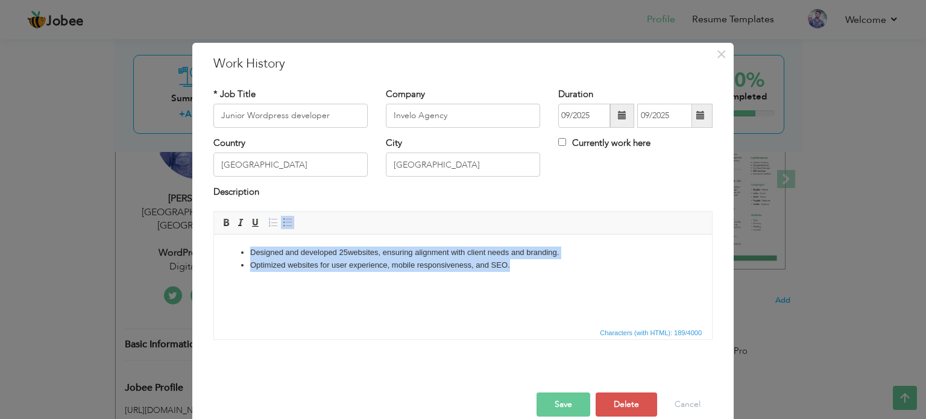
copy ul "Designed and developed 25 websites, ensuring alignment with client needs and br…"
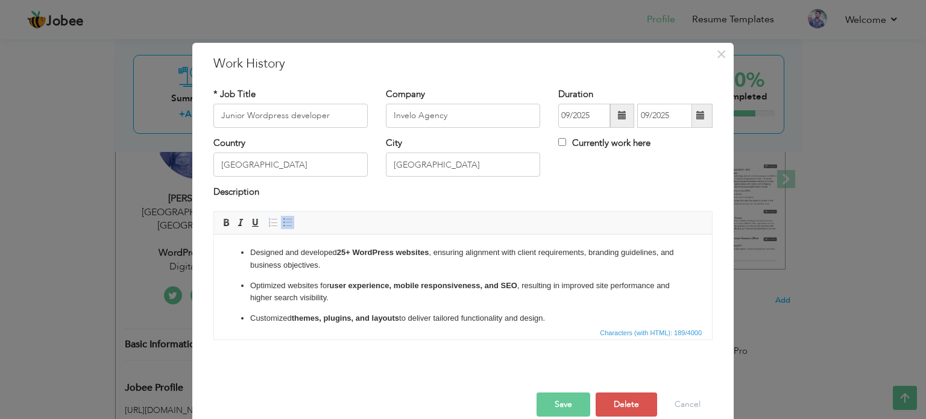
scroll to position [31, 0]
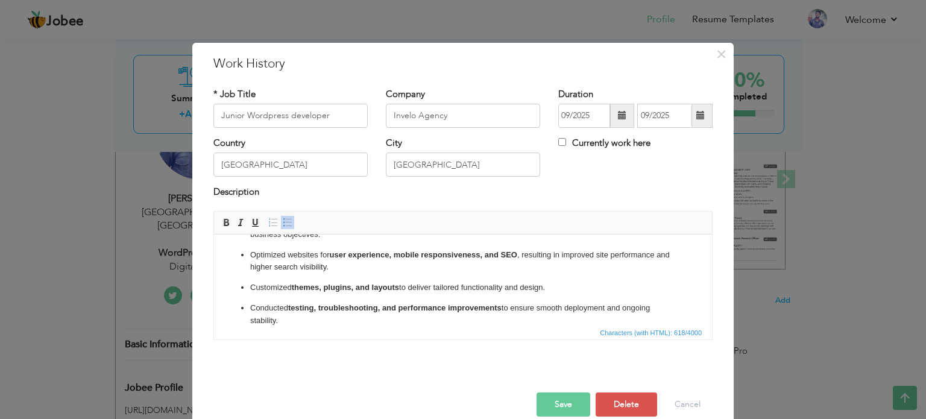
click at [559, 400] on button "Save" at bounding box center [564, 404] width 54 height 24
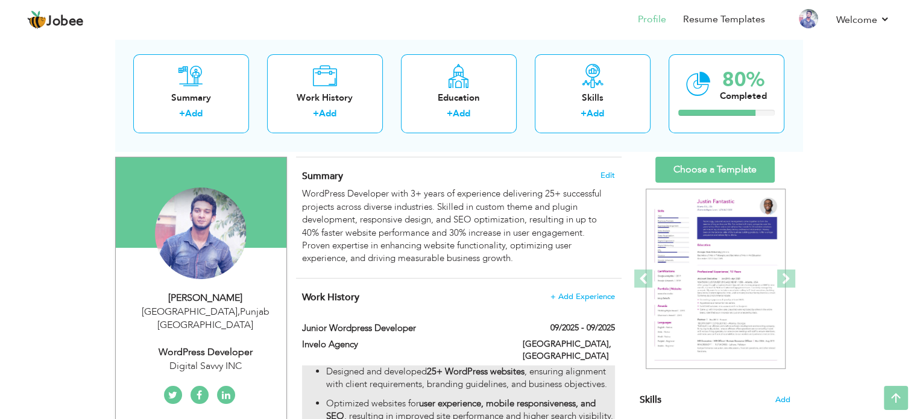
scroll to position [0, 0]
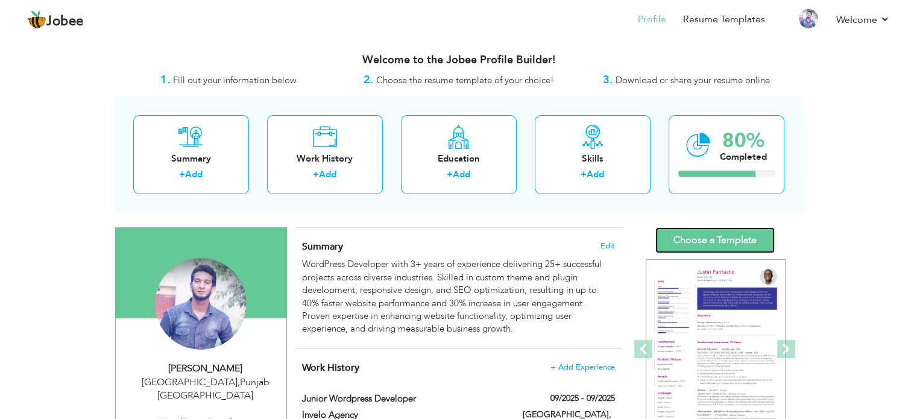
click at [688, 235] on link "Choose a Template" at bounding box center [714, 240] width 119 height 26
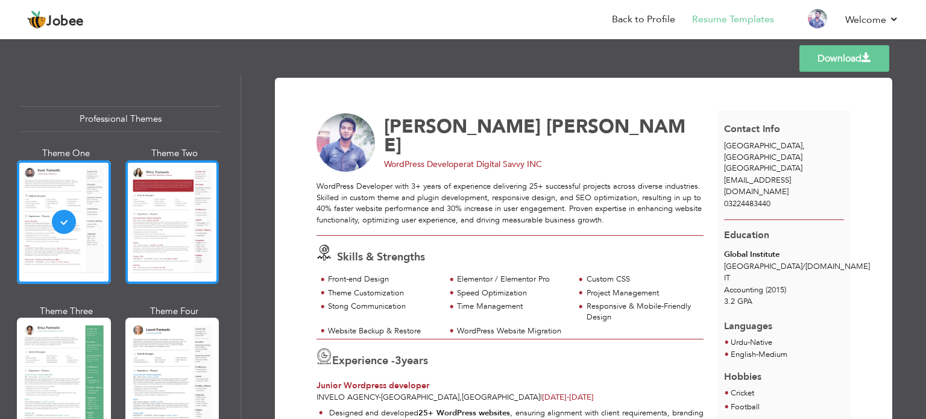
click at [176, 212] on div at bounding box center [172, 222] width 94 height 124
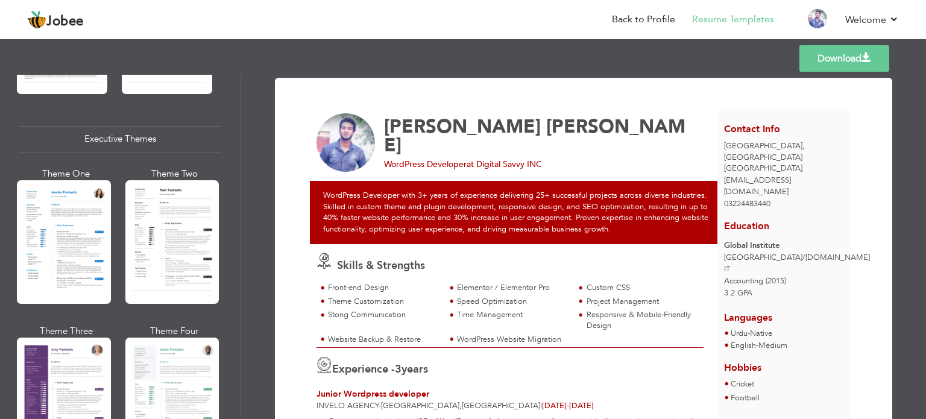
scroll to position [866, 0]
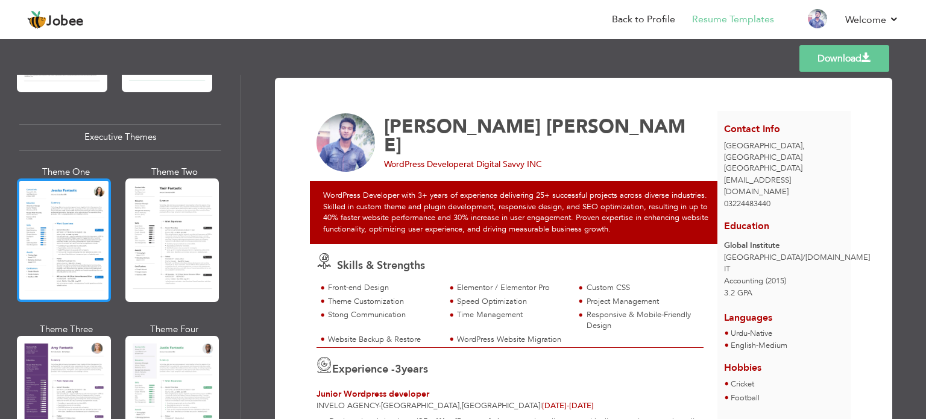
click at [69, 216] on div at bounding box center [64, 240] width 94 height 124
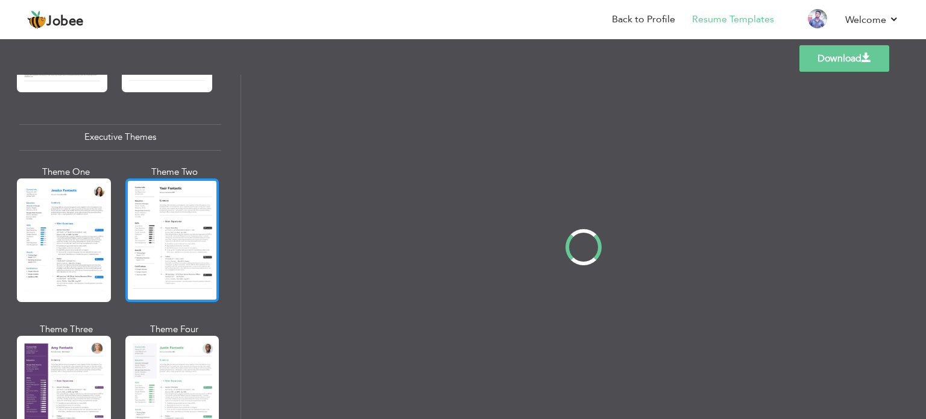
scroll to position [866, 0]
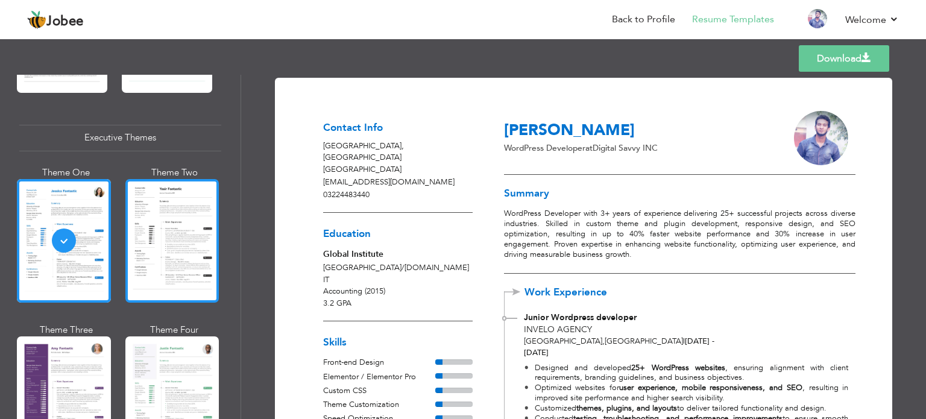
click at [189, 221] on div at bounding box center [172, 241] width 94 height 124
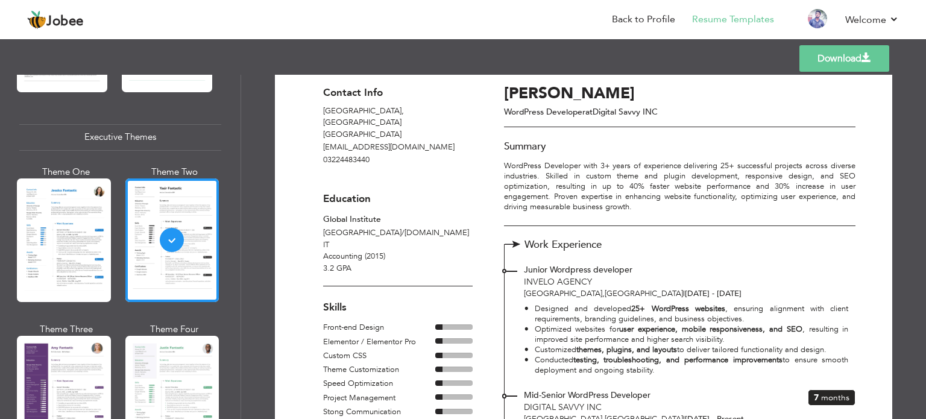
scroll to position [27, 0]
click at [351, 141] on p "aliq57218@gmail.com" at bounding box center [398, 147] width 150 height 12
click at [376, 141] on p "aliq57218@gmail.com" at bounding box center [398, 147] width 150 height 12
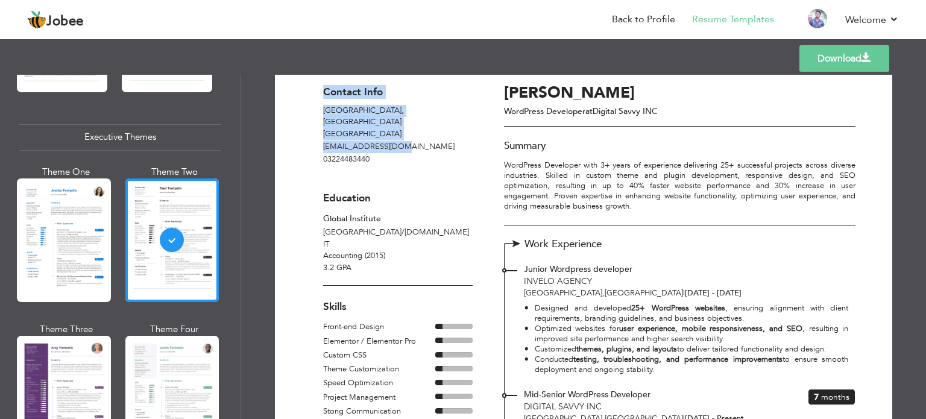
drag, startPoint x: 406, startPoint y: 133, endPoint x: 320, endPoint y: 133, distance: 86.2
click at [320, 133] on div "Contact Info Lahore , Punjab Pakistan aliq57218@gmail.com 03224483440 Education…" at bounding box center [398, 183] width 172 height 203
click at [342, 141] on p "aliq57218@gmail.com" at bounding box center [398, 147] width 150 height 12
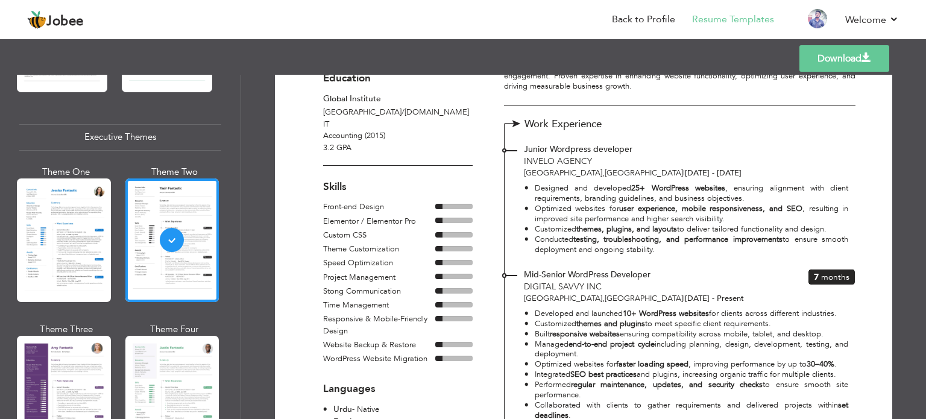
scroll to position [164, 0]
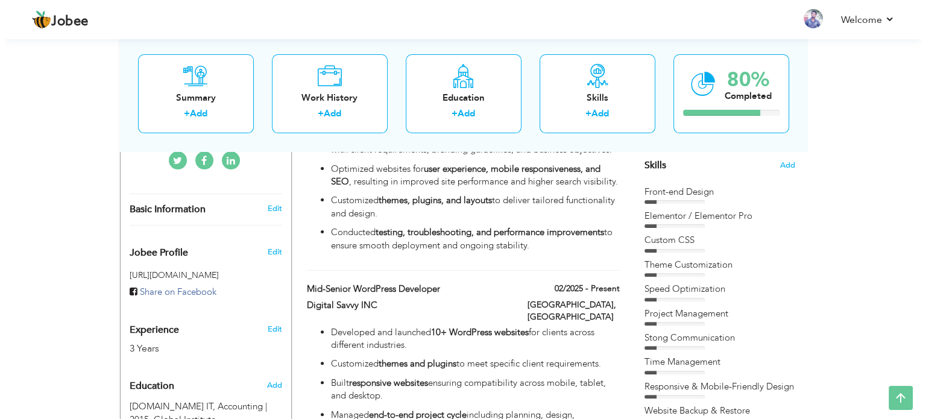
scroll to position [304, 0]
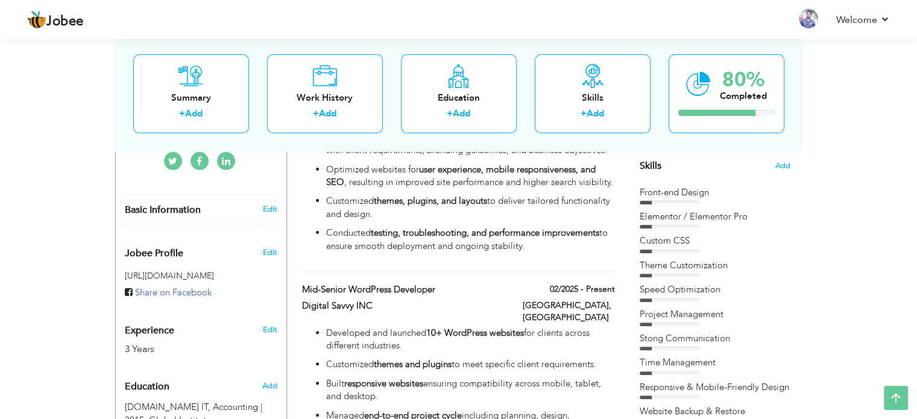
click at [793, 165] on div "Choose a Template ‹" at bounding box center [717, 377] width 172 height 909
click at [788, 165] on span "Add" at bounding box center [783, 165] width 16 height 11
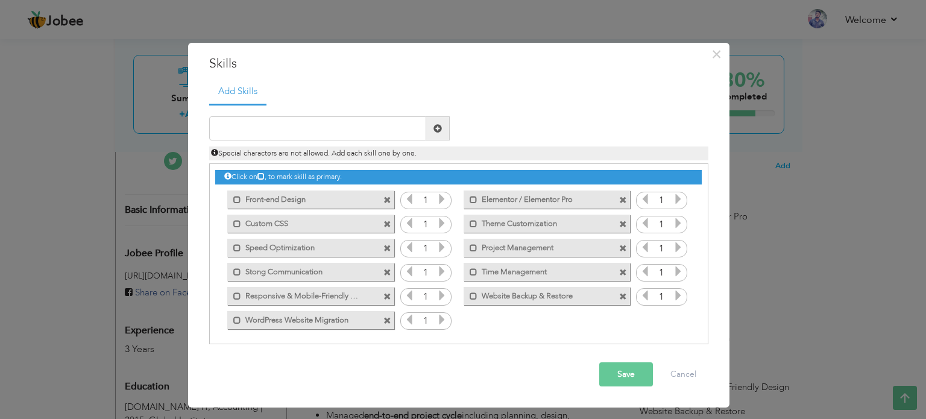
click at [444, 202] on icon at bounding box center [441, 199] width 11 height 11
click at [440, 227] on icon at bounding box center [441, 223] width 11 height 11
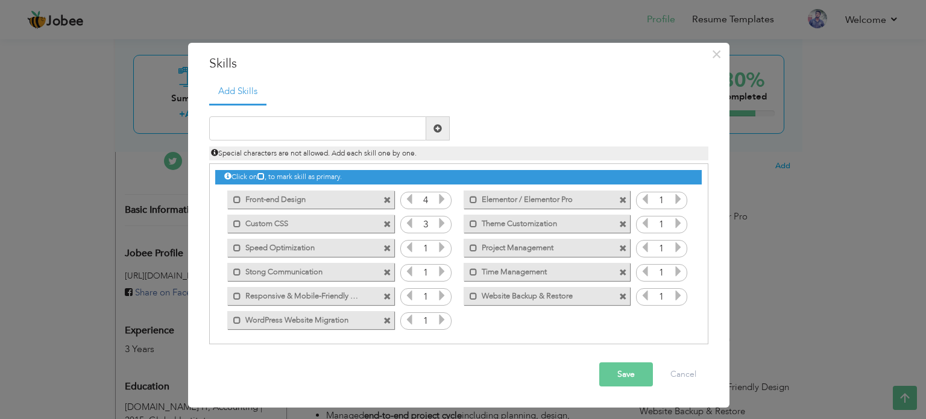
click at [440, 227] on icon at bounding box center [441, 223] width 11 height 11
click at [437, 245] on icon at bounding box center [441, 247] width 11 height 11
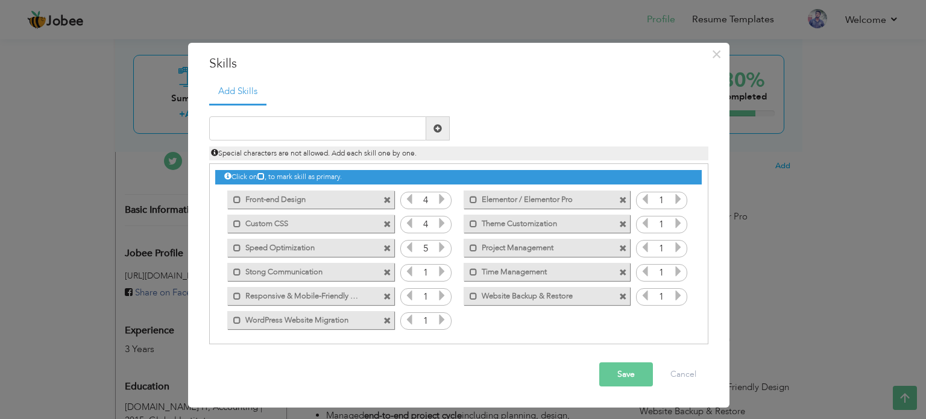
click at [410, 248] on icon at bounding box center [409, 247] width 11 height 11
click at [405, 247] on icon at bounding box center [409, 247] width 11 height 11
click at [439, 272] on icon at bounding box center [441, 271] width 11 height 11
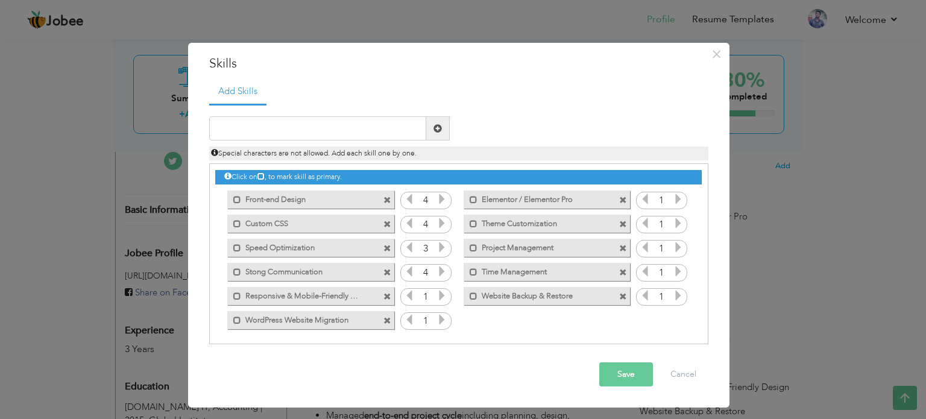
click at [440, 251] on icon at bounding box center [441, 247] width 11 height 11
click at [411, 222] on icon at bounding box center [409, 223] width 11 height 11
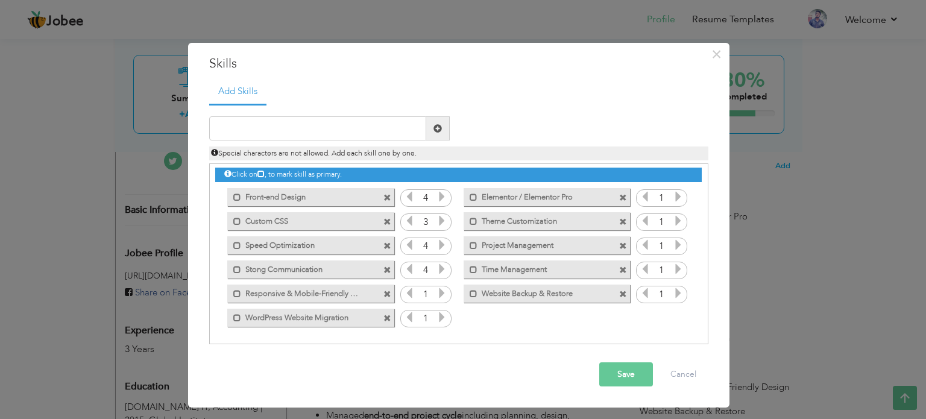
click at [445, 267] on icon at bounding box center [441, 268] width 11 height 11
click at [438, 295] on icon at bounding box center [441, 293] width 11 height 11
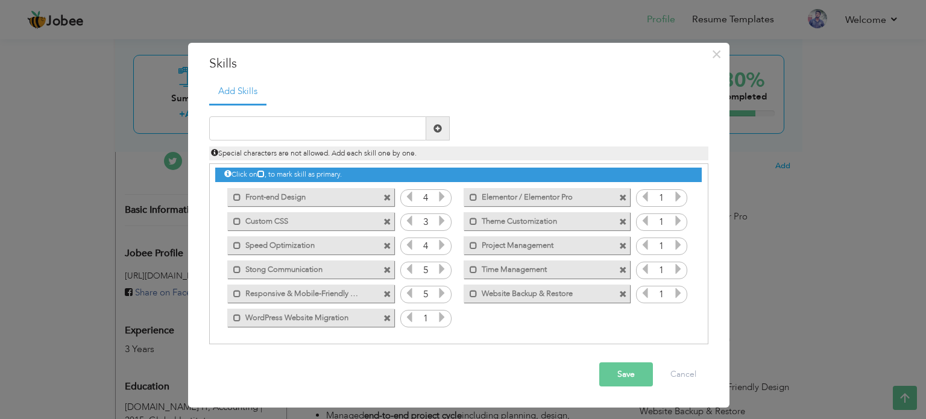
click at [438, 295] on icon at bounding box center [441, 293] width 11 height 11
click at [443, 319] on icon at bounding box center [441, 317] width 11 height 11
click at [676, 200] on icon at bounding box center [678, 196] width 11 height 11
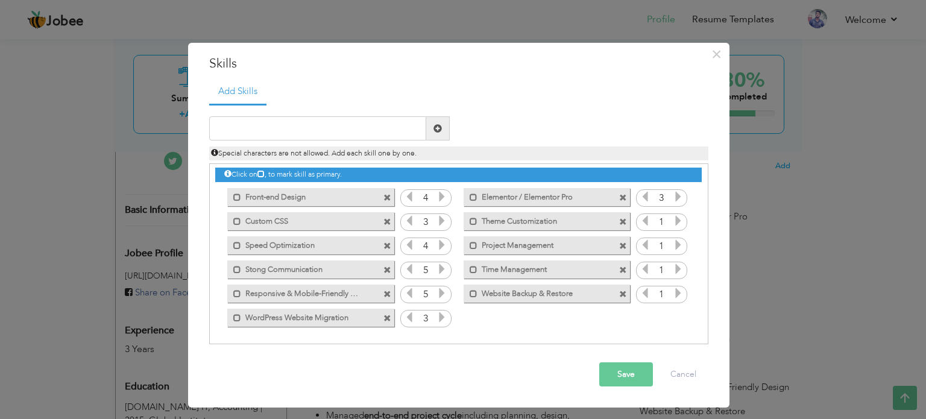
click at [676, 200] on icon at bounding box center [678, 196] width 11 height 11
click at [674, 222] on icon at bounding box center [678, 220] width 11 height 11
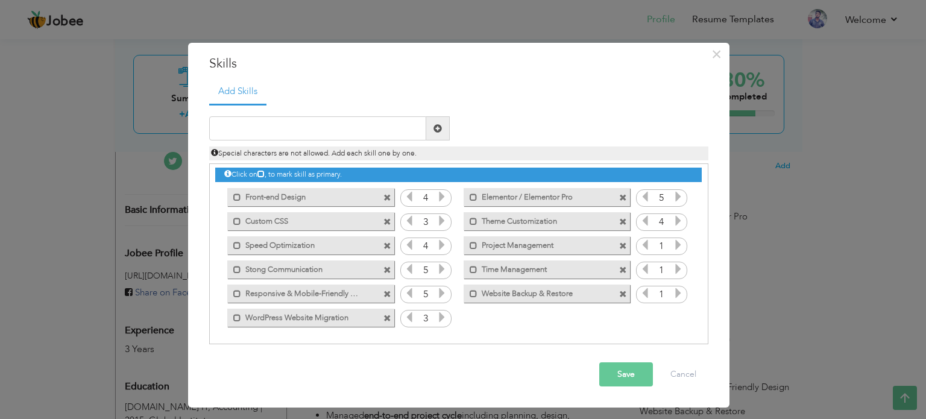
click at [673, 248] on icon at bounding box center [678, 244] width 11 height 11
click at [640, 247] on icon at bounding box center [645, 244] width 11 height 11
click at [676, 269] on icon at bounding box center [678, 268] width 11 height 11
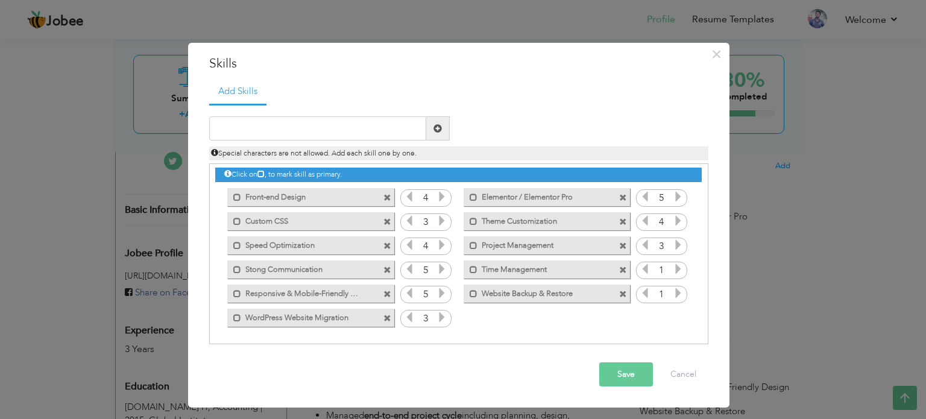
click at [676, 269] on icon at bounding box center [678, 268] width 11 height 11
click at [675, 292] on icon at bounding box center [678, 293] width 11 height 11
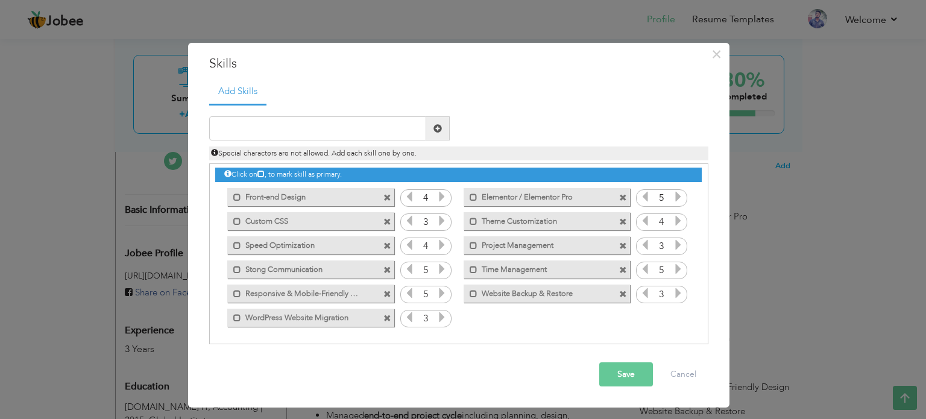
click at [675, 292] on icon at bounding box center [678, 293] width 11 height 11
click at [616, 380] on button "Save" at bounding box center [626, 374] width 54 height 24
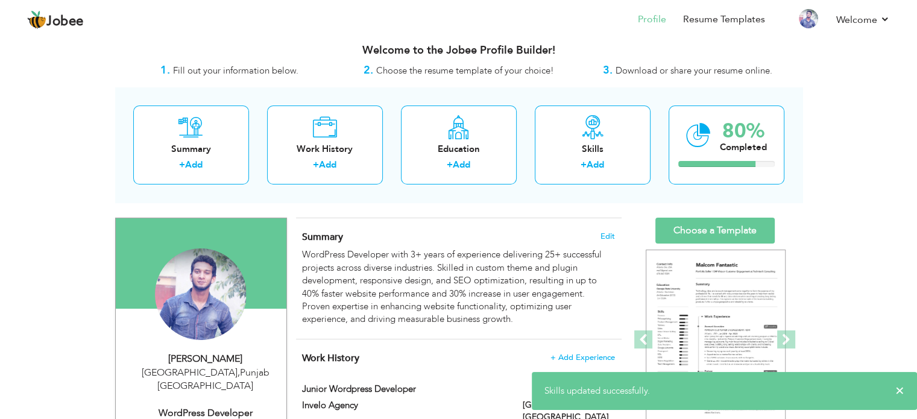
scroll to position [0, 0]
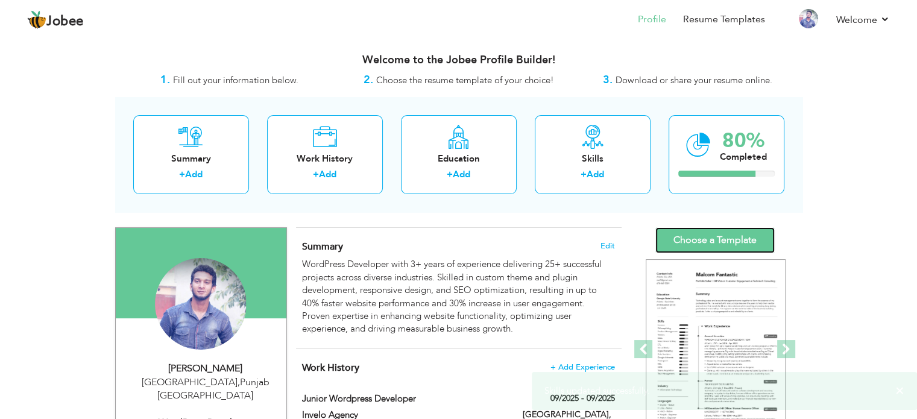
click at [701, 245] on link "Choose a Template" at bounding box center [714, 240] width 119 height 26
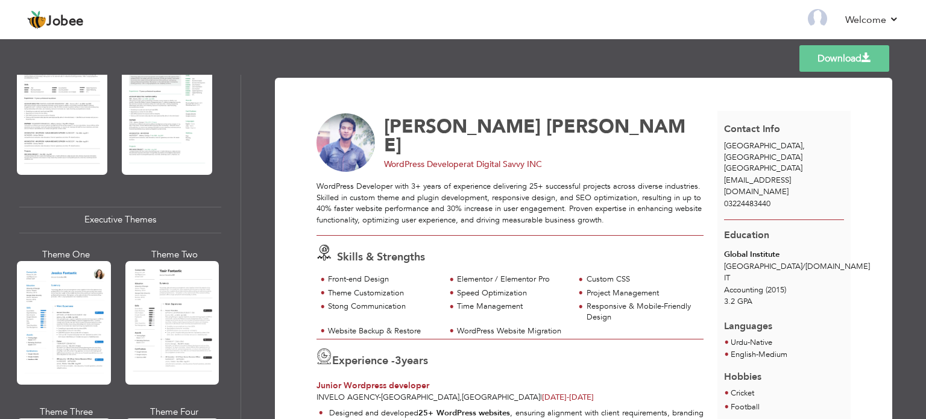
scroll to position [783, 0]
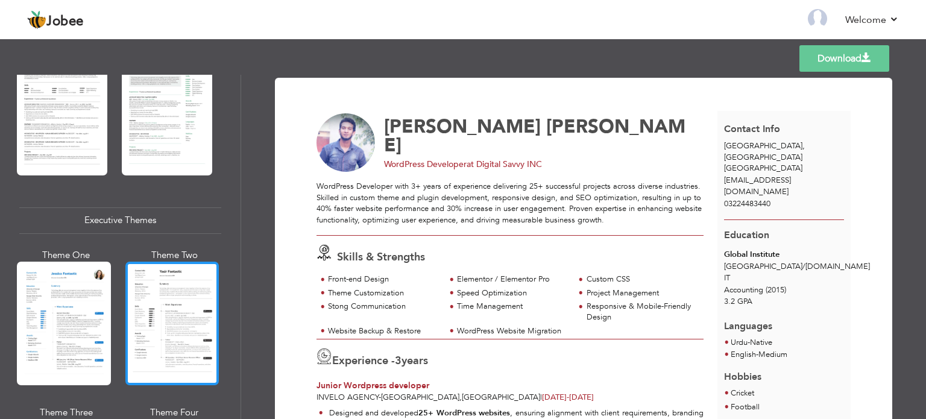
click at [155, 292] on div at bounding box center [172, 324] width 94 height 124
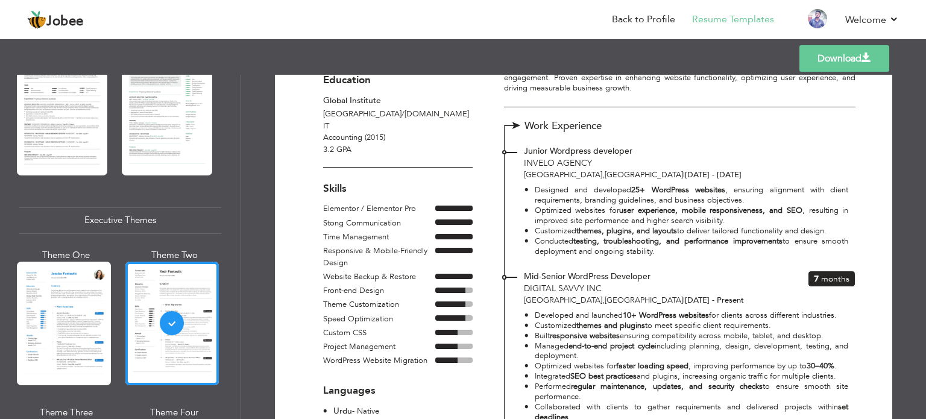
scroll to position [144, 0]
click at [649, 22] on link "Back to Profile" at bounding box center [643, 20] width 63 height 14
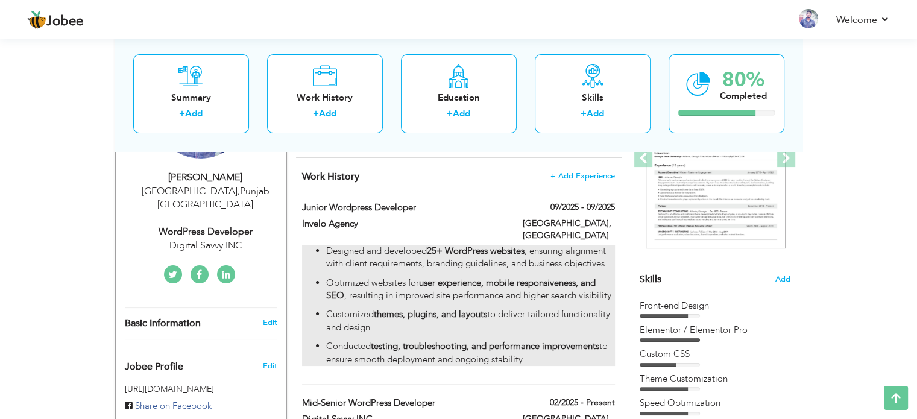
scroll to position [188, 0]
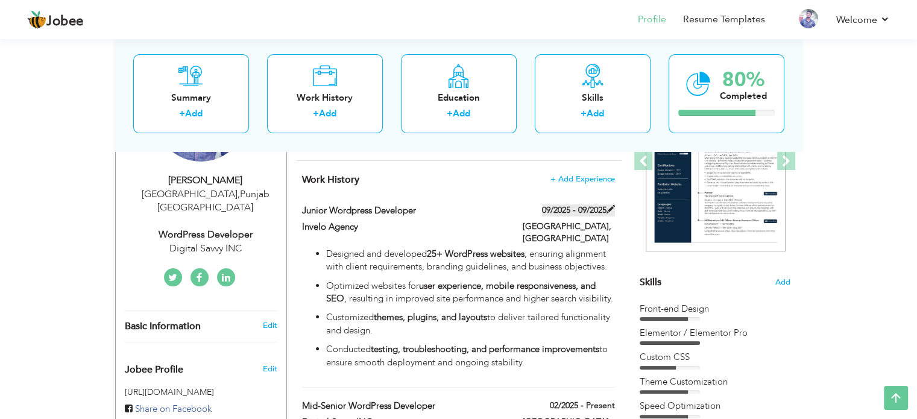
click at [607, 207] on span at bounding box center [610, 209] width 8 height 8
type input "Junior Wordpress developer"
type input "Invelo Agency"
type input "09/2025"
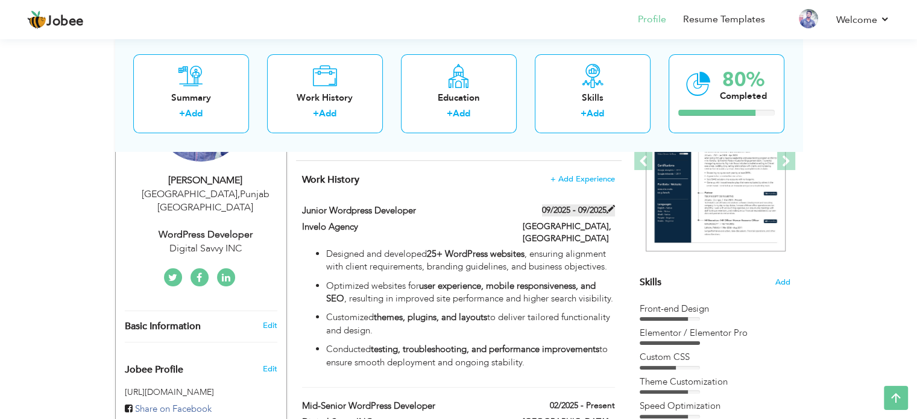
type input "[GEOGRAPHIC_DATA]"
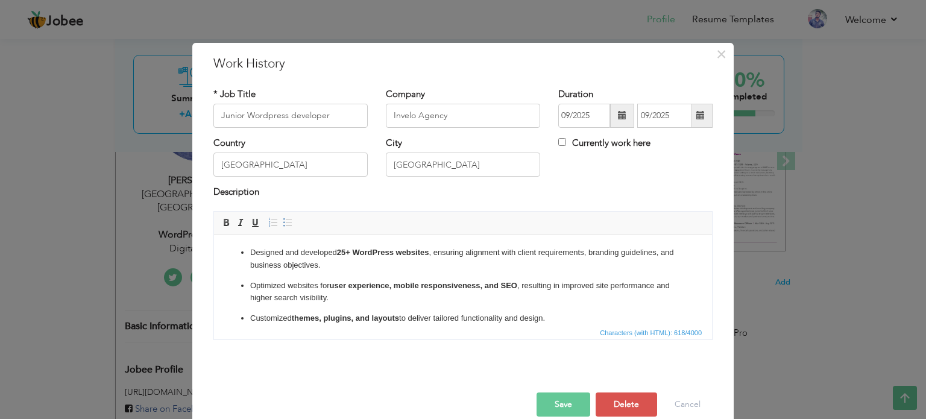
click at [612, 116] on span at bounding box center [622, 116] width 24 height 24
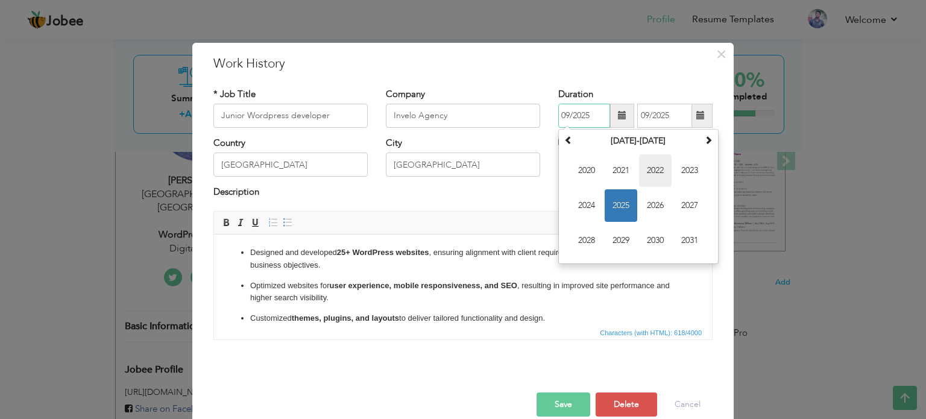
click at [656, 175] on span "2022" at bounding box center [655, 170] width 33 height 33
click at [564, 141] on span at bounding box center [568, 140] width 8 height 8
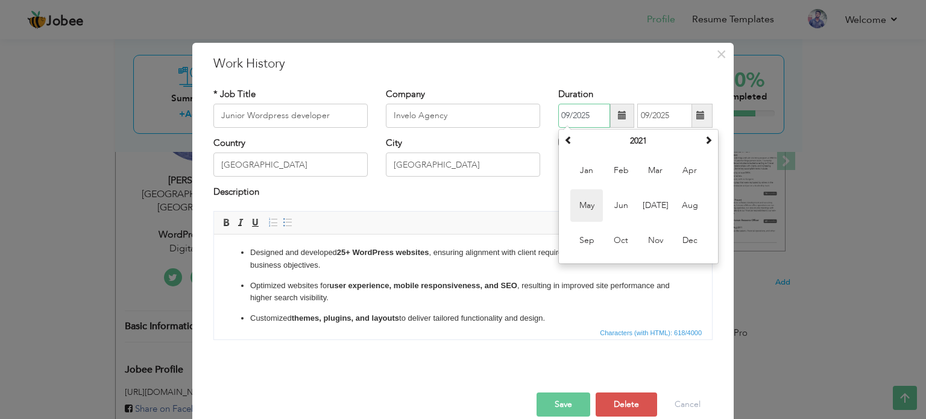
click at [591, 205] on span "May" at bounding box center [586, 205] width 33 height 33
type input "05/2021"
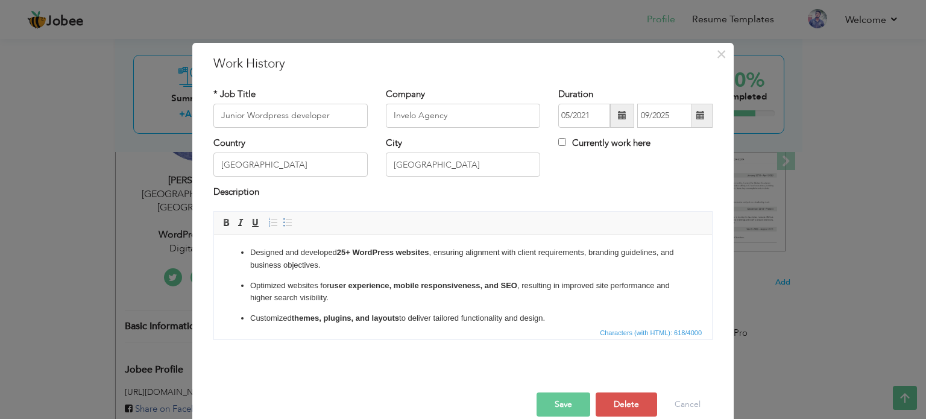
click at [697, 115] on span at bounding box center [700, 115] width 8 height 8
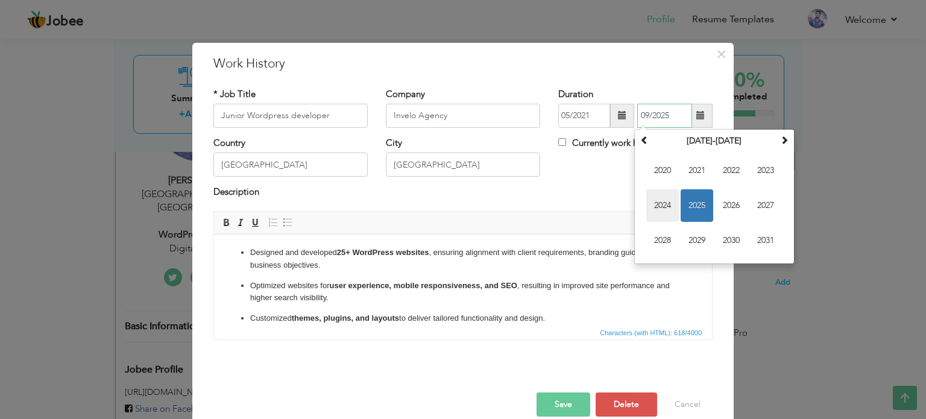
click at [661, 202] on span "2024" at bounding box center [662, 205] width 33 height 33
click at [661, 239] on span "Sep" at bounding box center [662, 240] width 33 height 33
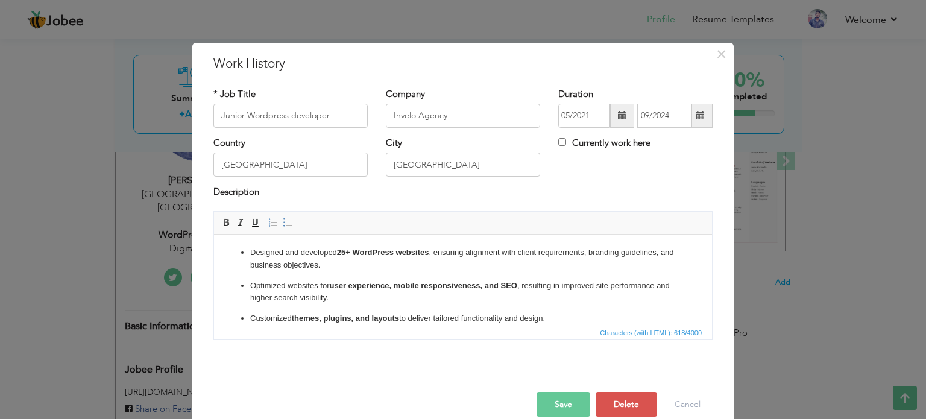
click at [558, 404] on button "Save" at bounding box center [564, 404] width 54 height 24
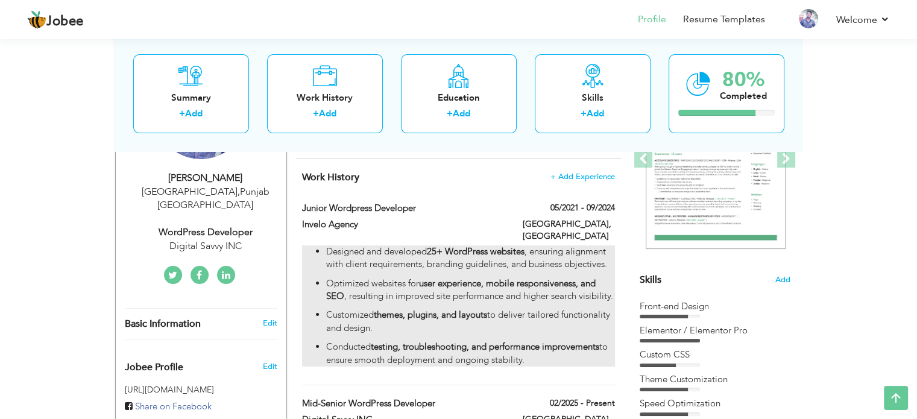
scroll to position [190, 0]
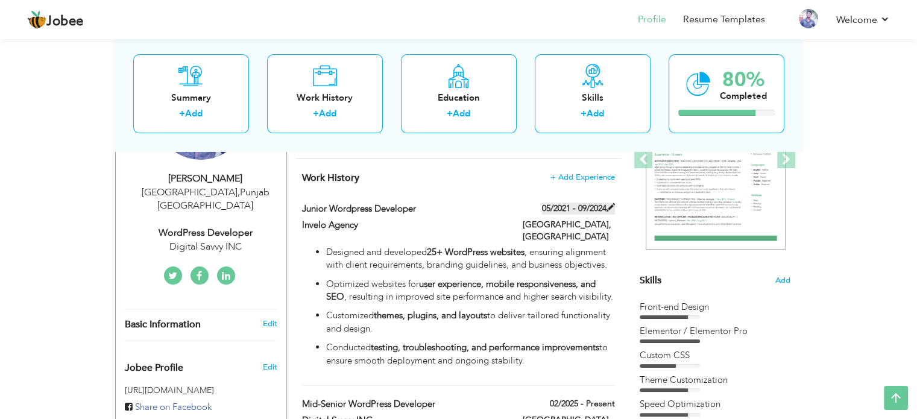
click at [592, 212] on label "05/2021 - 09/2024" at bounding box center [578, 209] width 73 height 12
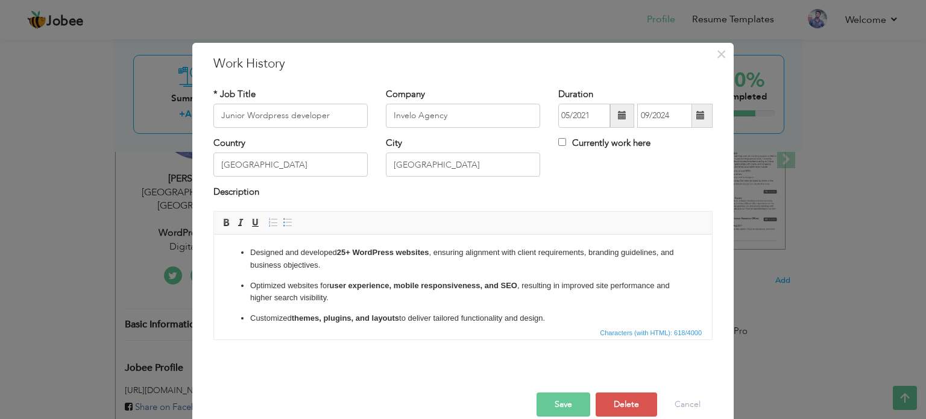
click at [696, 116] on span at bounding box center [700, 115] width 8 height 8
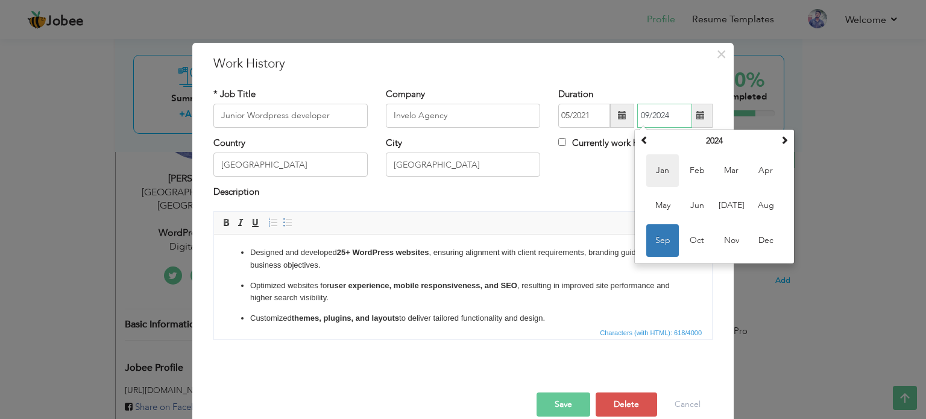
click at [666, 161] on span "Jan" at bounding box center [662, 170] width 33 height 33
type input "01/2024"
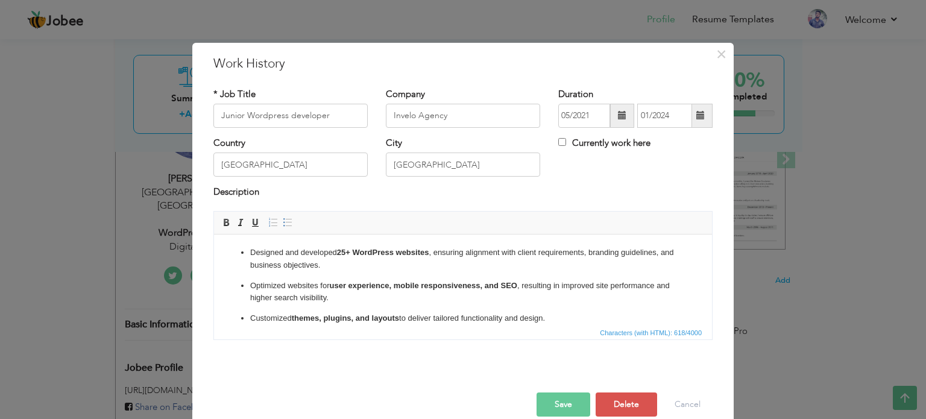
click at [552, 401] on button "Save" at bounding box center [564, 404] width 54 height 24
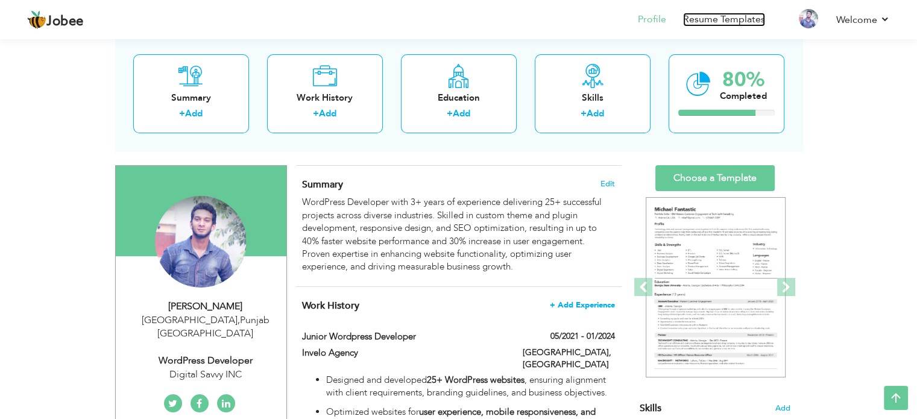
scroll to position [57, 0]
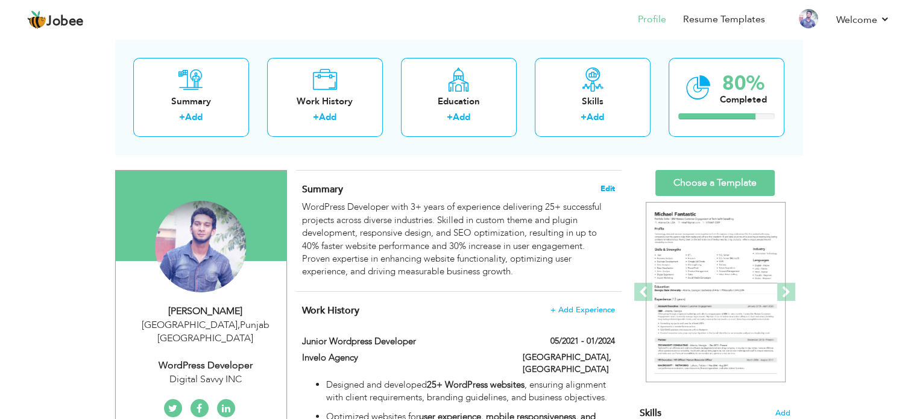
click at [610, 187] on span "Edit" at bounding box center [607, 188] width 14 height 8
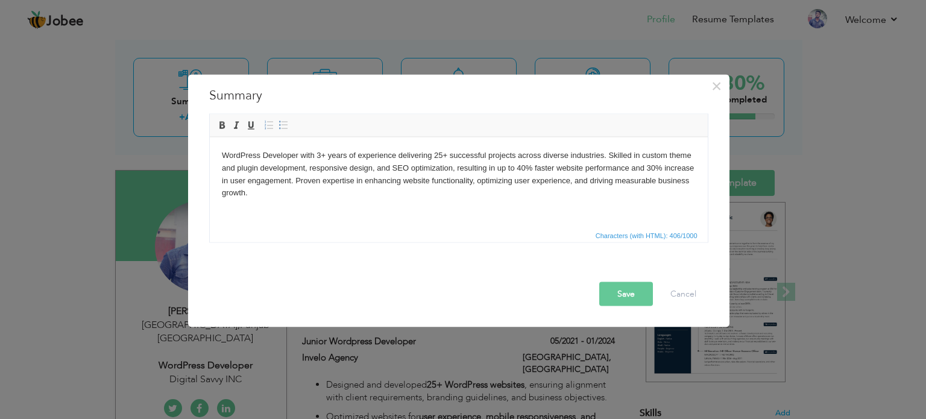
click at [317, 152] on body "WordPress Developer with 3+ years of experience delivering 25+ successful proje…" at bounding box center [458, 174] width 474 height 50
click at [321, 155] on body "WordPress Developer with 3+ years of experience delivering 25+ successful proje…" at bounding box center [458, 174] width 474 height 50
click at [634, 294] on button "Save" at bounding box center [626, 294] width 54 height 24
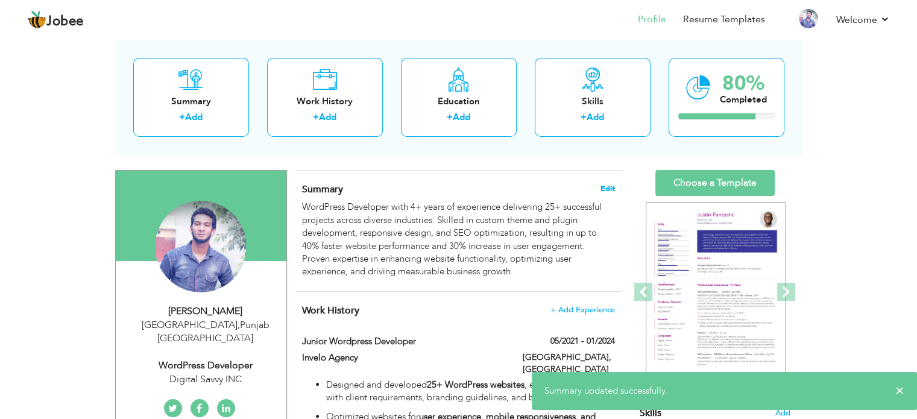
click at [610, 184] on span "Edit" at bounding box center [607, 188] width 14 height 8
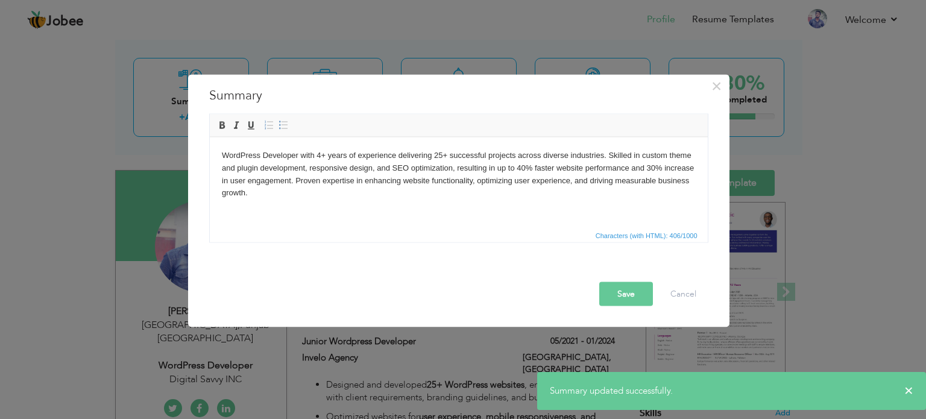
click at [439, 157] on body "WordPress Developer with 4+ years of experience delivering 25+ successful proje…" at bounding box center [458, 174] width 474 height 50
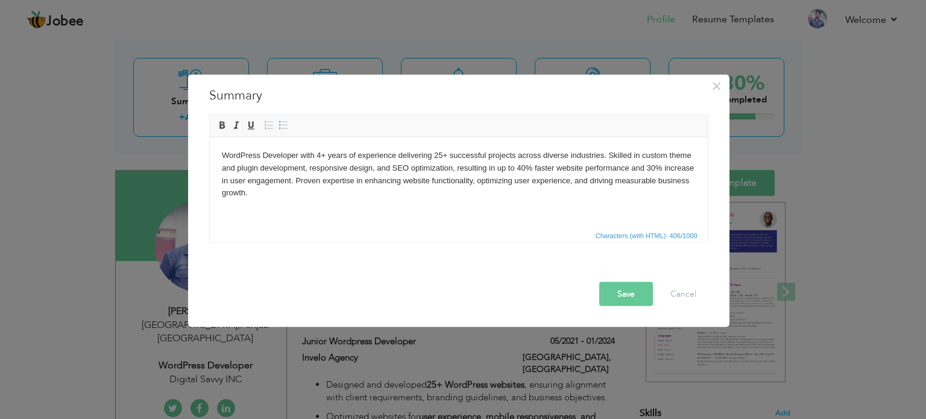
click at [443, 154] on body "WordPress Developer with 4+ years of experience delivering 25+ successful proje…" at bounding box center [458, 174] width 474 height 50
click at [617, 287] on button "Save" at bounding box center [626, 294] width 54 height 24
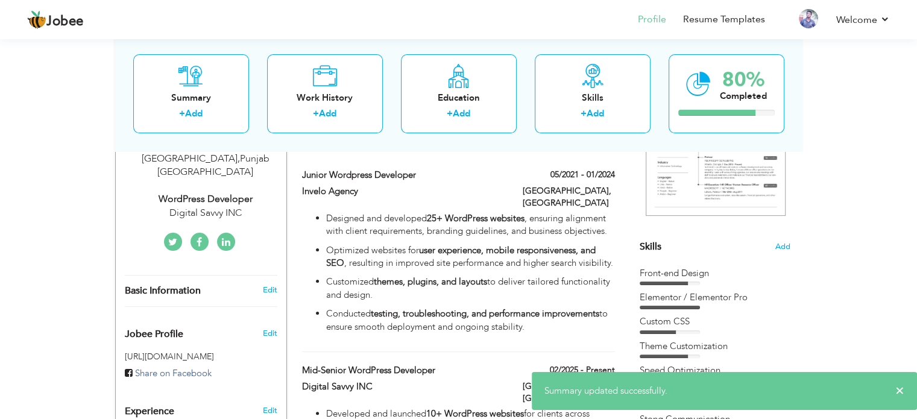
scroll to position [227, 0]
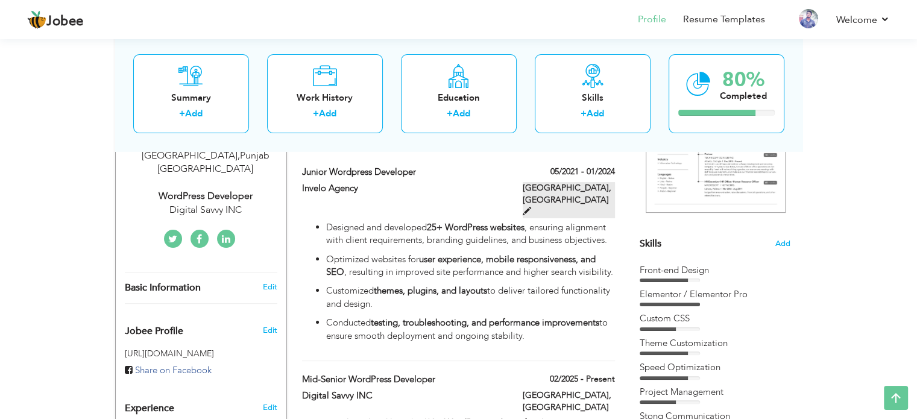
click at [531, 207] on span at bounding box center [527, 211] width 8 height 8
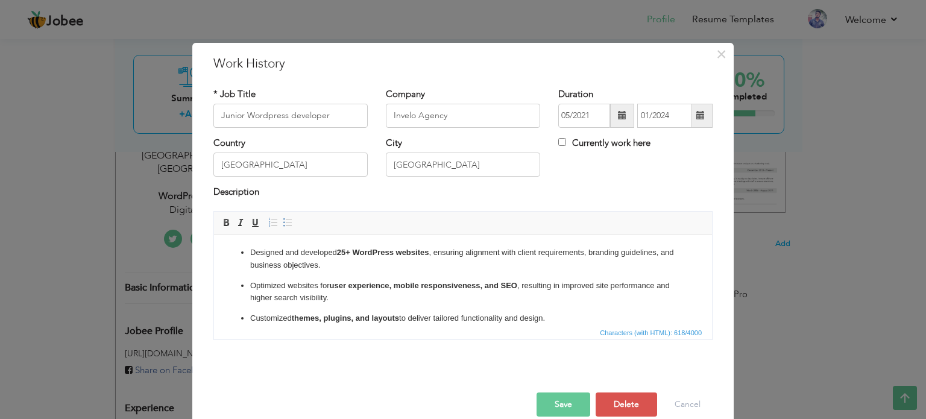
click at [561, 403] on button "Save" at bounding box center [564, 404] width 54 height 24
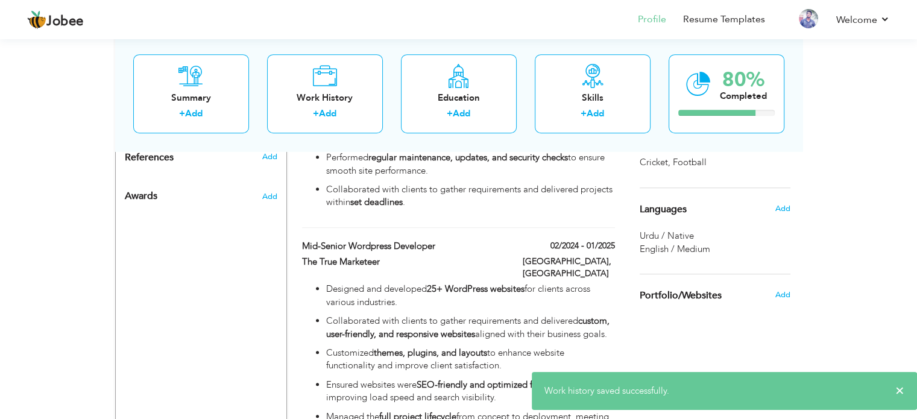
scroll to position [658, 0]
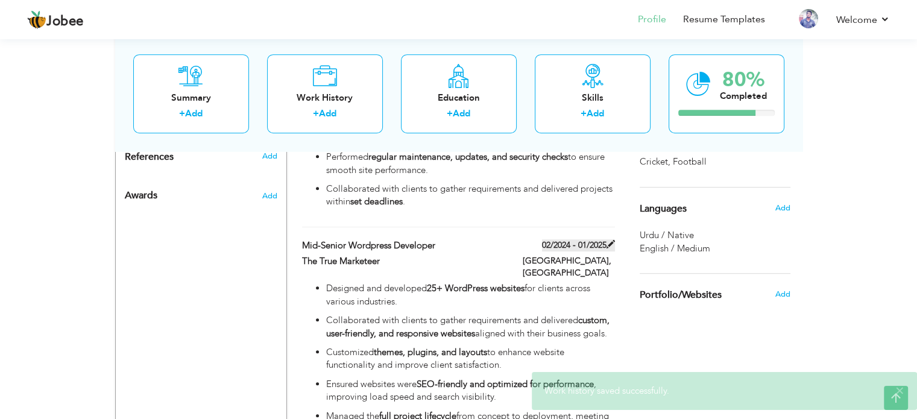
click at [608, 240] on span at bounding box center [610, 244] width 8 height 8
type input "Mid-Senior wordpress developer"
type input "The True Marketeer"
type input "02/2024"
type input "01/2025"
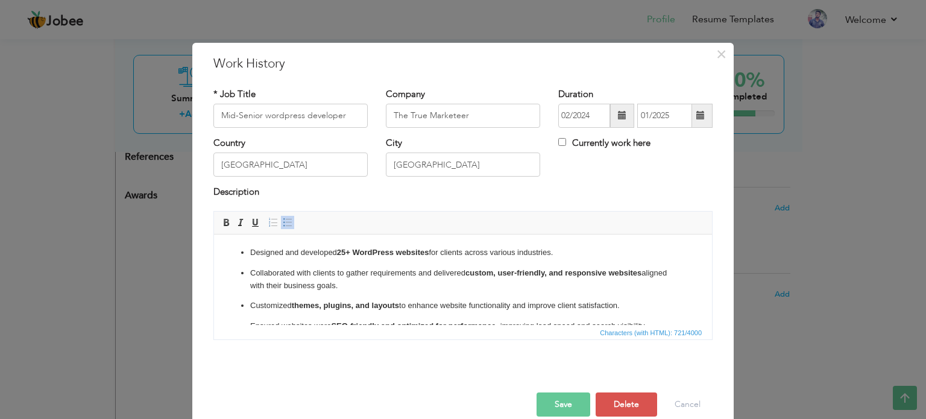
click at [347, 256] on strong "25+ WordPress websites" at bounding box center [383, 251] width 92 height 9
click at [577, 402] on button "Save" at bounding box center [564, 404] width 54 height 24
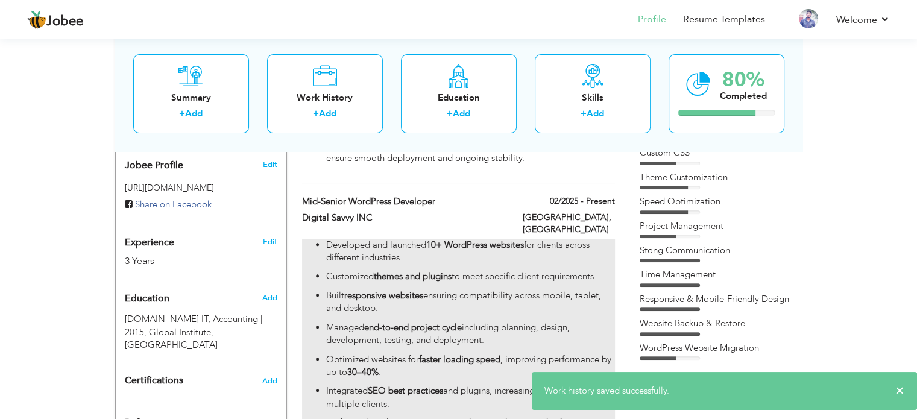
scroll to position [392, 0]
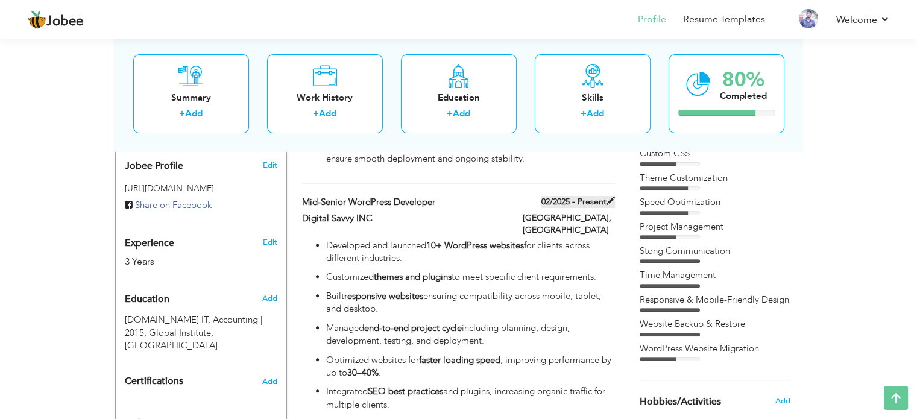
click at [606, 197] on span at bounding box center [610, 201] width 8 height 8
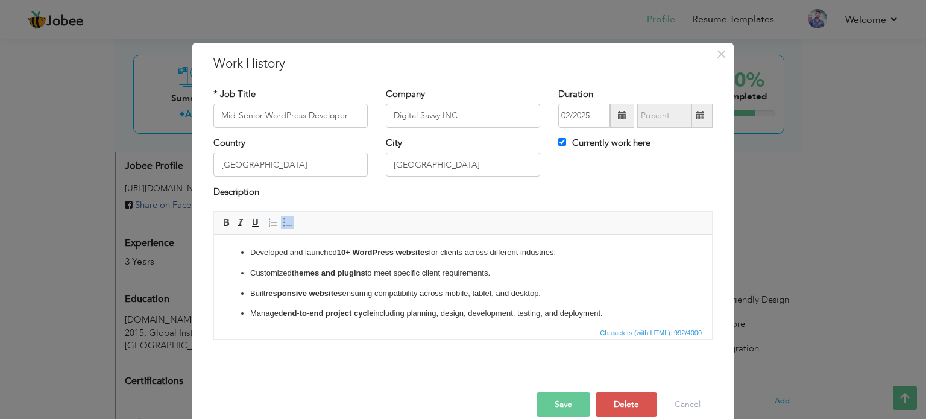
click at [557, 400] on button "Save" at bounding box center [564, 404] width 54 height 24
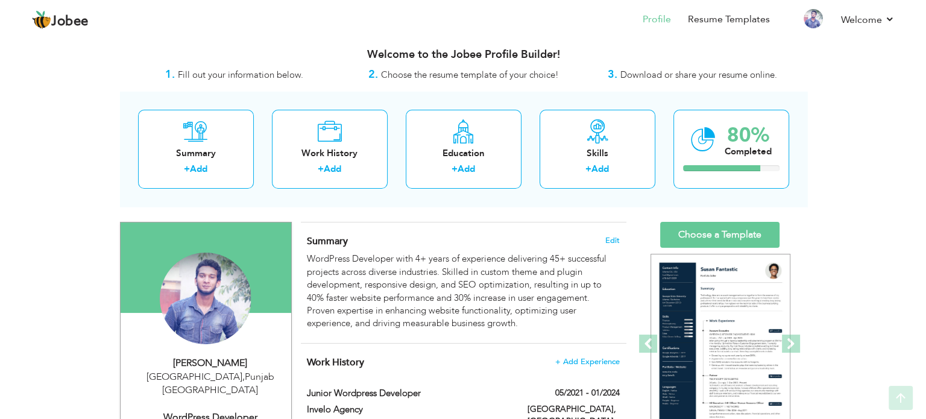
scroll to position [2, 0]
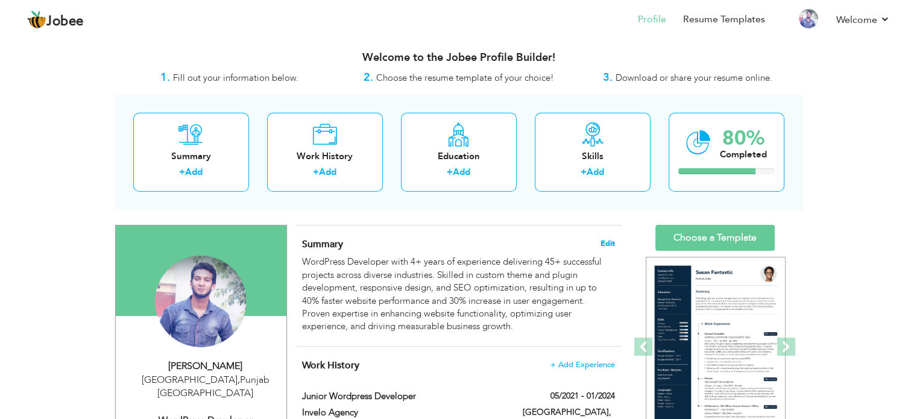
click at [608, 244] on span "Edit" at bounding box center [607, 243] width 14 height 8
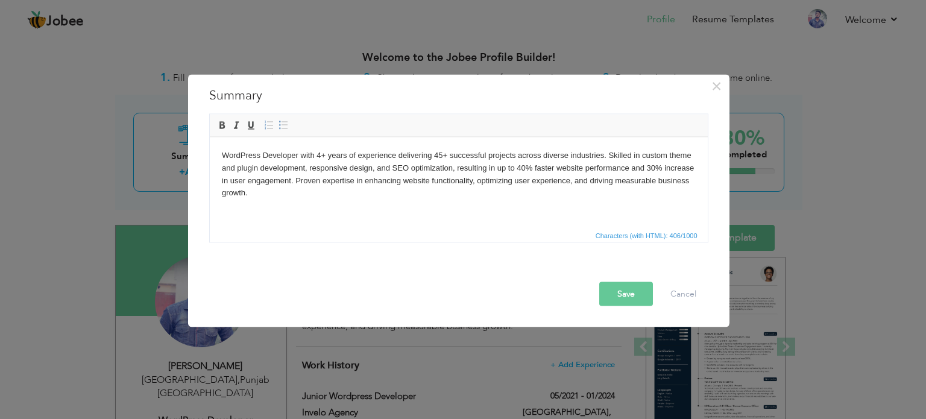
click at [274, 164] on body "WordPress Developer with 4+ years of experience delivering 45+ successful proje…" at bounding box center [458, 174] width 474 height 50
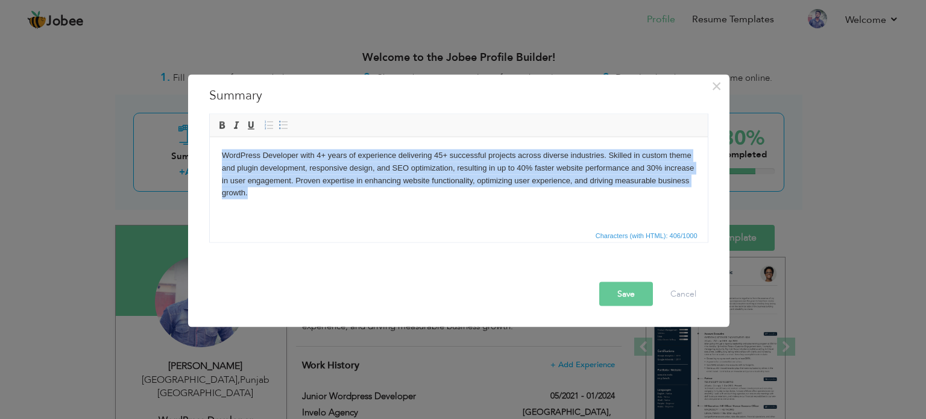
copy body "WordPress Developer with 4+ years of experience delivering 45+ successful proje…"
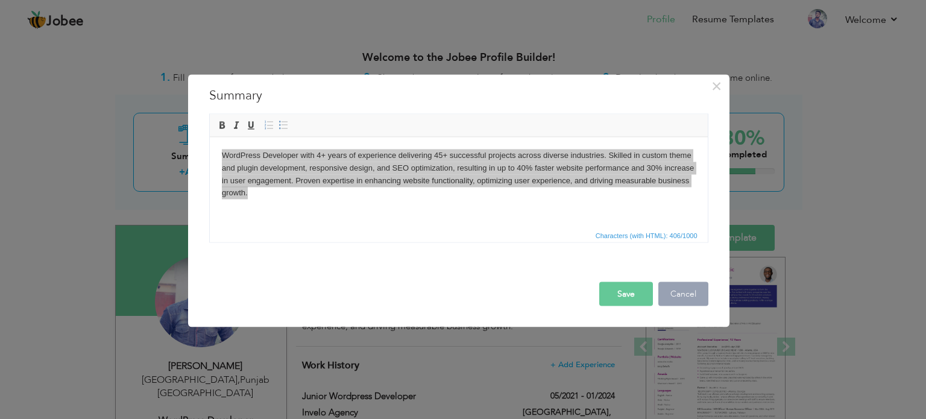
click at [672, 286] on button "Cancel" at bounding box center [683, 294] width 50 height 24
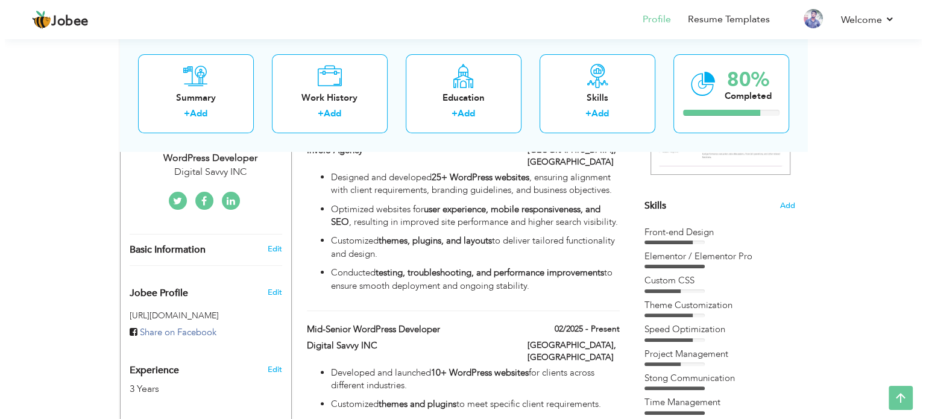
scroll to position [268, 0]
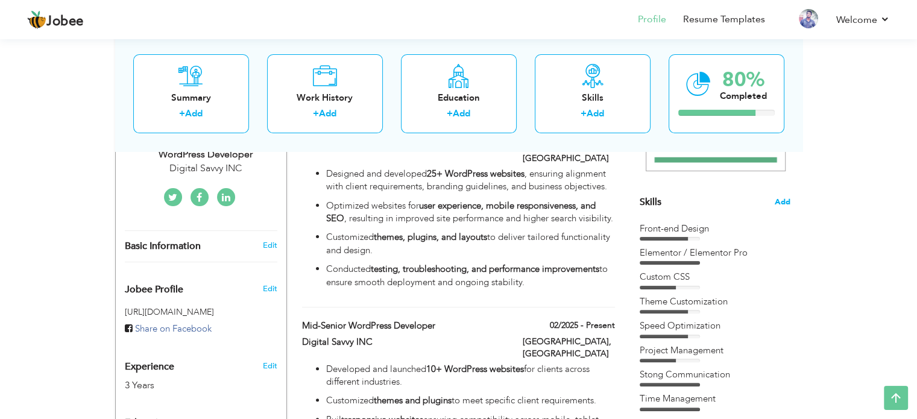
click at [783, 198] on span "Add" at bounding box center [783, 202] width 16 height 11
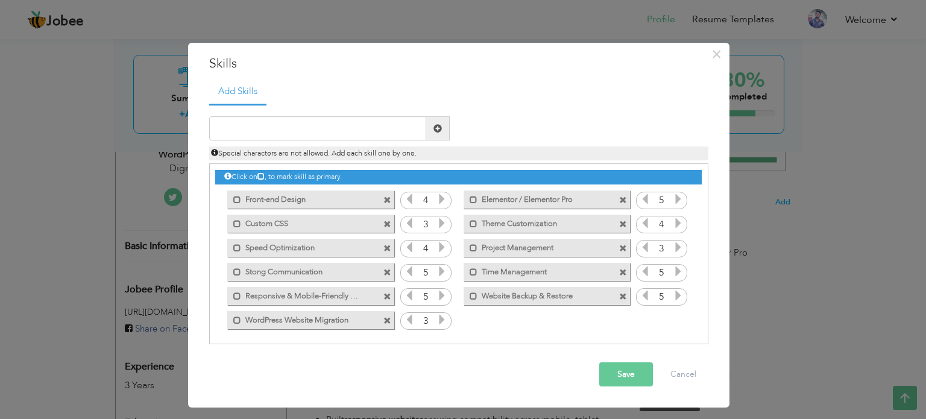
drag, startPoint x: 583, startPoint y: 198, endPoint x: 479, endPoint y: 200, distance: 103.7
click at [479, 200] on label "Elementor / Elementor Pro" at bounding box center [538, 198] width 122 height 15
click at [682, 377] on button "Cancel" at bounding box center [683, 374] width 50 height 24
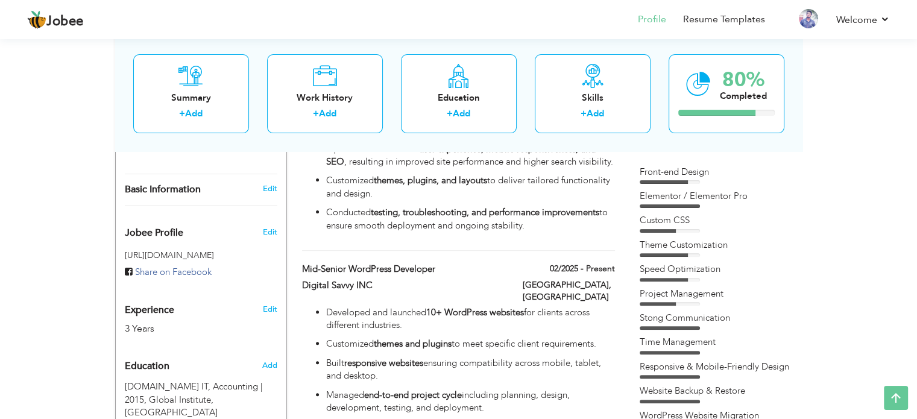
scroll to position [326, 0]
drag, startPoint x: 743, startPoint y: 313, endPoint x: 637, endPoint y: 310, distance: 106.1
click at [637, 310] on div "Choose a Template ‹" at bounding box center [717, 356] width 172 height 909
drag, startPoint x: 637, startPoint y: 310, endPoint x: 754, endPoint y: 304, distance: 116.5
click at [754, 304] on div "Choose a Template ‹" at bounding box center [717, 356] width 172 height 909
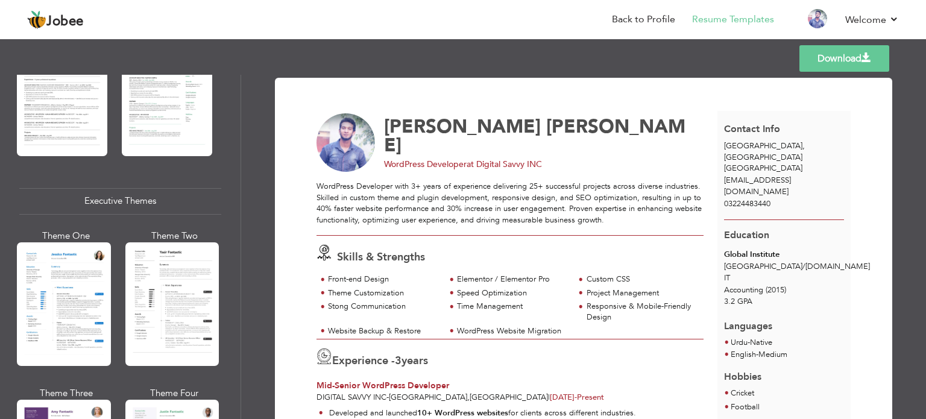
scroll to position [845, 0]
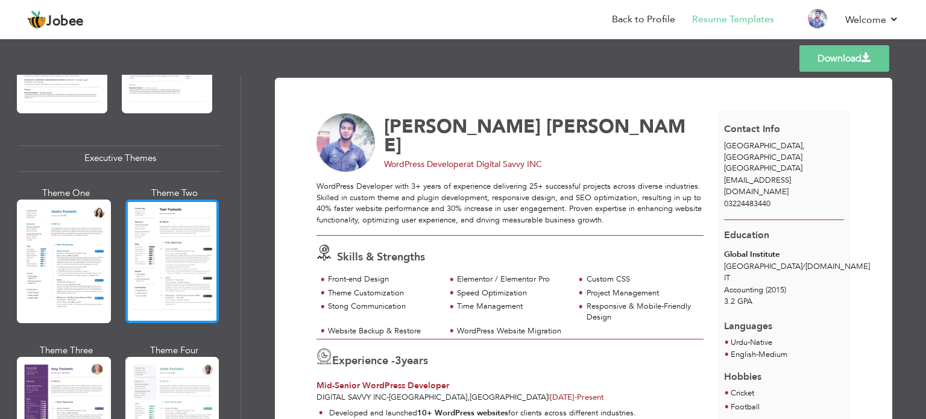
click at [169, 237] on div at bounding box center [172, 262] width 94 height 124
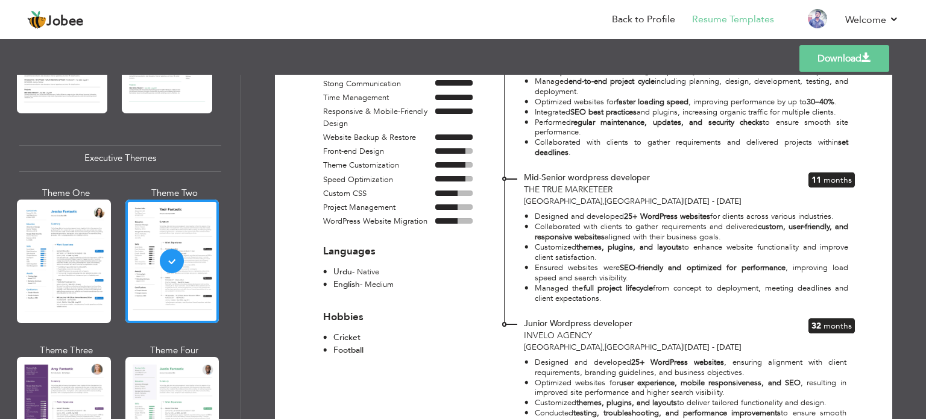
scroll to position [283, 0]
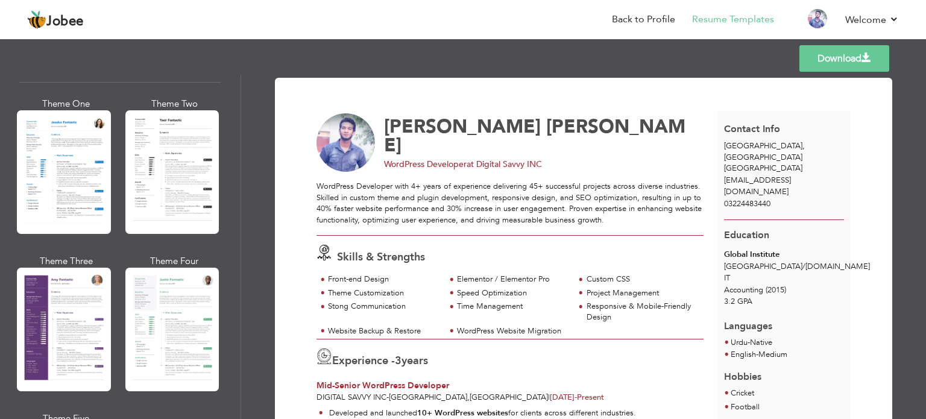
scroll to position [937, 0]
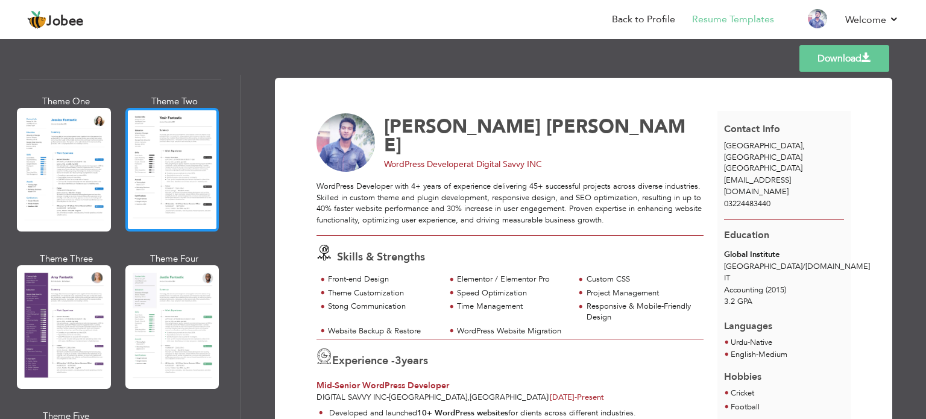
click at [176, 180] on div at bounding box center [172, 170] width 94 height 124
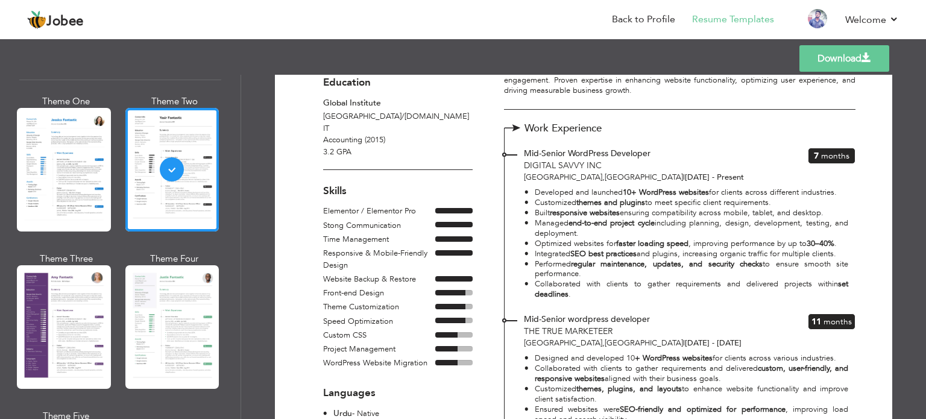
scroll to position [0, 0]
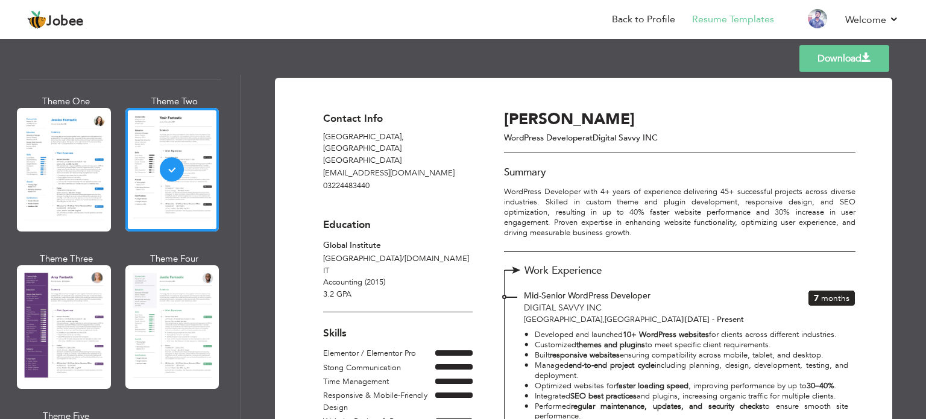
click at [638, 134] on p "WordPress Developer at Digital Savvy INC" at bounding box center [635, 138] width 263 height 12
click at [679, 142] on p "WordPress Developer at Digital Savvy INC" at bounding box center [635, 138] width 263 height 12
drag, startPoint x: 679, startPoint y: 142, endPoint x: 593, endPoint y: 139, distance: 86.3
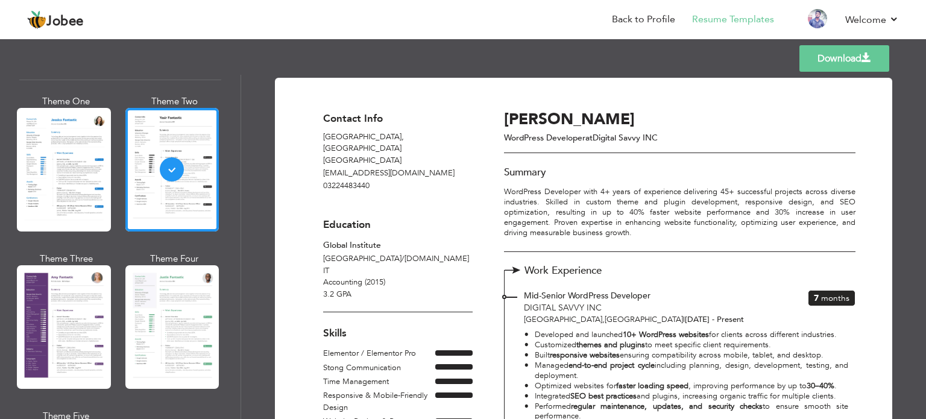
click at [593, 139] on p "WordPress Developer at Digital Savvy INC" at bounding box center [635, 138] width 263 height 12
click at [628, 133] on p "WordPress Developer at Digital Savvy INC" at bounding box center [635, 138] width 263 height 12
click at [836, 54] on link "Download" at bounding box center [844, 58] width 90 height 27
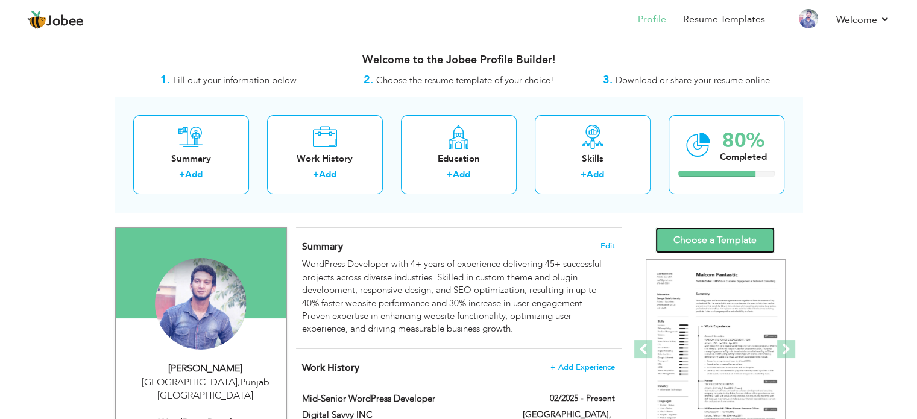
click at [716, 251] on link "Choose a Template" at bounding box center [714, 240] width 119 height 26
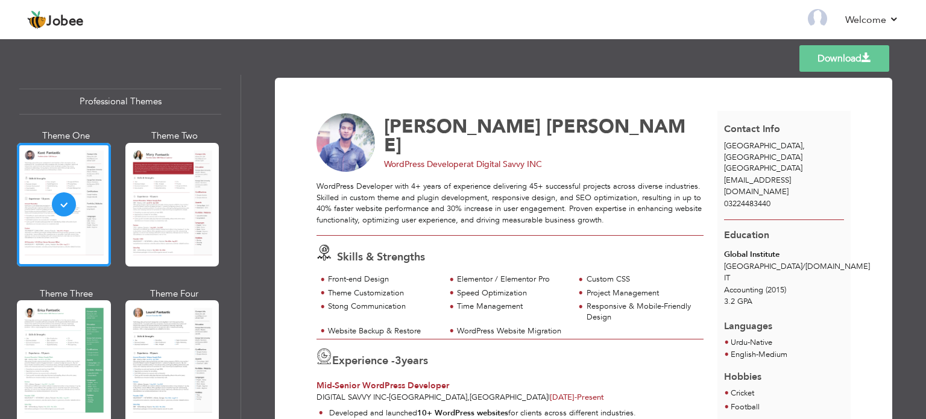
scroll to position [18, 0]
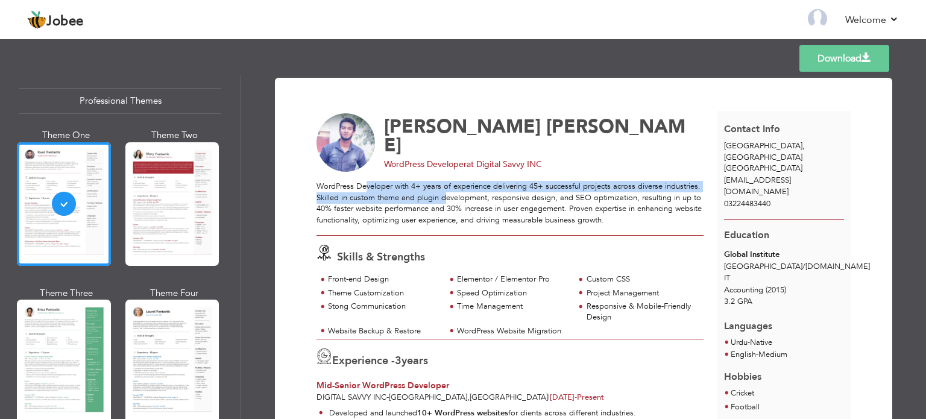
drag, startPoint x: 362, startPoint y: 191, endPoint x: 446, endPoint y: 195, distance: 83.9
click at [446, 195] on div "WordPress Developer with 4+ years of experience delivering 45+ successful proje…" at bounding box center [510, 203] width 387 height 45
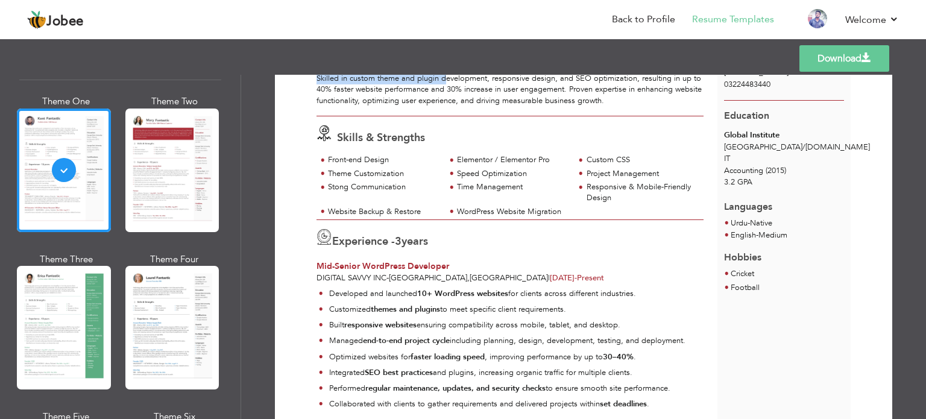
scroll to position [118, 0]
drag, startPoint x: 552, startPoint y: 159, endPoint x: 454, endPoint y: 160, distance: 97.7
click at [454, 160] on div "Elementor / Elementor Pro" at bounding box center [510, 162] width 129 height 13
click at [628, 198] on div "Responsive & Mobile-Friendly Design" at bounding box center [642, 194] width 110 height 22
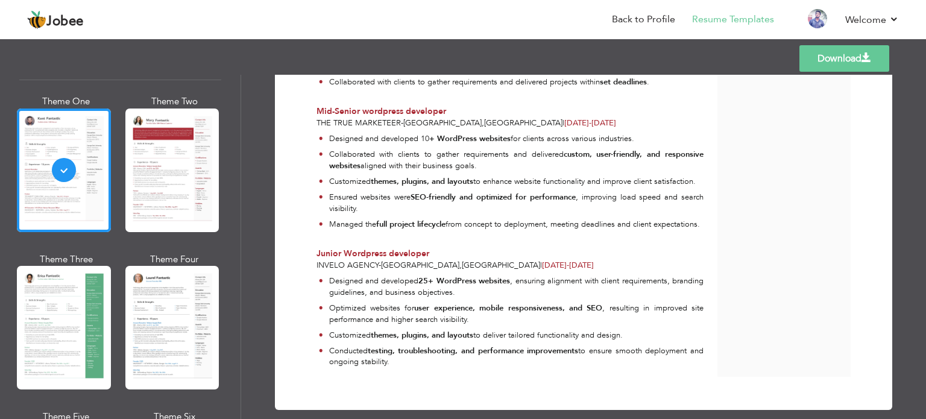
scroll to position [467, 0]
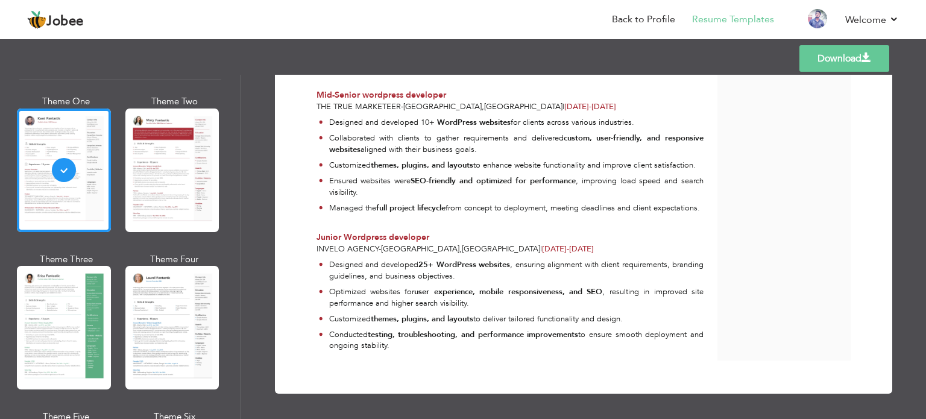
click at [428, 239] on div "Junior Wordpress developer" at bounding box center [510, 238] width 387 height 12
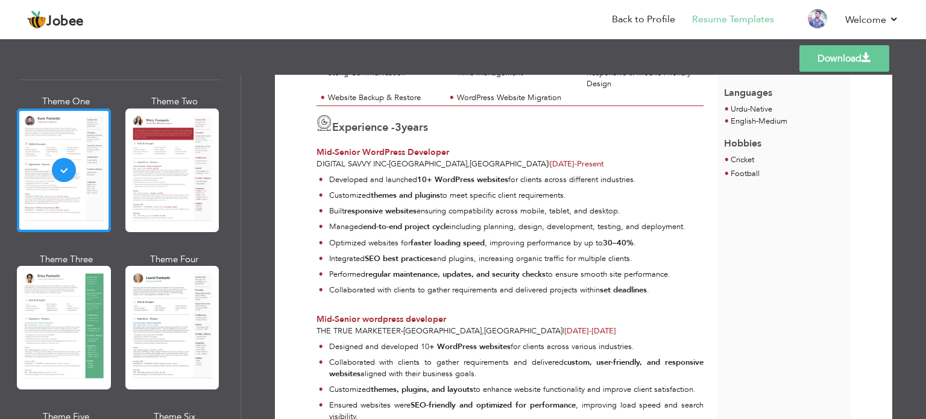
scroll to position [230, 0]
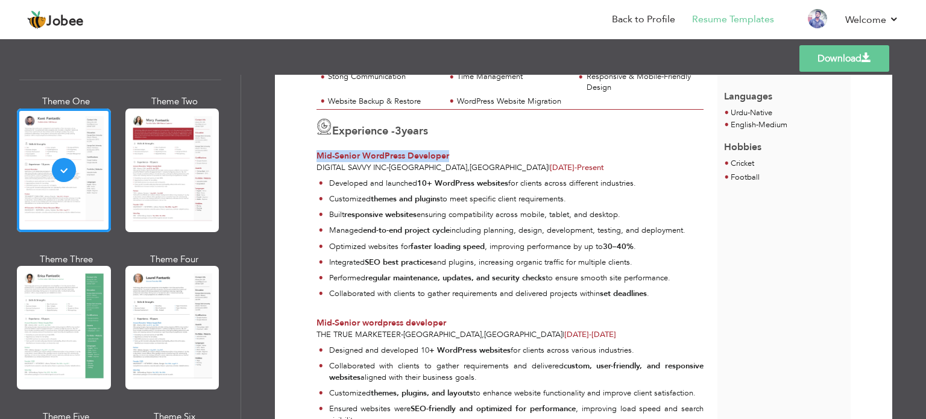
drag, startPoint x: 451, startPoint y: 154, endPoint x: 312, endPoint y: 155, distance: 138.7
click at [312, 155] on div "Experience - 3 years Mid-Senior WordPress Developer Digital Savvy INC - Lahore …" at bounding box center [510, 142] width 401 height 64
copy span "Mid-Senior WordPress Developer"
drag, startPoint x: 384, startPoint y: 165, endPoint x: 315, endPoint y: 164, distance: 69.3
click at [317, 164] on span "Digital Savvy INC" at bounding box center [352, 167] width 70 height 11
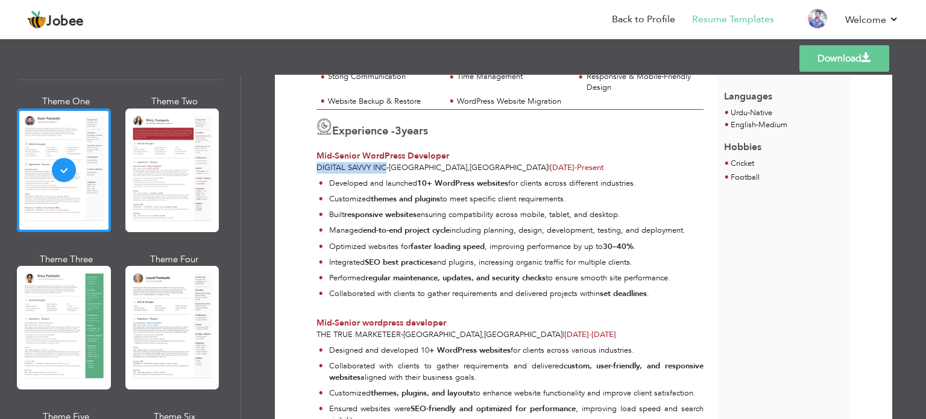
copy span "Digital Savvy INC"
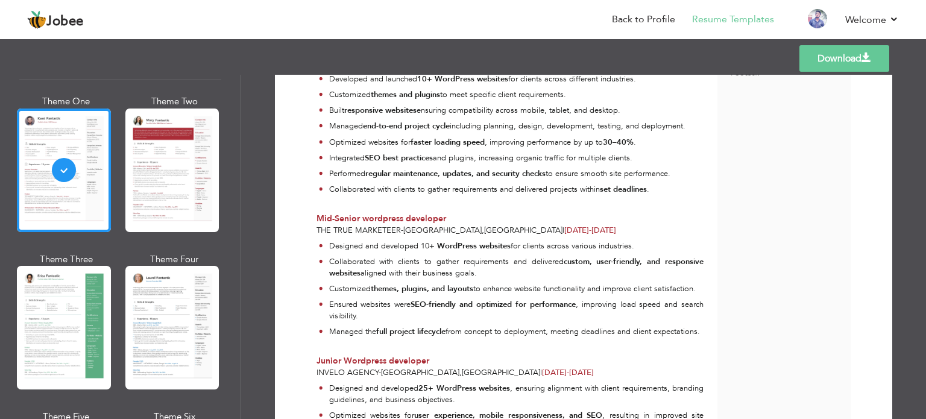
scroll to position [335, 0]
drag, startPoint x: 448, startPoint y: 215, endPoint x: 315, endPoint y: 216, distance: 133.2
click at [317, 216] on div "Mid-Senior wordpress developer" at bounding box center [510, 218] width 387 height 12
copy span "Mid-Senior wordpress developer"
drag, startPoint x: 396, startPoint y: 227, endPoint x: 315, endPoint y: 226, distance: 80.8
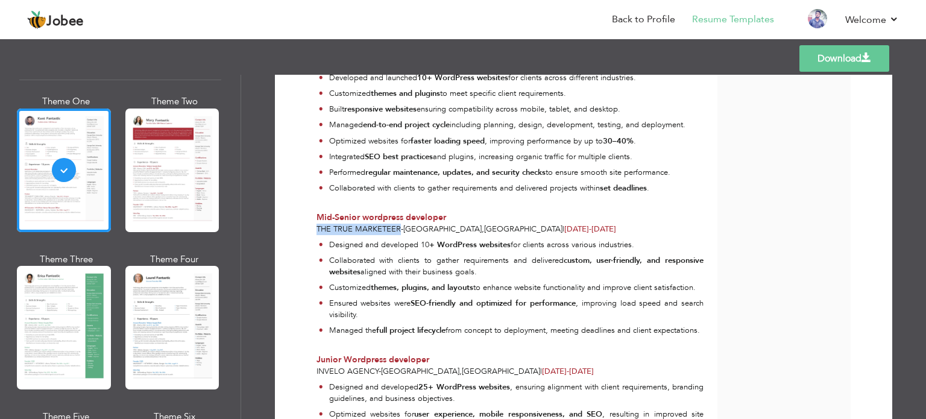
click at [317, 226] on span "The True Marketeer" at bounding box center [359, 229] width 84 height 11
copy span "The True Marketeer"
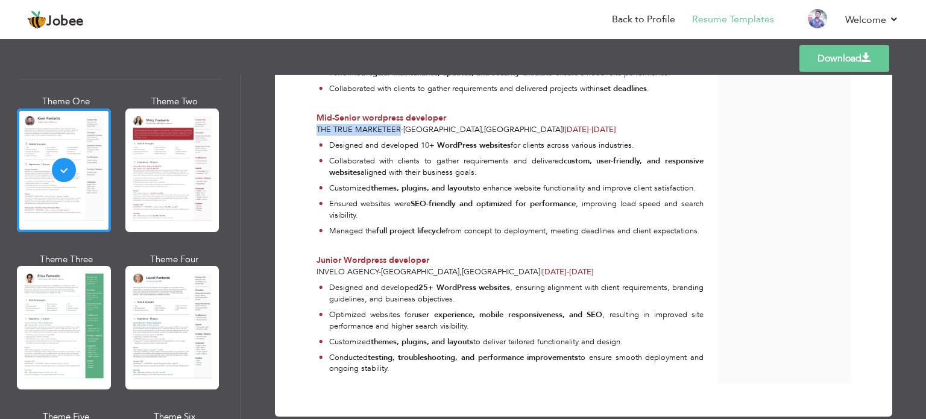
scroll to position [467, 0]
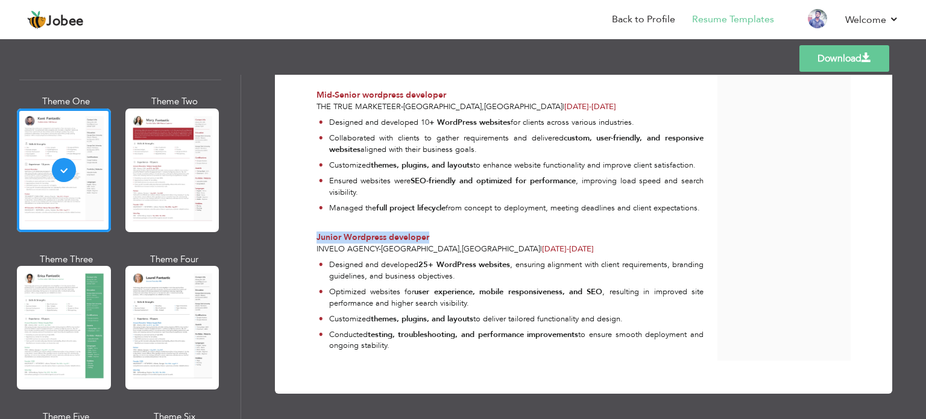
drag, startPoint x: 432, startPoint y: 239, endPoint x: 315, endPoint y: 239, distance: 117.0
click at [317, 239] on div "Junior Wordpress developer" at bounding box center [510, 238] width 387 height 12
copy span "Junior Wordpress developer"
drag, startPoint x: 376, startPoint y: 249, endPoint x: 310, endPoint y: 249, distance: 65.1
click at [310, 249] on div "Junior Wordpress developer Invelo Agency - Lahore , Pakistan | May 2021 - Jan 2…" at bounding box center [510, 244] width 401 height 24
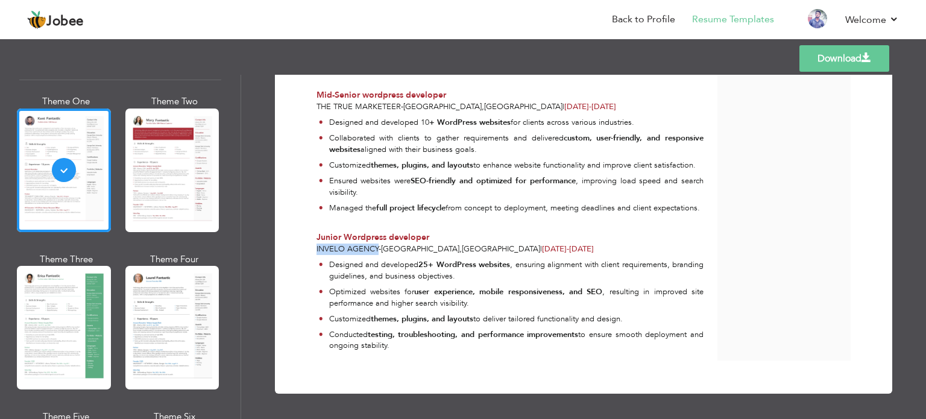
copy span "Invelo Agency"
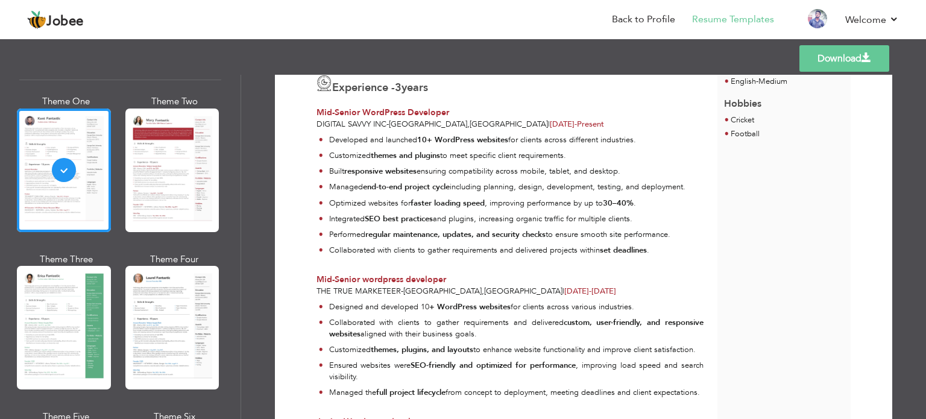
scroll to position [271, 0]
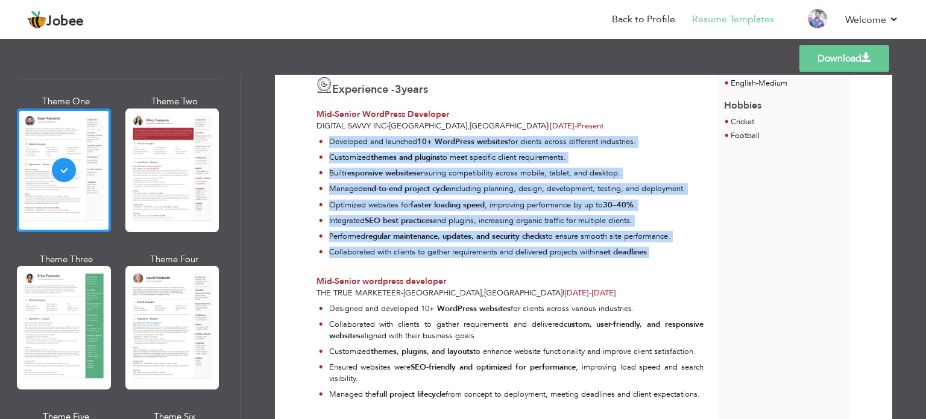
drag, startPoint x: 324, startPoint y: 139, endPoint x: 667, endPoint y: 251, distance: 361.1
click at [667, 251] on ul "Developed and launched 10+ WordPress websites for clients across different indu…" at bounding box center [510, 199] width 387 height 126
copy ul "Developed and launched 10+ WordPress websites for clients across different indu…"
